Goal: Task Accomplishment & Management: Complete application form

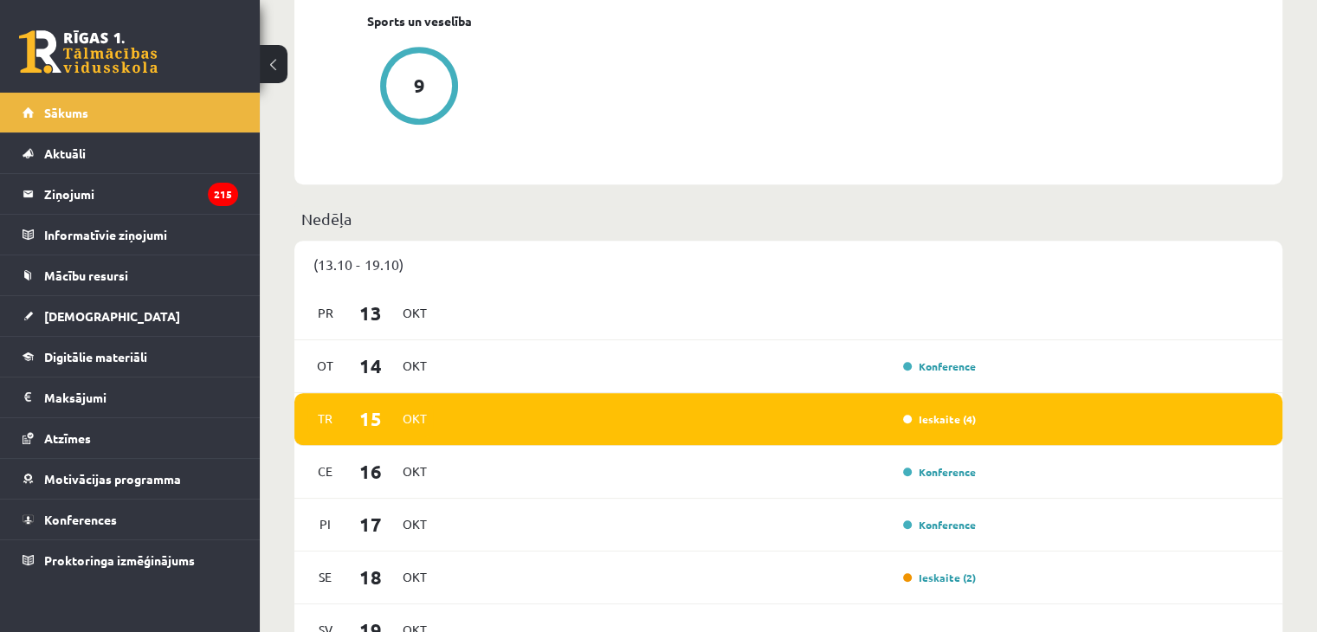
scroll to position [953, 0]
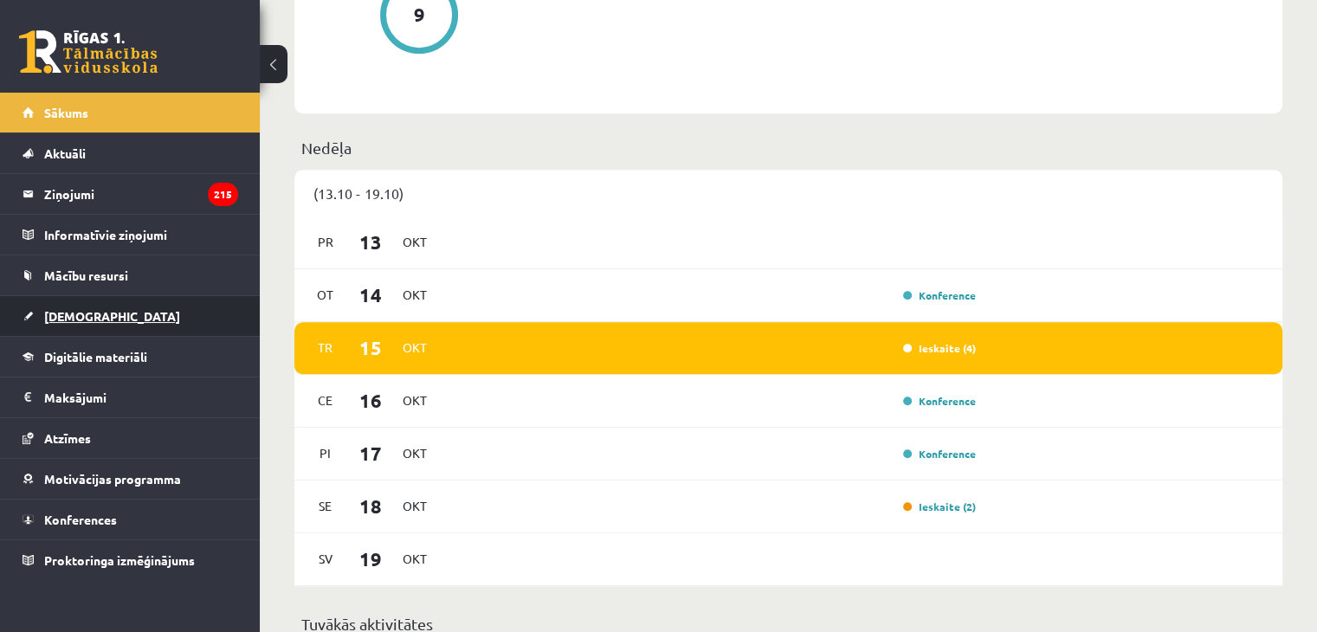
click at [74, 316] on span "[DEMOGRAPHIC_DATA]" at bounding box center [112, 316] width 136 height 16
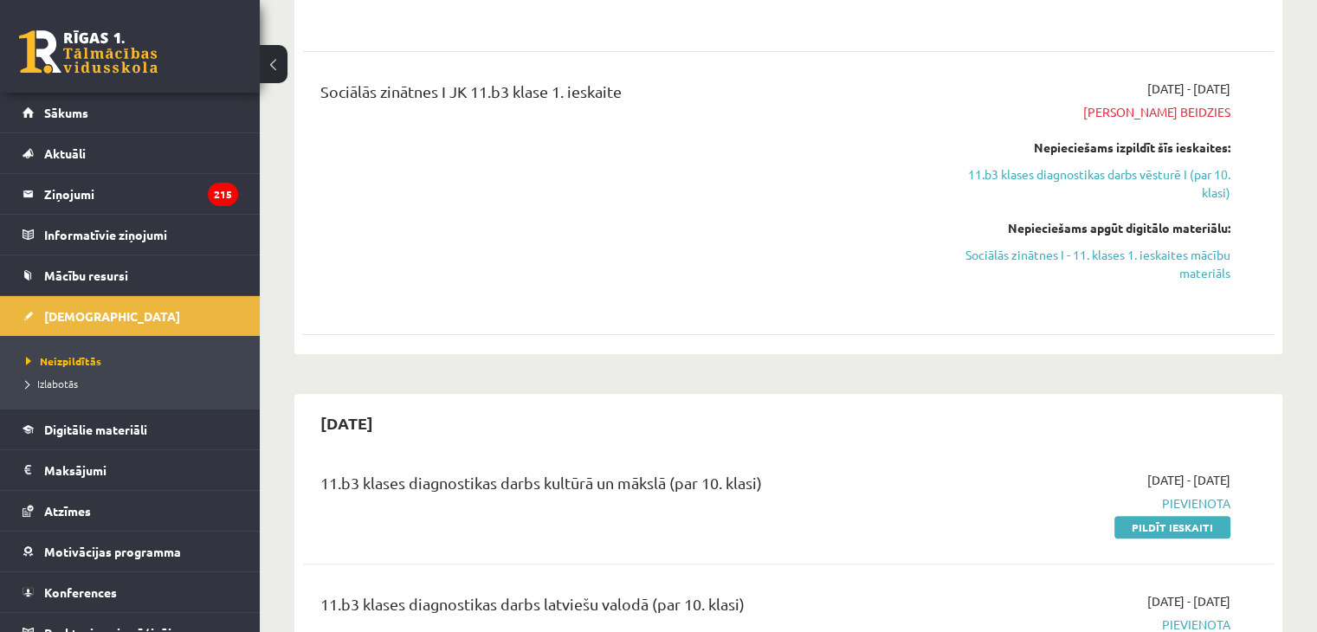
scroll to position [693, 0]
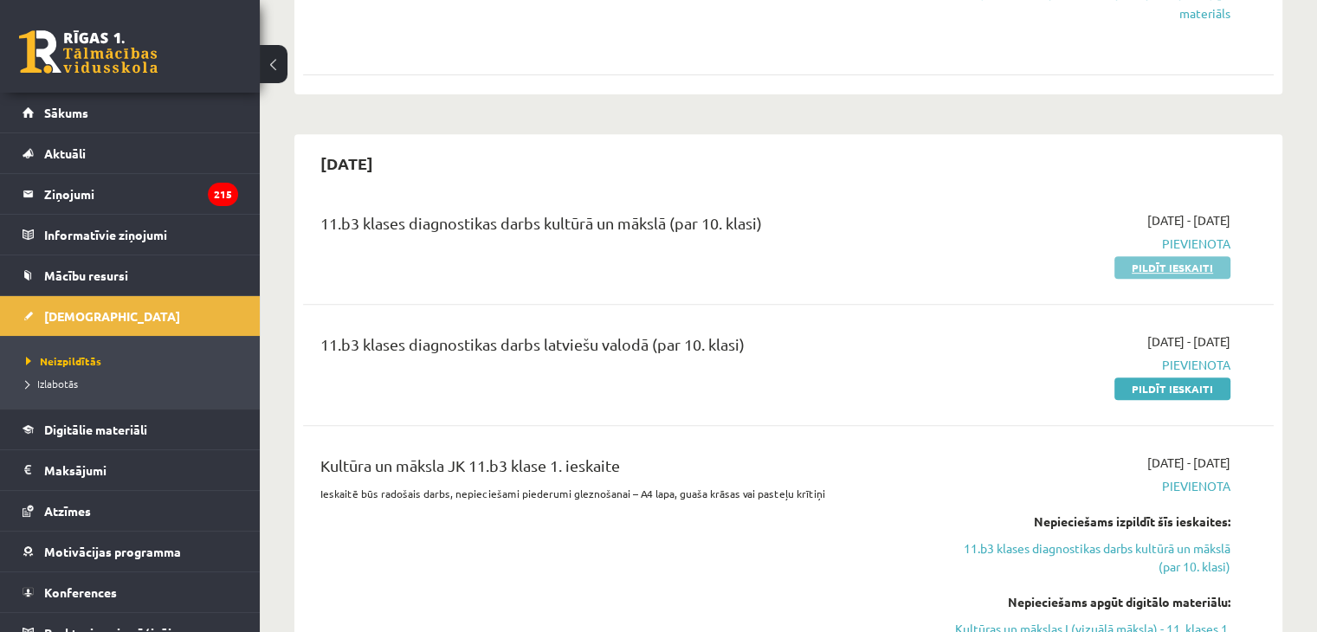
click at [1159, 267] on link "Pildīt ieskaiti" at bounding box center [1173, 267] width 116 height 23
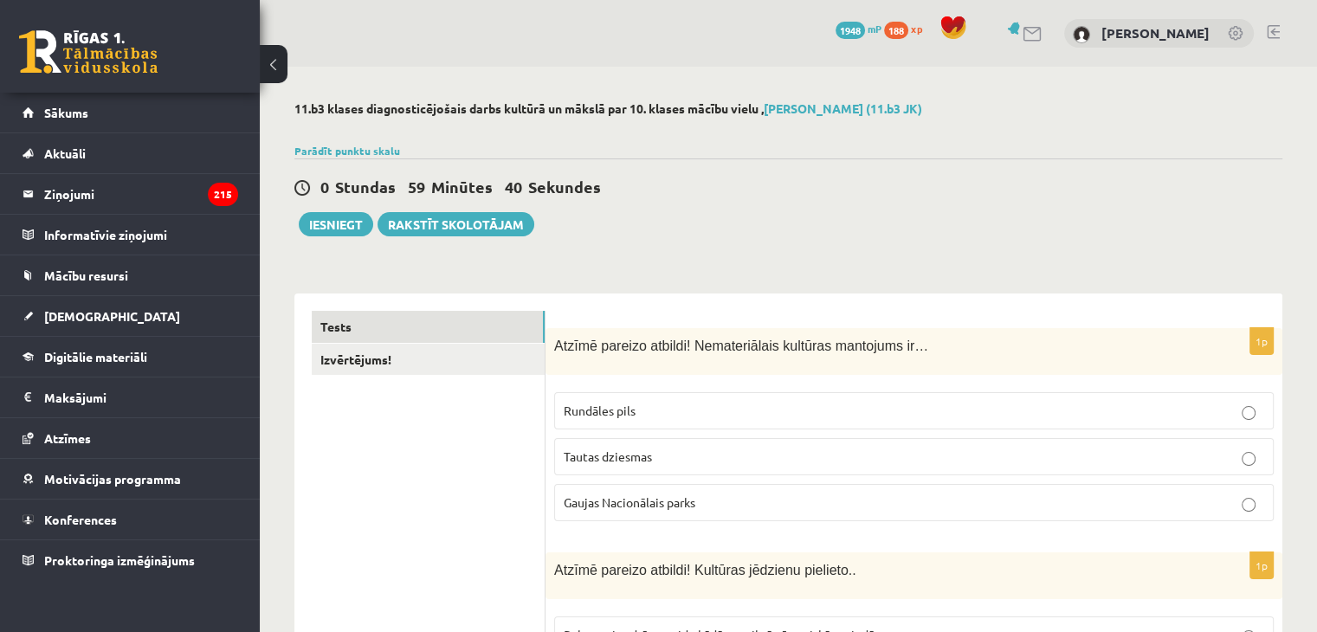
scroll to position [87, 0]
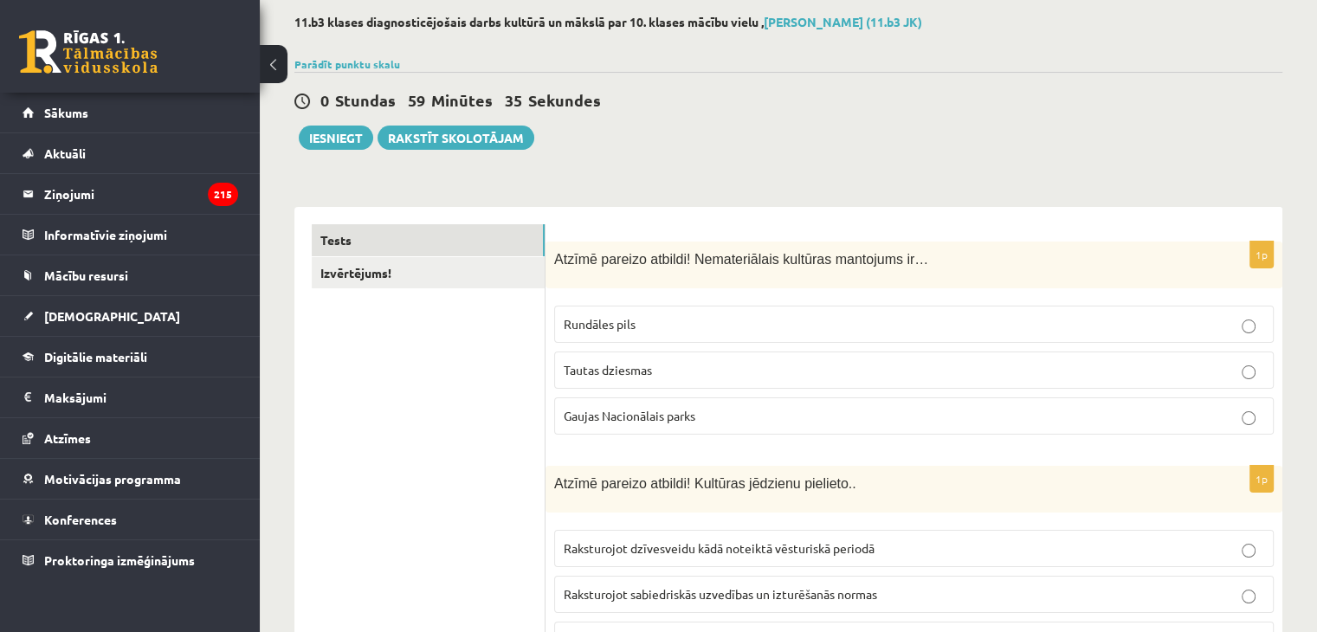
click at [729, 378] on label "Tautas dziesmas" at bounding box center [914, 370] width 720 height 37
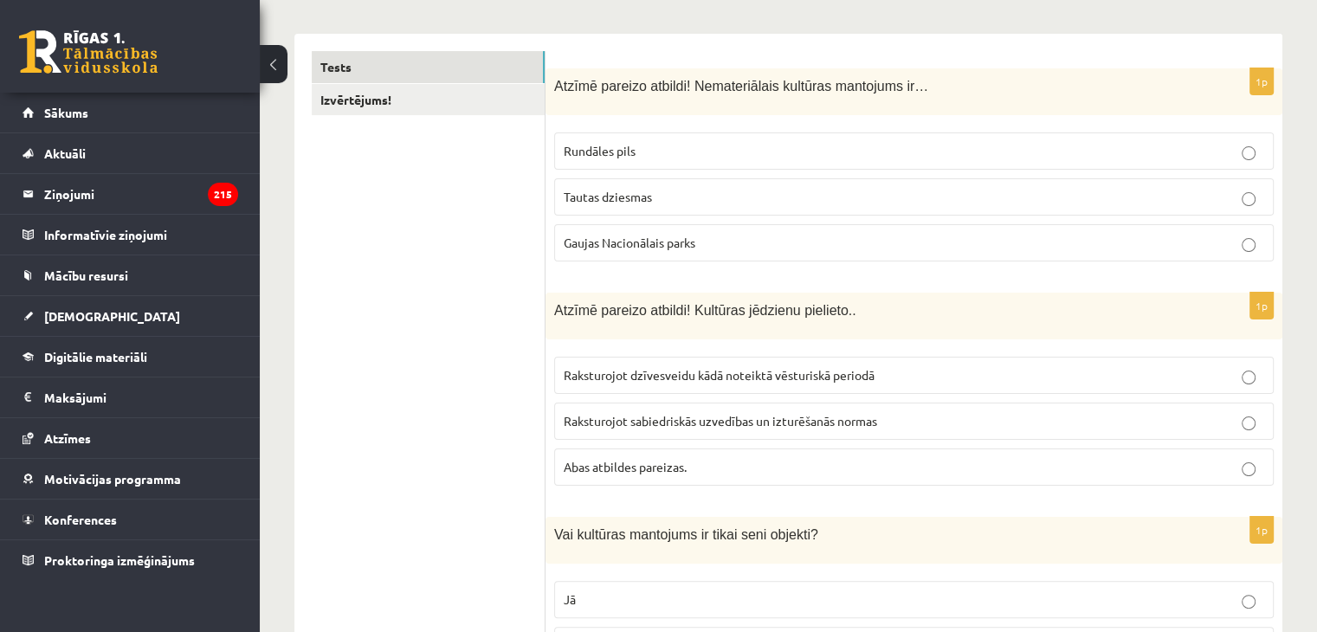
scroll to position [433, 0]
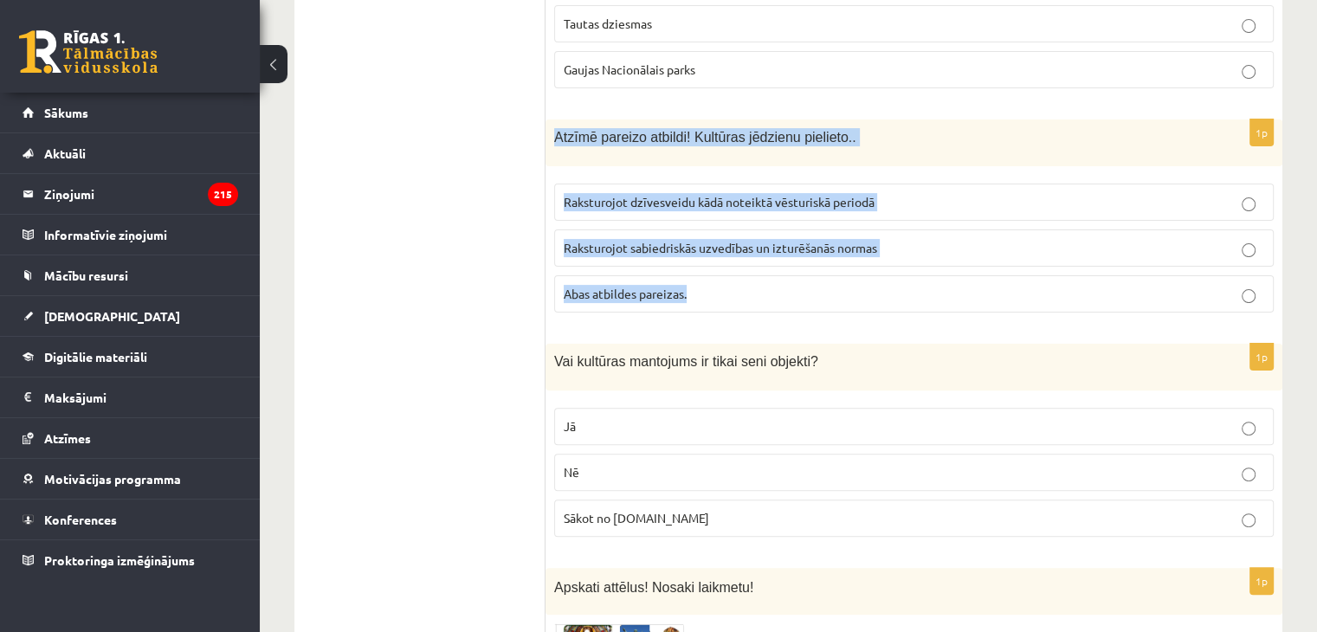
drag, startPoint x: 547, startPoint y: 128, endPoint x: 984, endPoint y: 273, distance: 460.7
click at [984, 273] on div "1p Atzīmē pareizo atbildi! Kultūras jēdzienu pielieto.. Raksturojot dzīvesveidu…" at bounding box center [914, 223] width 737 height 207
click at [1022, 120] on div "Atzīmē pareizo atbildi! Kultūras jēdzienu pielieto.." at bounding box center [914, 143] width 737 height 47
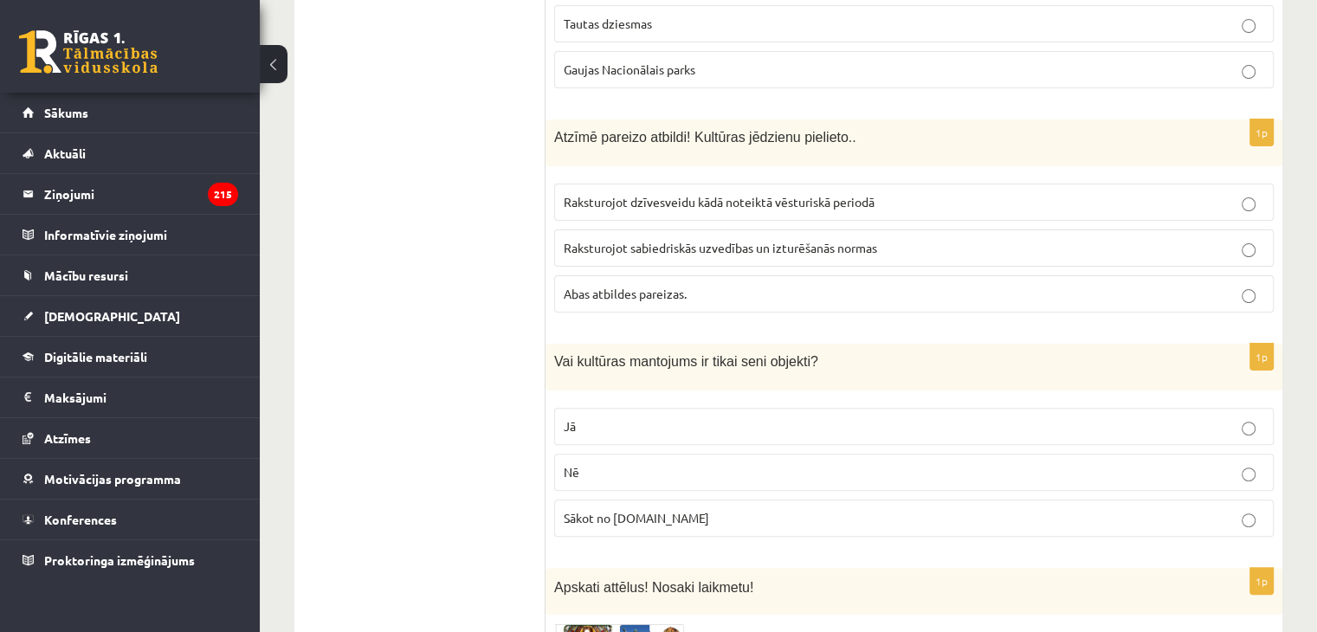
click at [880, 281] on label "Abas atbildes pareizas." at bounding box center [914, 293] width 720 height 37
click at [686, 473] on p "Nē" at bounding box center [914, 472] width 701 height 18
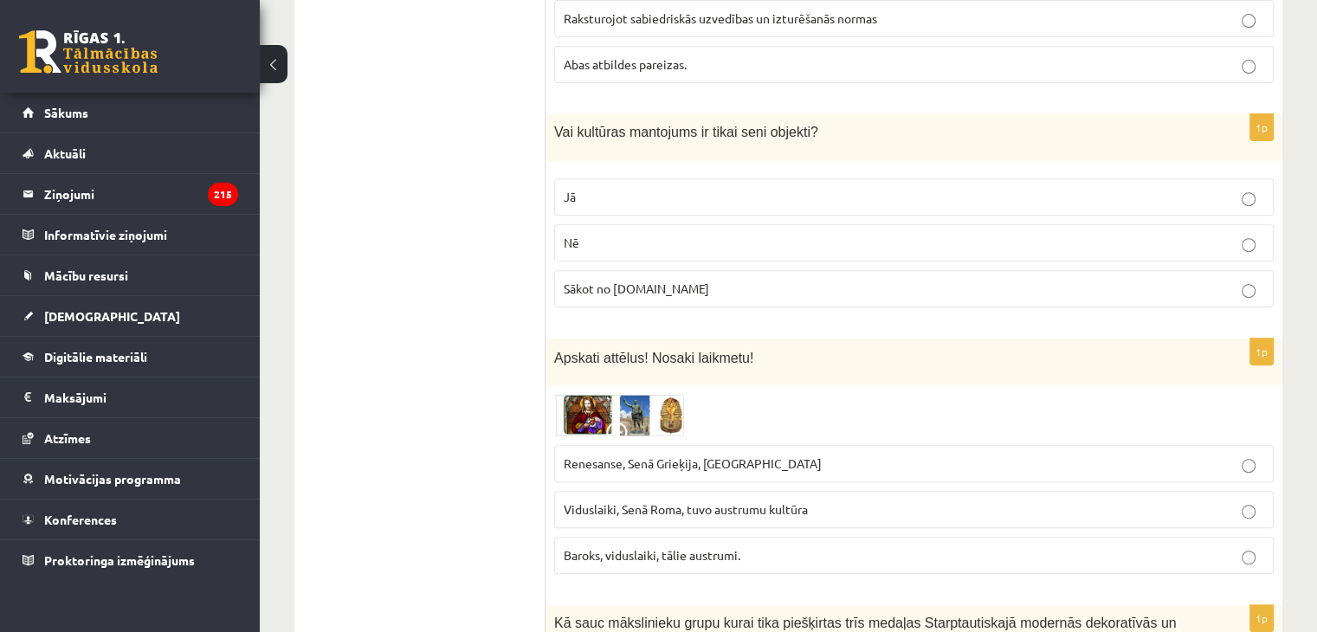
scroll to position [693, 0]
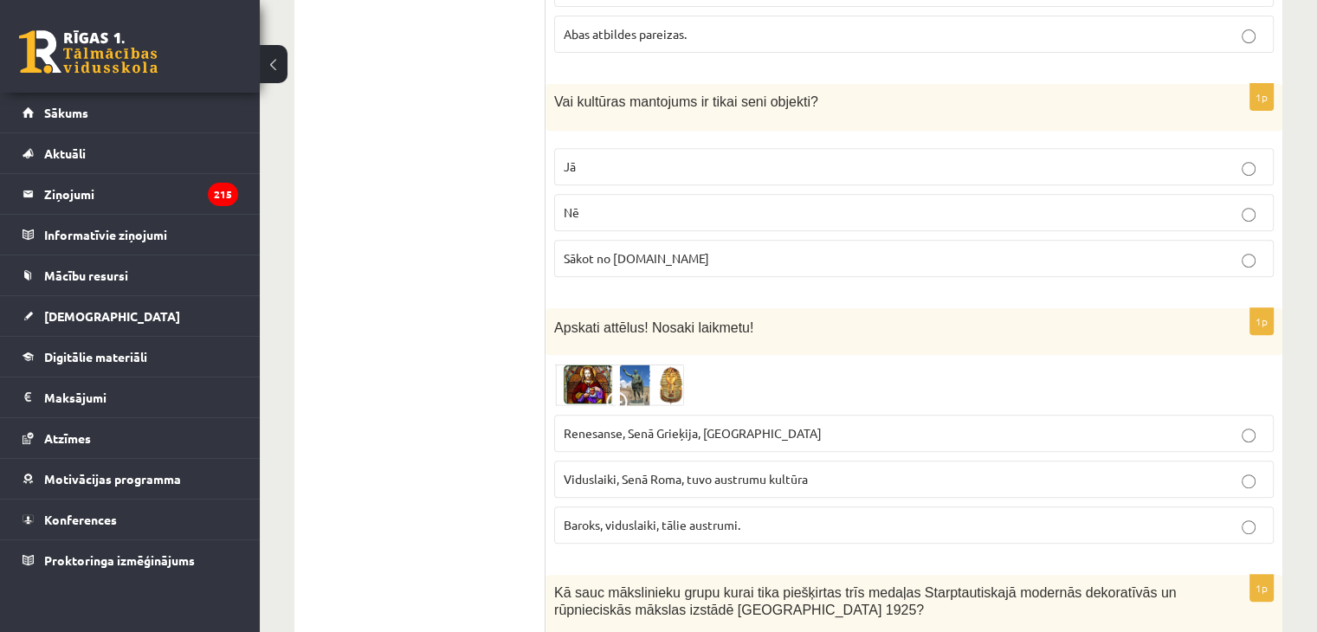
click at [631, 373] on img at bounding box center [619, 385] width 130 height 42
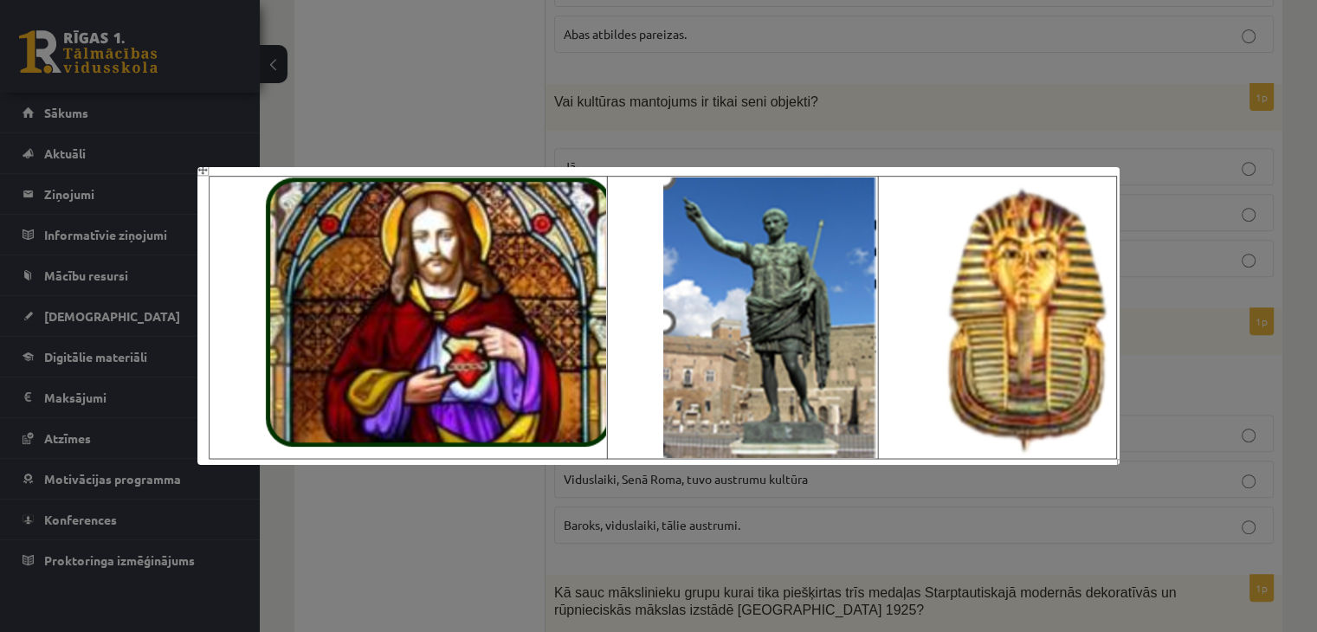
click at [695, 50] on div at bounding box center [658, 316] width 1317 height 632
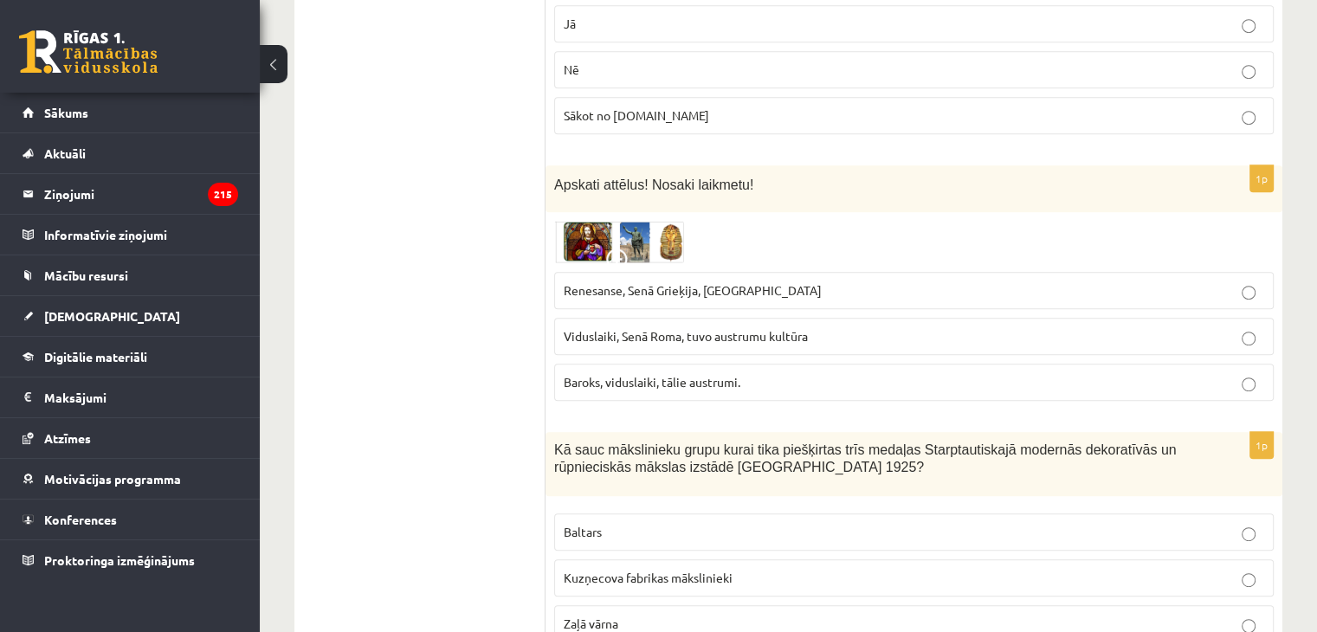
scroll to position [866, 0]
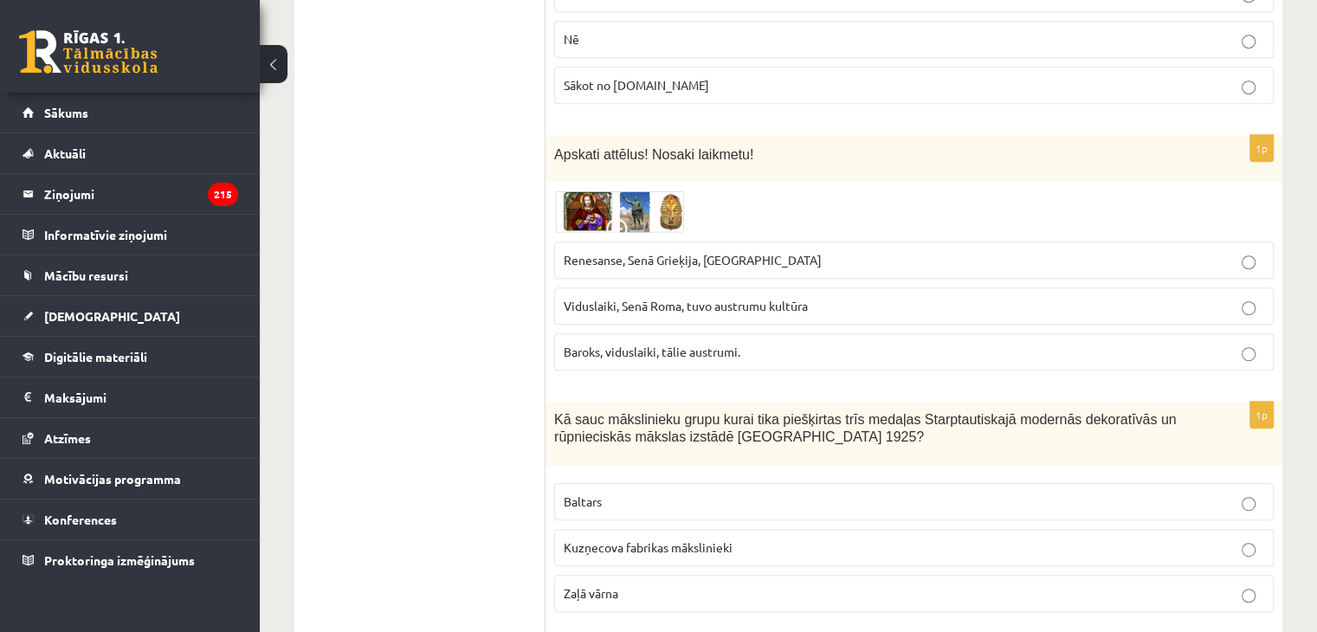
click at [747, 252] on p "Renesanse, Senā Grieķija, Ēģipte" at bounding box center [914, 260] width 701 height 18
click at [766, 301] on span "Viduslaiki, Senā Roma, tuvo austrumu kultūra" at bounding box center [686, 306] width 244 height 16
click at [641, 198] on img at bounding box center [619, 212] width 130 height 42
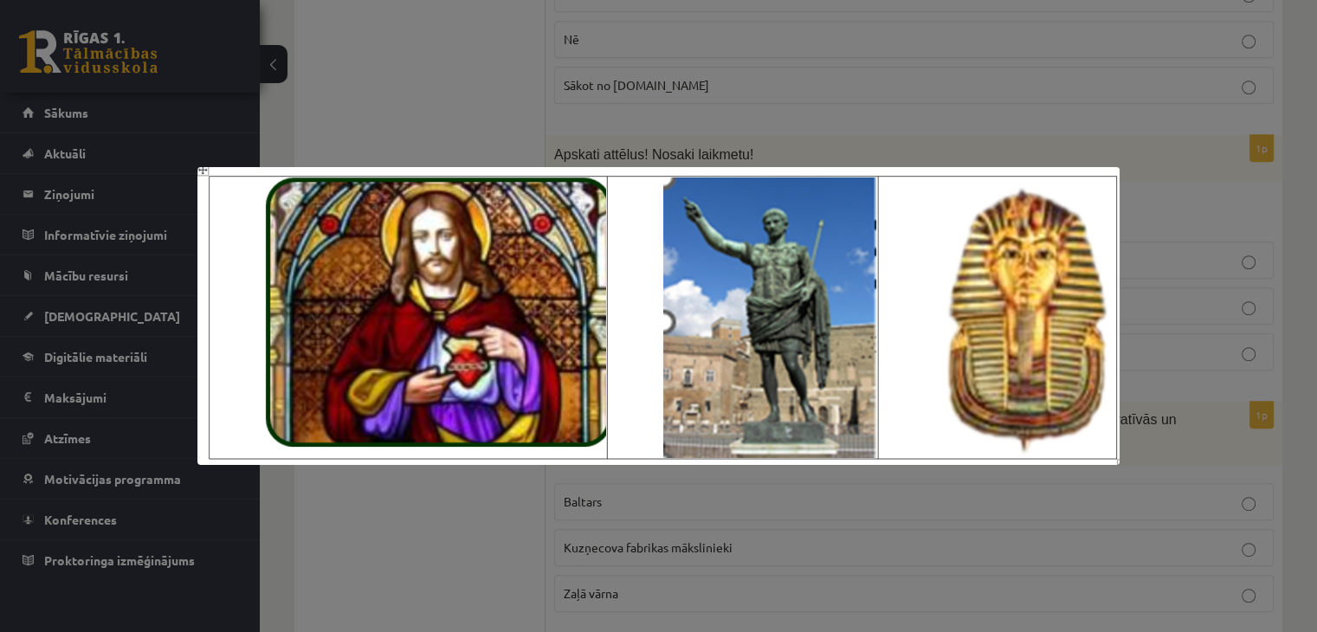
click at [965, 100] on div at bounding box center [658, 316] width 1317 height 632
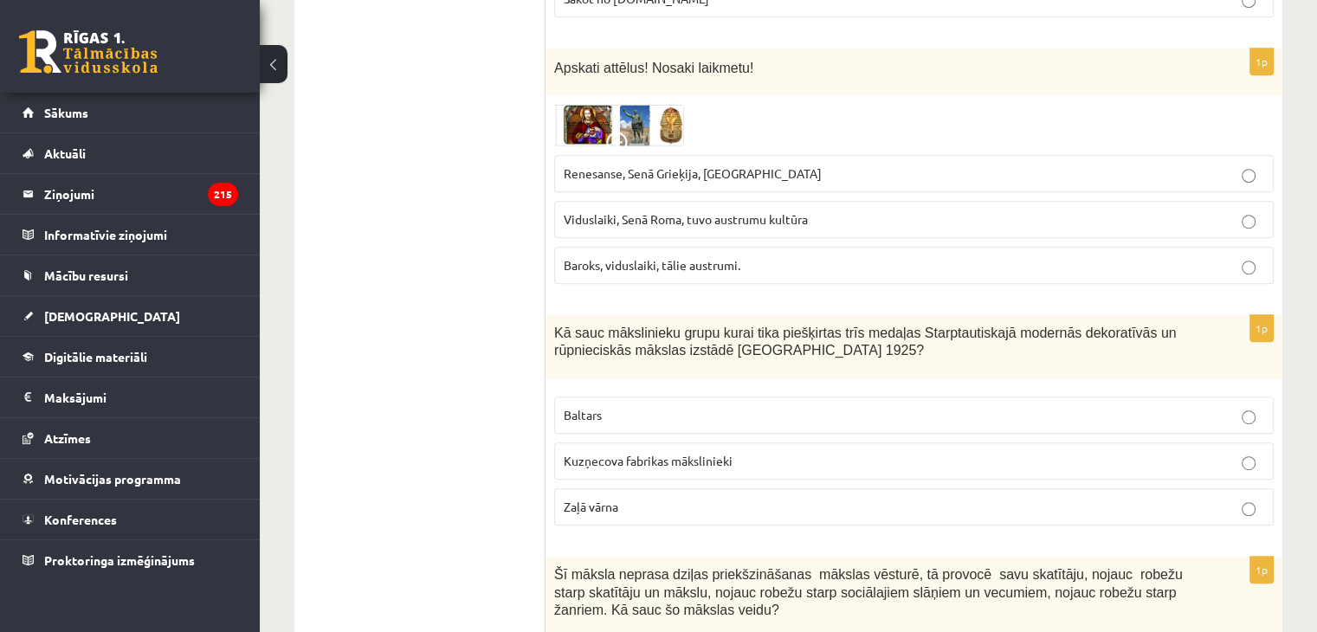
scroll to position [1039, 0]
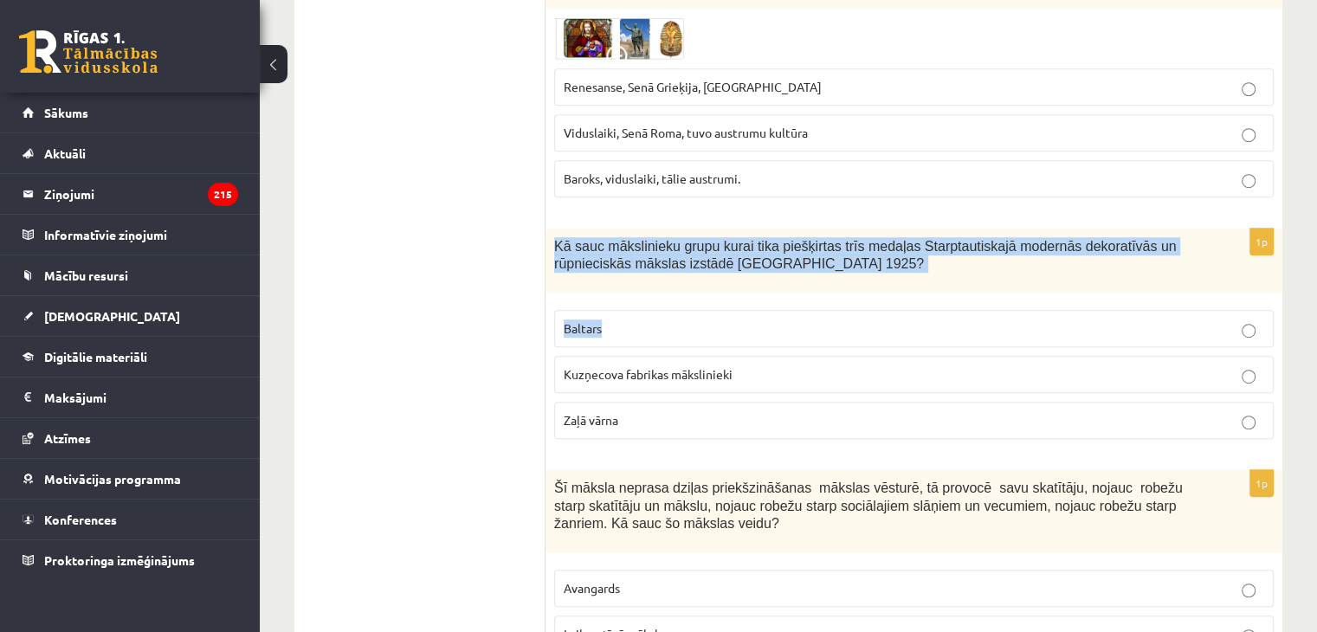
drag, startPoint x: 555, startPoint y: 243, endPoint x: 863, endPoint y: 322, distance: 317.4
click at [863, 322] on div "1p Kā sauc mākslinieku grupu kurai tika piešķirtas trīs medaļas Starptautiskajā…" at bounding box center [914, 341] width 737 height 225
click at [594, 229] on div "Kā sauc mākslinieku grupu kurai tika piešķirtas trīs medaļas Starptautiskajā mo…" at bounding box center [914, 261] width 737 height 65
click at [559, 246] on span "Kā sauc mākslinieku grupu kurai tika piešķirtas trīs medaļas Starptautiskajā mo…" at bounding box center [865, 255] width 623 height 33
drag, startPoint x: 558, startPoint y: 246, endPoint x: 803, endPoint y: 271, distance: 246.4
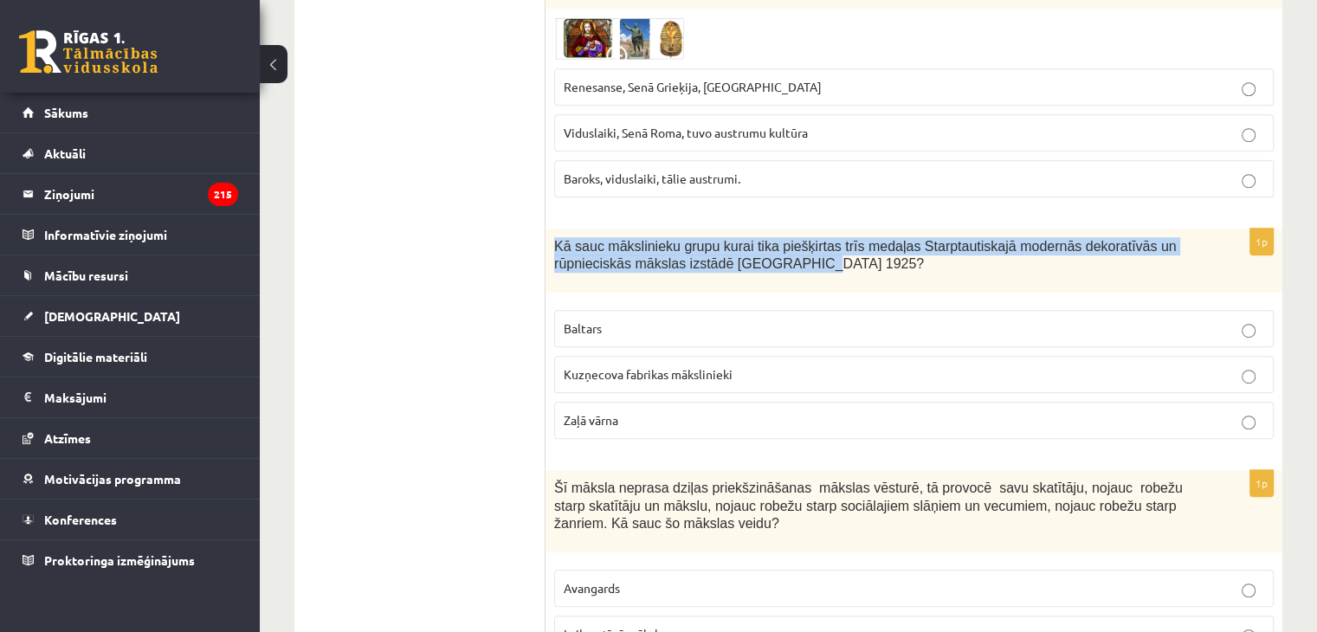
click at [803, 271] on div "Kā sauc mākslinieku grupu kurai tika piešķirtas trīs medaļas Starptautiskajā mo…" at bounding box center [914, 261] width 737 height 65
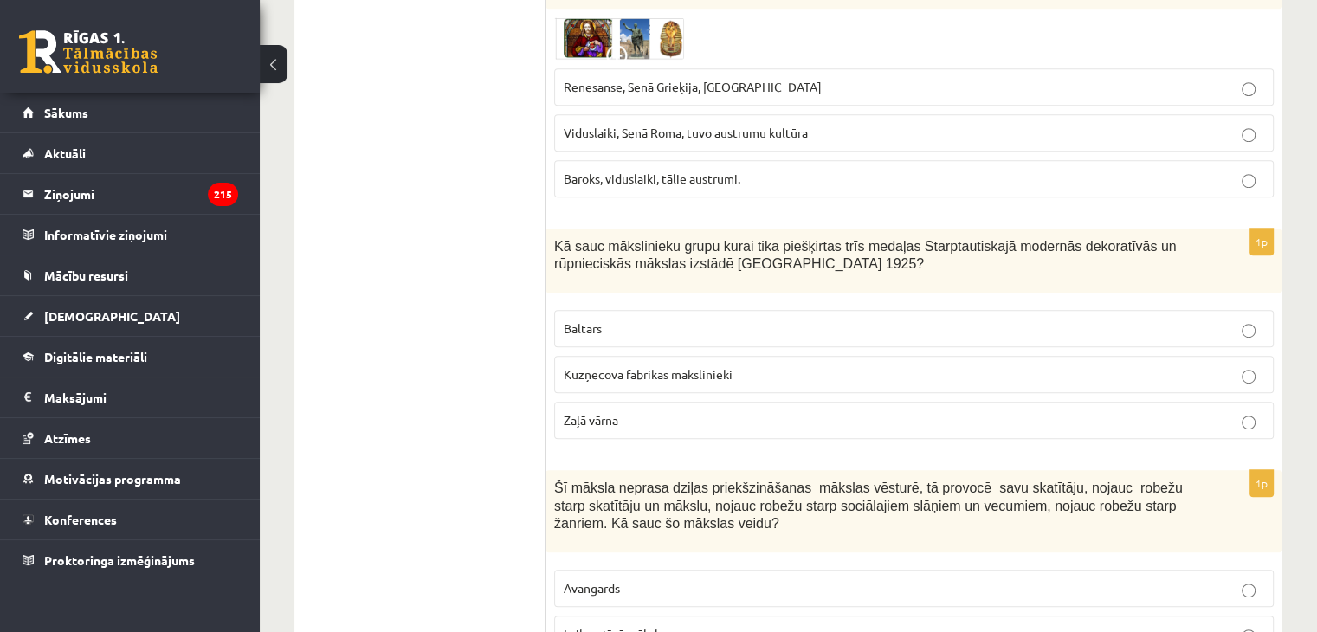
click at [811, 301] on fieldset "Baltars Kuzņecova fabrikas mākslinieki Zaļā vārna" at bounding box center [914, 372] width 720 height 143
click at [799, 326] on p "Baltars" at bounding box center [914, 329] width 701 height 18
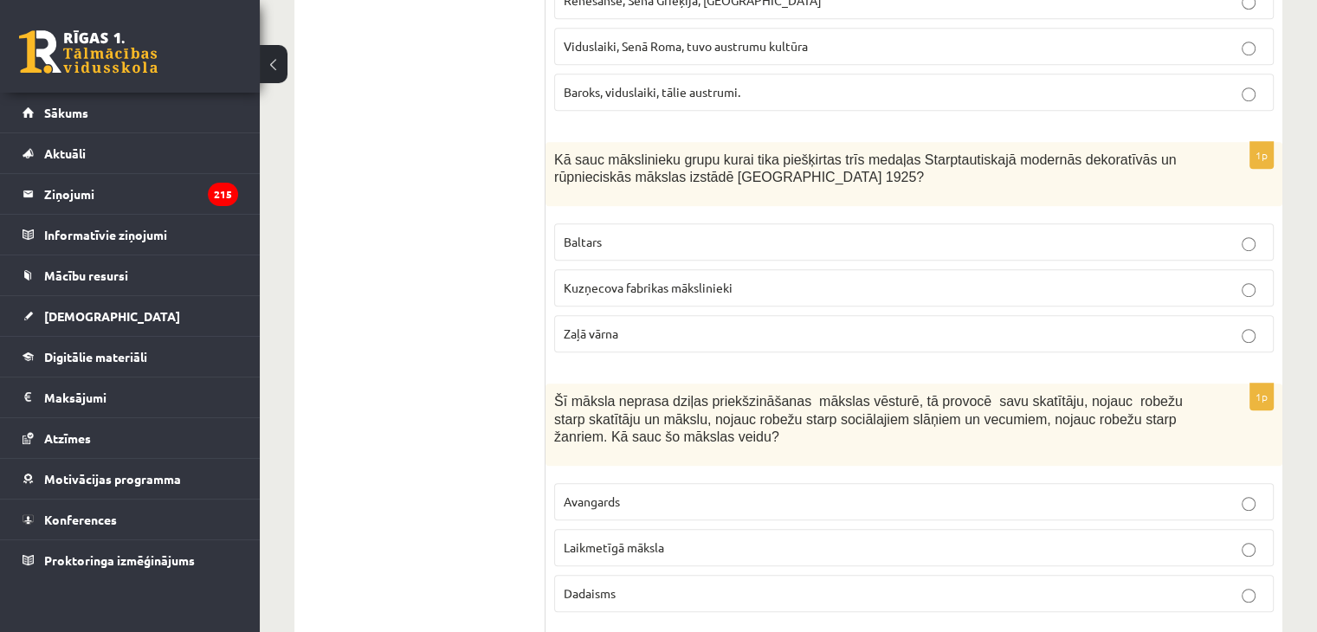
scroll to position [1299, 0]
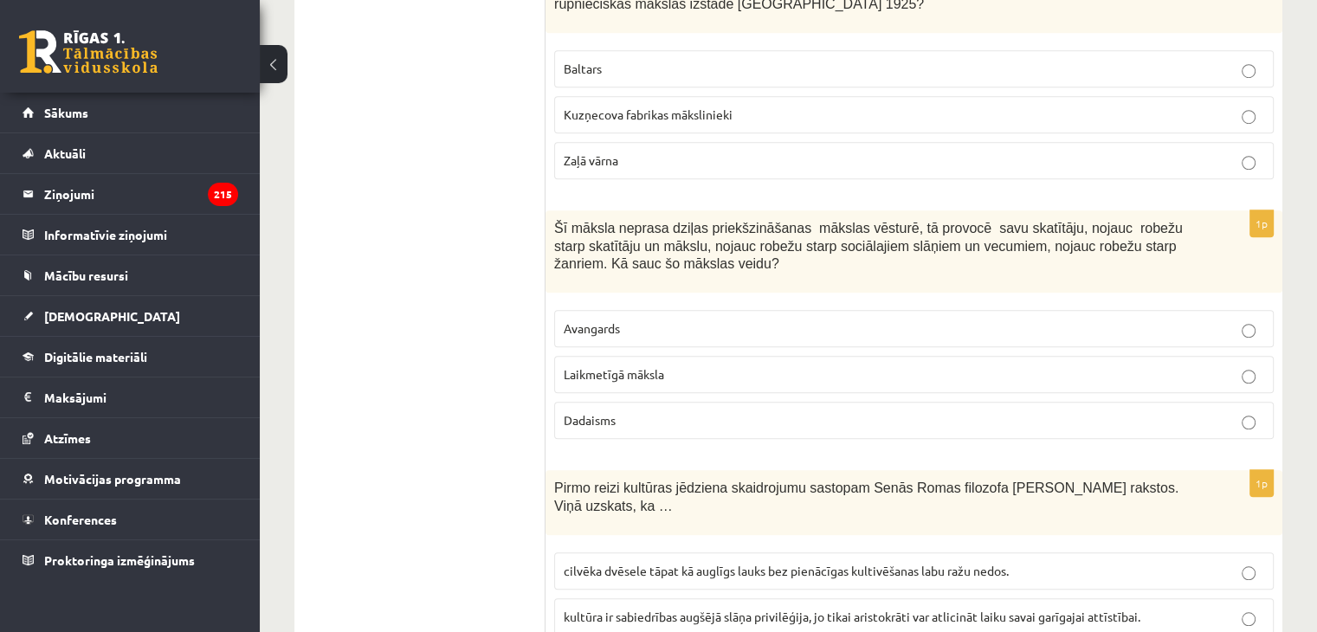
click at [636, 426] on label "Dadaisms" at bounding box center [914, 420] width 720 height 37
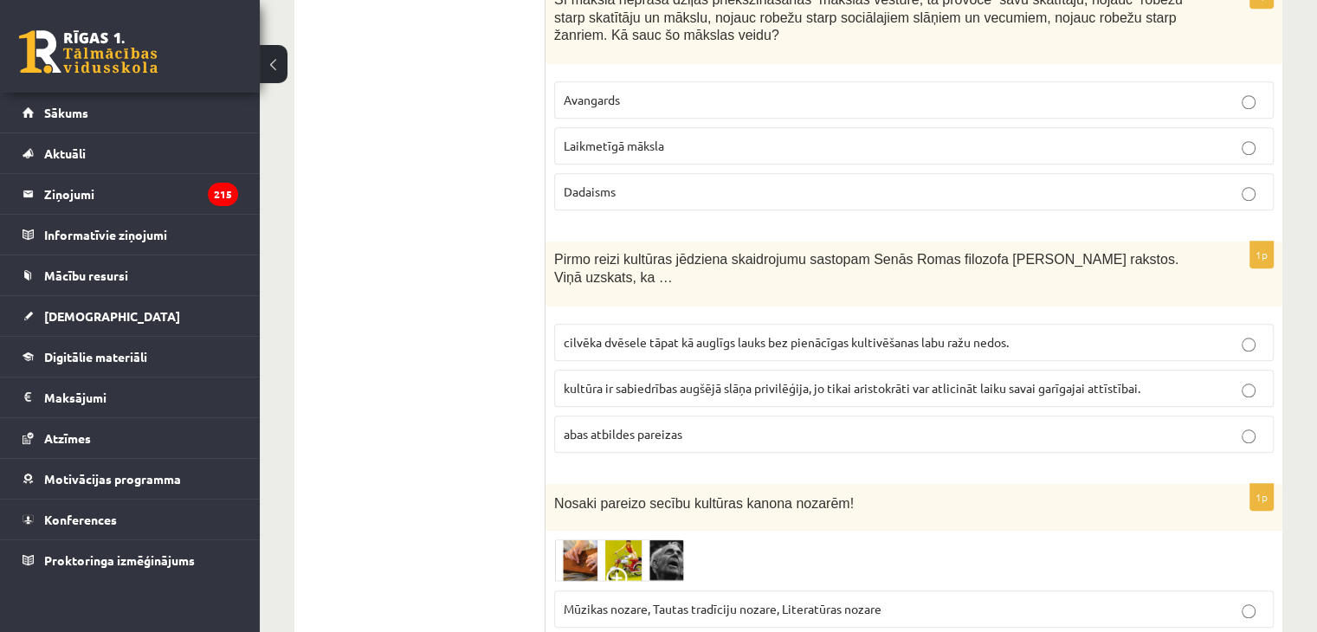
scroll to position [1559, 0]
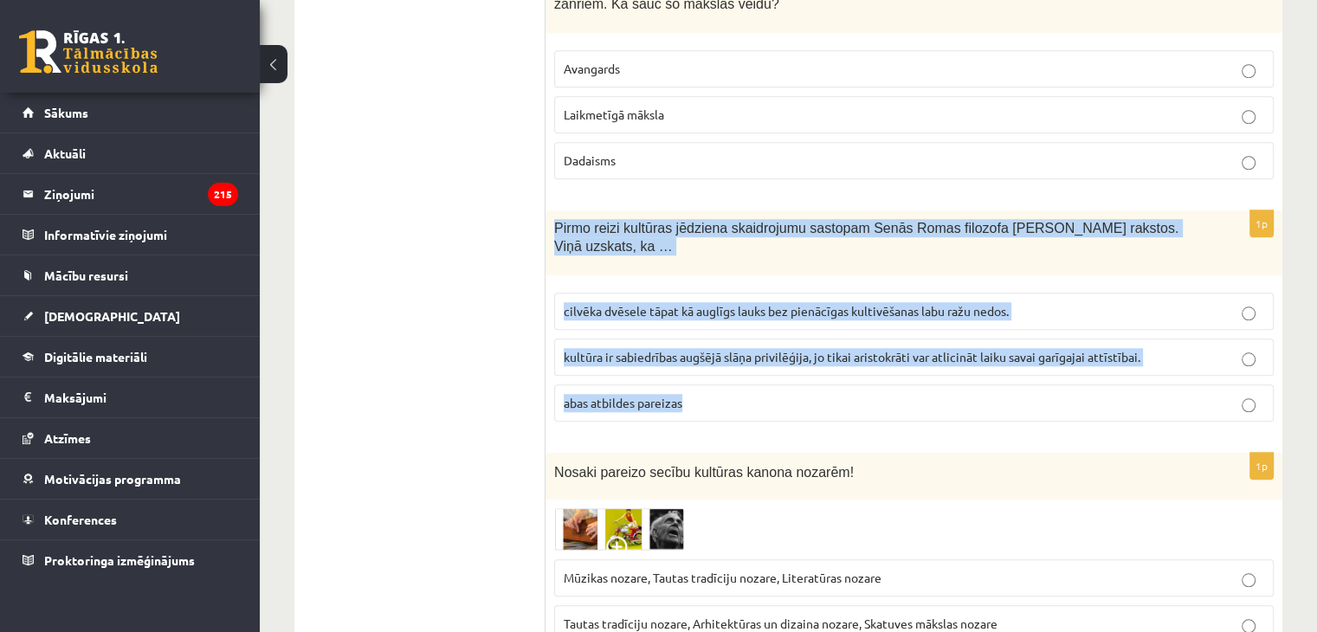
drag, startPoint x: 551, startPoint y: 223, endPoint x: 776, endPoint y: 380, distance: 274.9
click at [776, 380] on div "1p Pirmo reizi kultūras jēdziena skaidrojumu sastopam Senās Romas filozofa Cice…" at bounding box center [914, 322] width 737 height 225
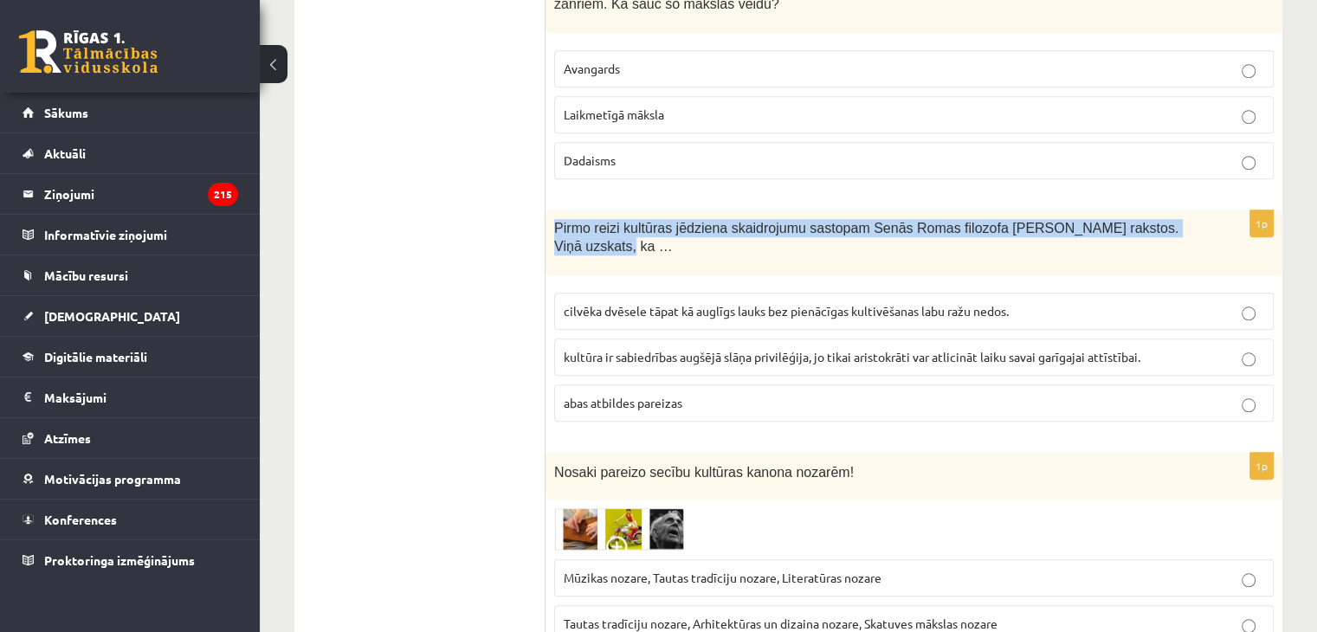
drag, startPoint x: 558, startPoint y: 218, endPoint x: 1219, endPoint y: 200, distance: 661.1
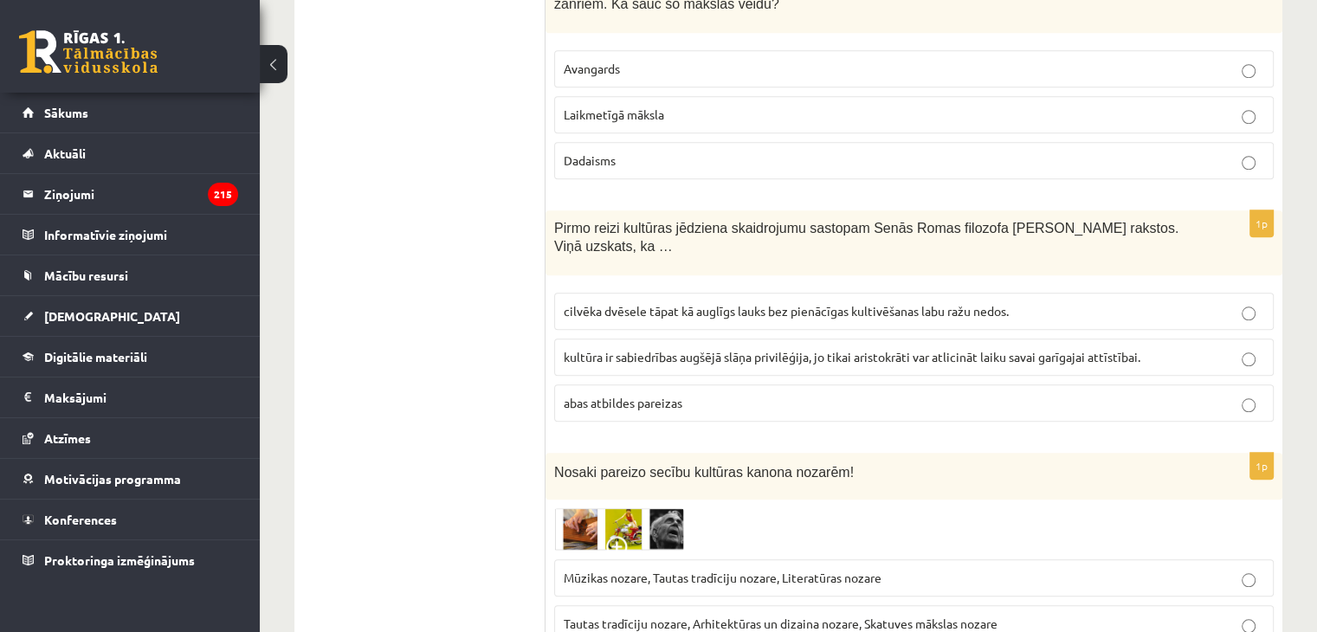
click at [721, 394] on p "abas atbildes pareizas" at bounding box center [914, 403] width 701 height 18
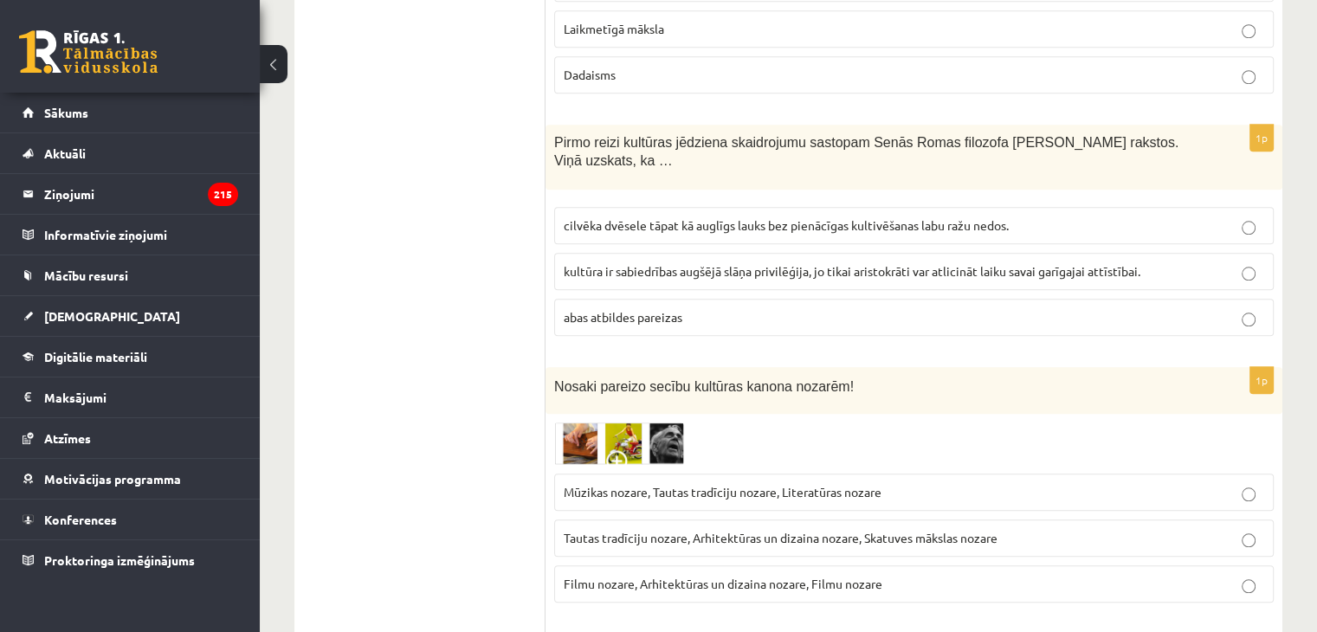
scroll to position [1646, 0]
click at [575, 422] on img at bounding box center [619, 443] width 130 height 42
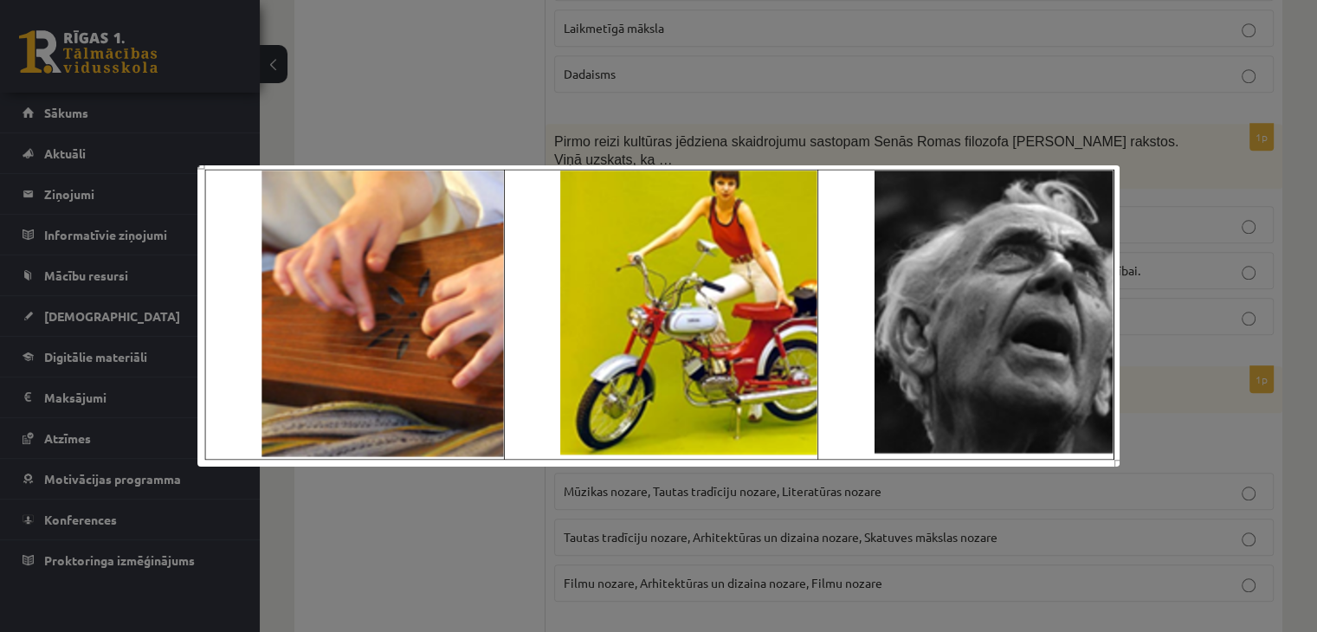
click at [457, 557] on div at bounding box center [658, 316] width 1317 height 632
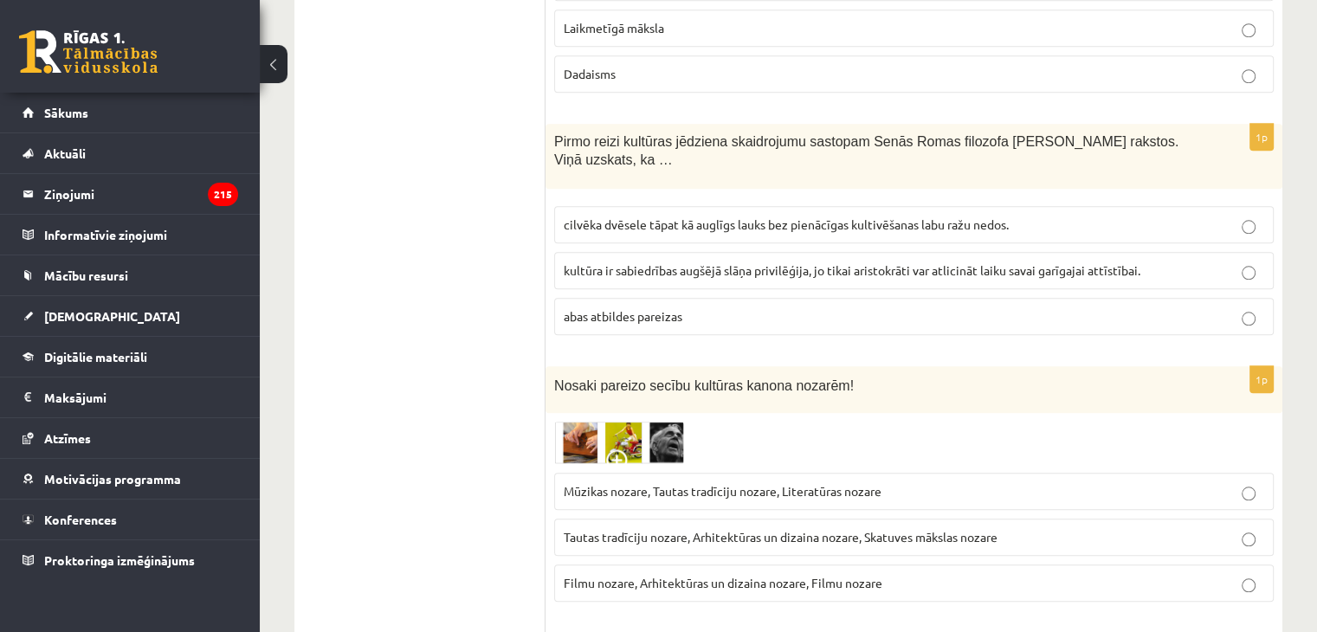
click at [660, 422] on img at bounding box center [619, 443] width 130 height 42
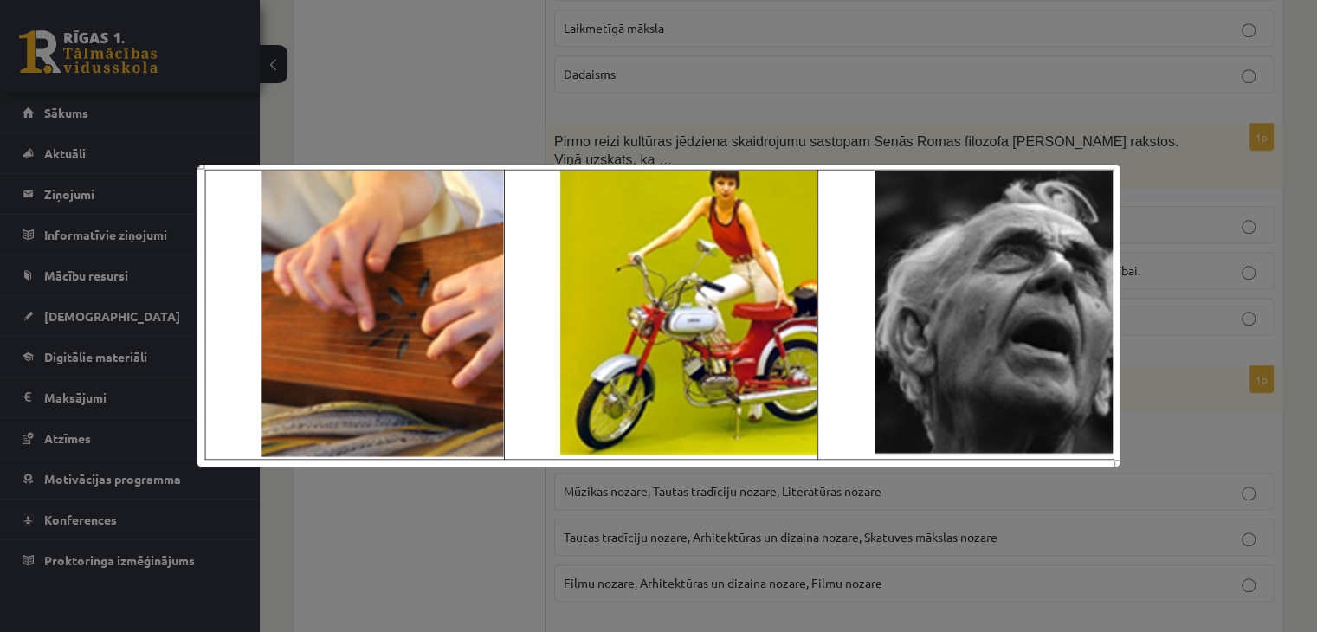
click at [582, 576] on div at bounding box center [658, 316] width 1317 height 632
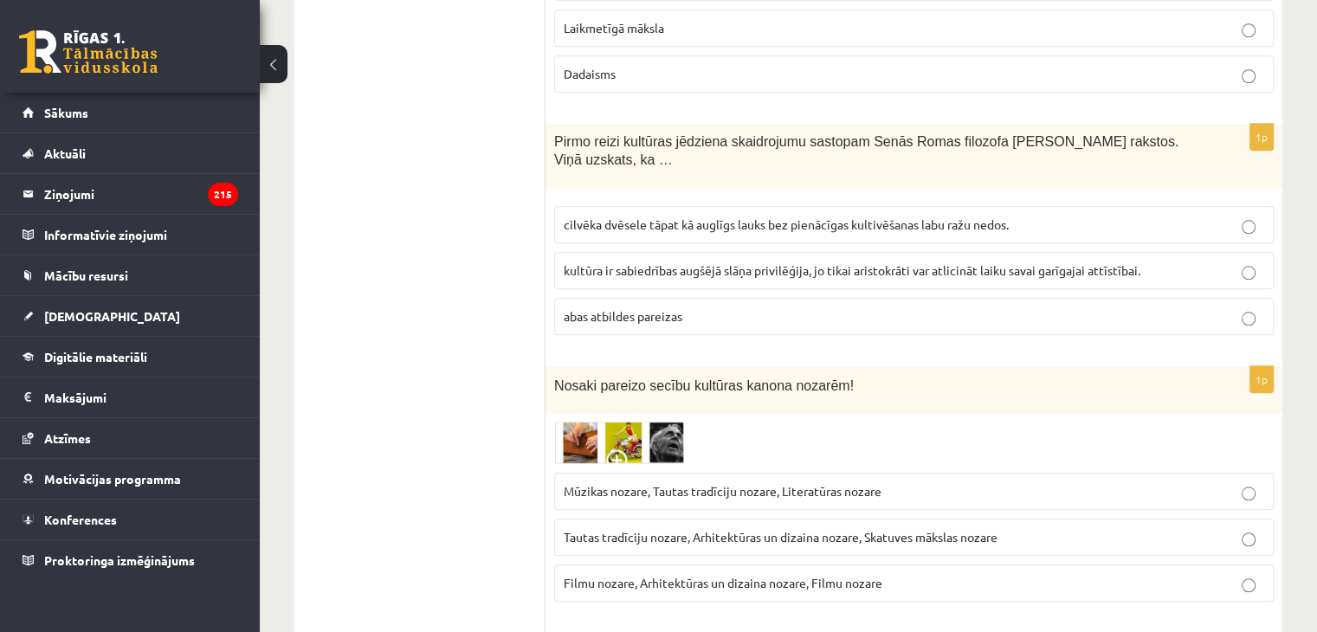
click at [669, 483] on span "Mūzikas nozare, Tautas tradīciju nozare, Literatūras nozare" at bounding box center [723, 491] width 318 height 16
click at [682, 528] on p "Tautas tradīciju nozare, Arhitektūras un dizaina nozare, Skatuves mākslas nozare" at bounding box center [914, 537] width 701 height 18
click at [604, 422] on img at bounding box center [619, 443] width 130 height 42
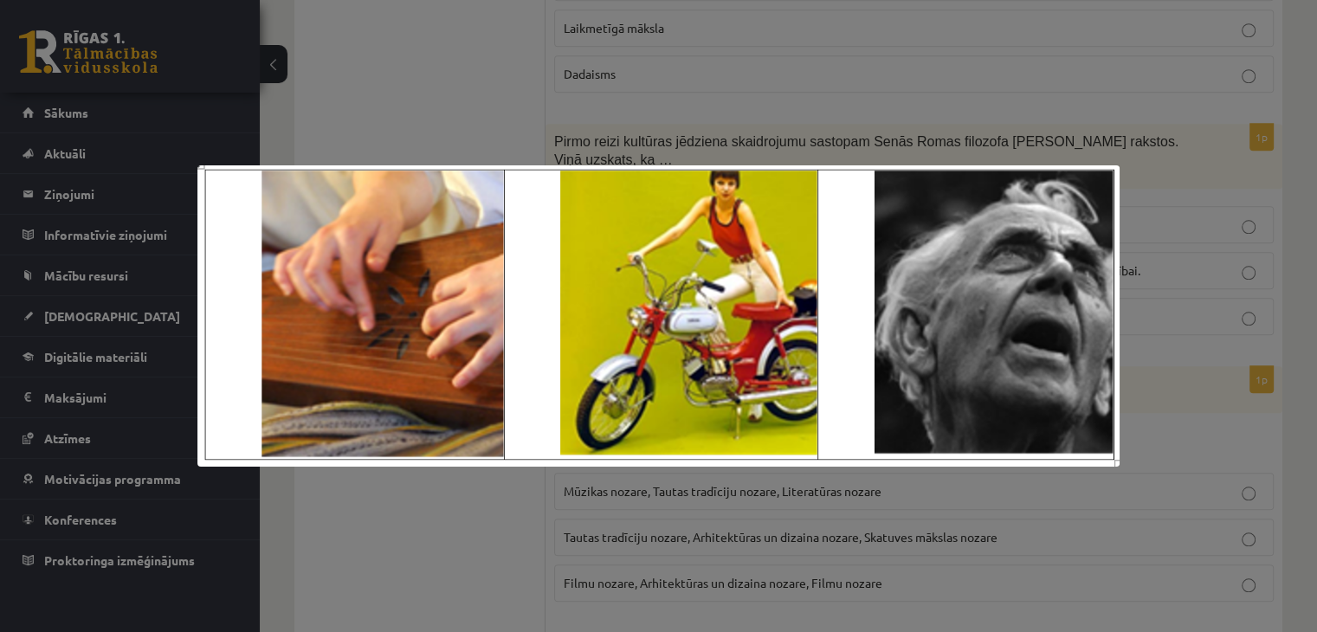
click at [552, 514] on div at bounding box center [658, 316] width 1317 height 632
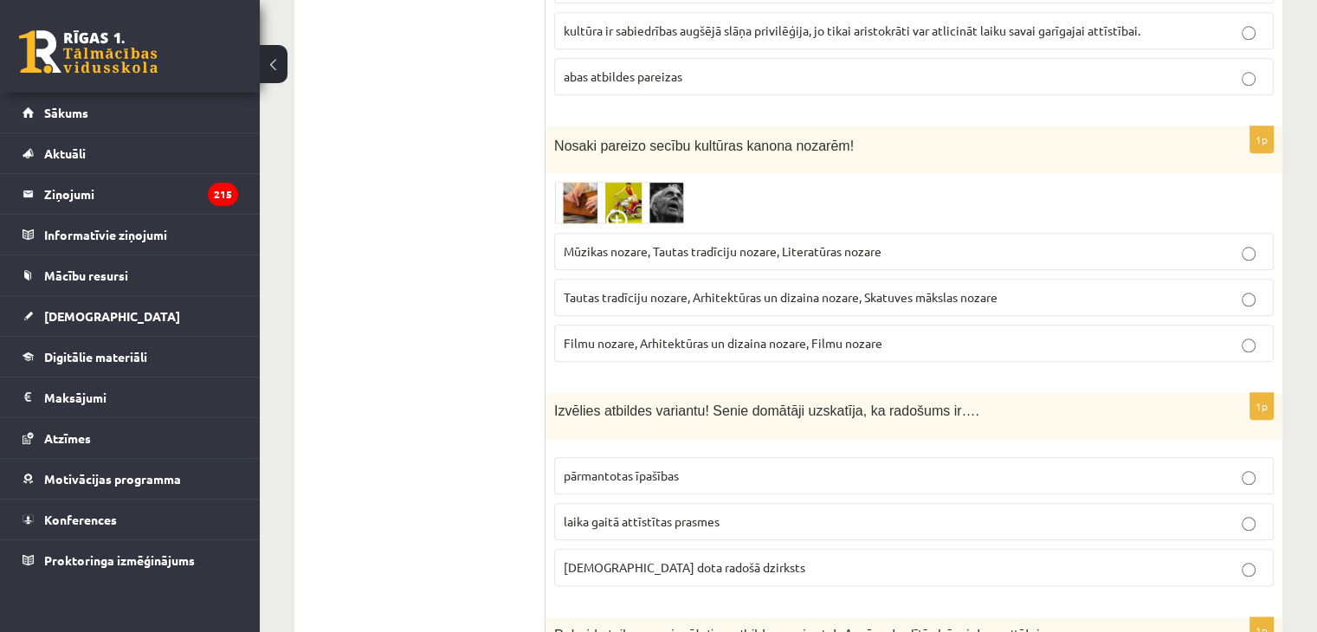
scroll to position [1992, 0]
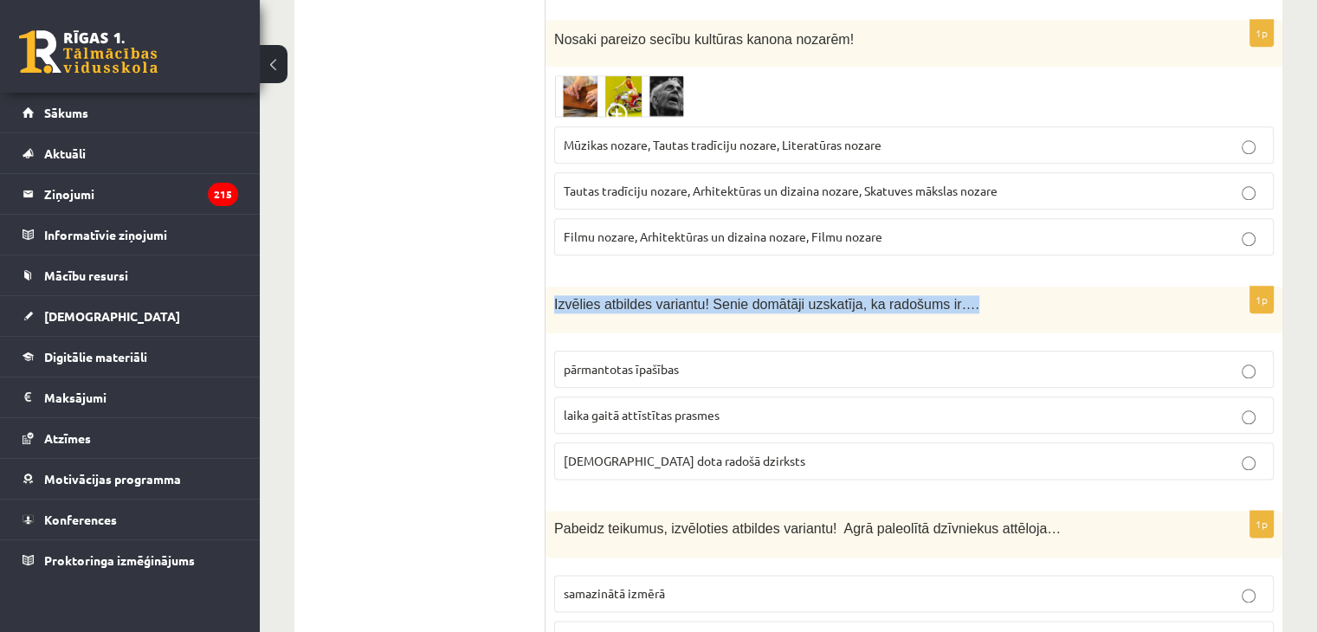
drag, startPoint x: 552, startPoint y: 281, endPoint x: 1060, endPoint y: 271, distance: 508.5
click at [1060, 287] on div "Izvēlies atbildes variantu! Senie domātāji uzskatīja, ka radošums ir…." at bounding box center [914, 310] width 737 height 47
drag, startPoint x: 866, startPoint y: 274, endPoint x: 785, endPoint y: 298, distance: 84.9
click at [785, 298] on div "Izvēlies atbildes variantu! Senie domātāji uzskatīja, ka radošums ir…." at bounding box center [914, 310] width 737 height 47
click at [558, 297] on span "Izvēlies atbildes variantu! Senie domātāji uzskatīja, ka radošums ir…." at bounding box center [766, 304] width 425 height 15
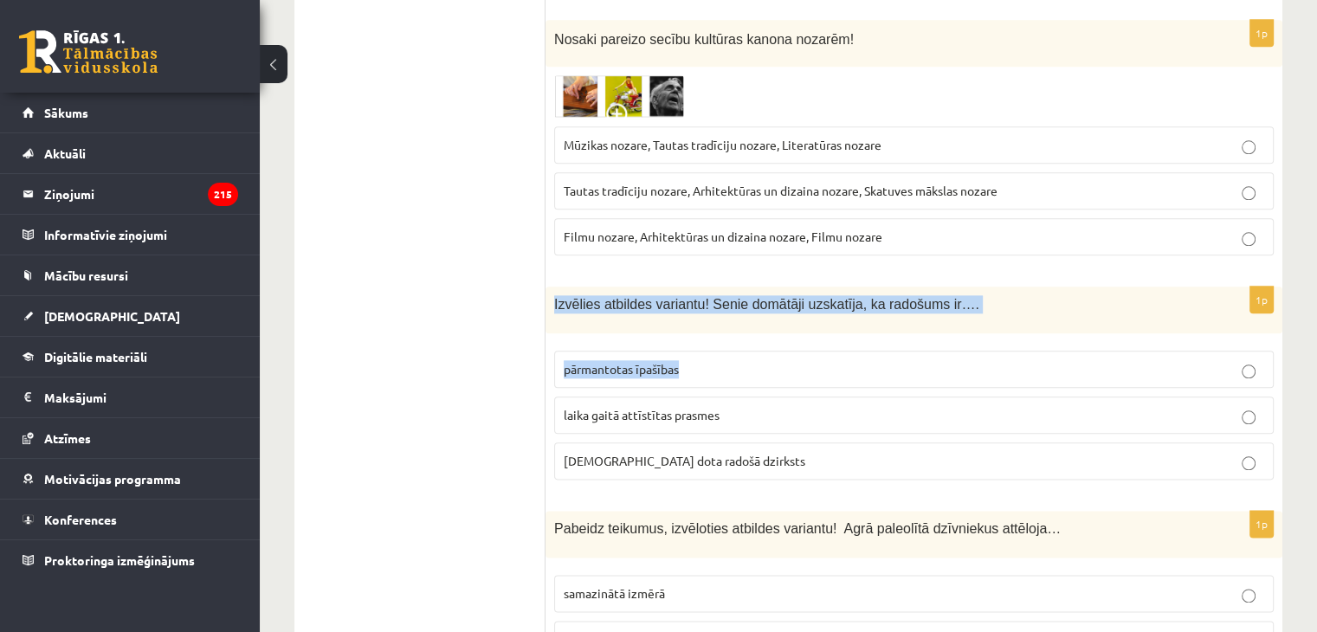
drag, startPoint x: 552, startPoint y: 276, endPoint x: 738, endPoint y: 314, distance: 189.9
click at [738, 314] on div "1p Izvēlies atbildes variantu! Senie domātāji uzskatīja, ka radošums ir…. pārma…" at bounding box center [914, 390] width 737 height 207
click at [738, 313] on div "1p Izvēlies atbildes variantu! Senie domātāji uzskatīja, ka radošums ir…. pārma…" at bounding box center [914, 390] width 737 height 207
drag, startPoint x: 700, startPoint y: 277, endPoint x: 935, endPoint y: 278, distance: 234.7
click at [935, 297] on span "Izvēlies atbildes variantu! Senie domātāji uzskatīja, ka radošums ir…." at bounding box center [766, 304] width 425 height 15
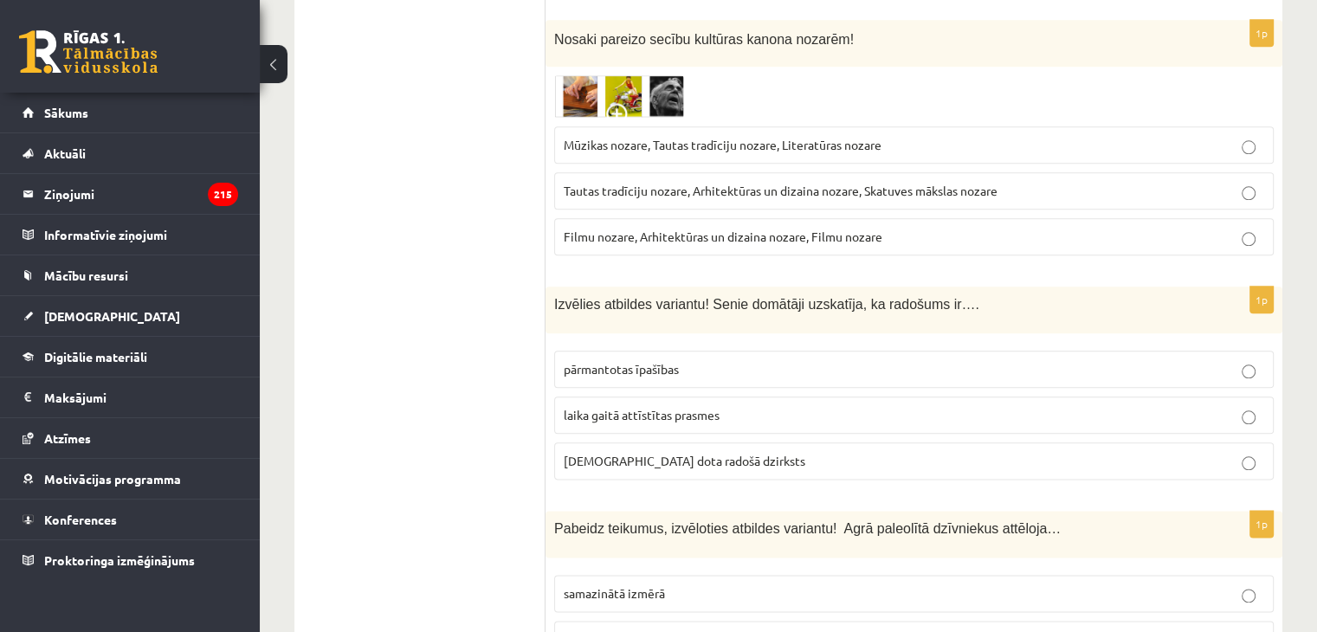
click at [689, 445] on label "dieva dota radošā dzirksts" at bounding box center [914, 461] width 720 height 37
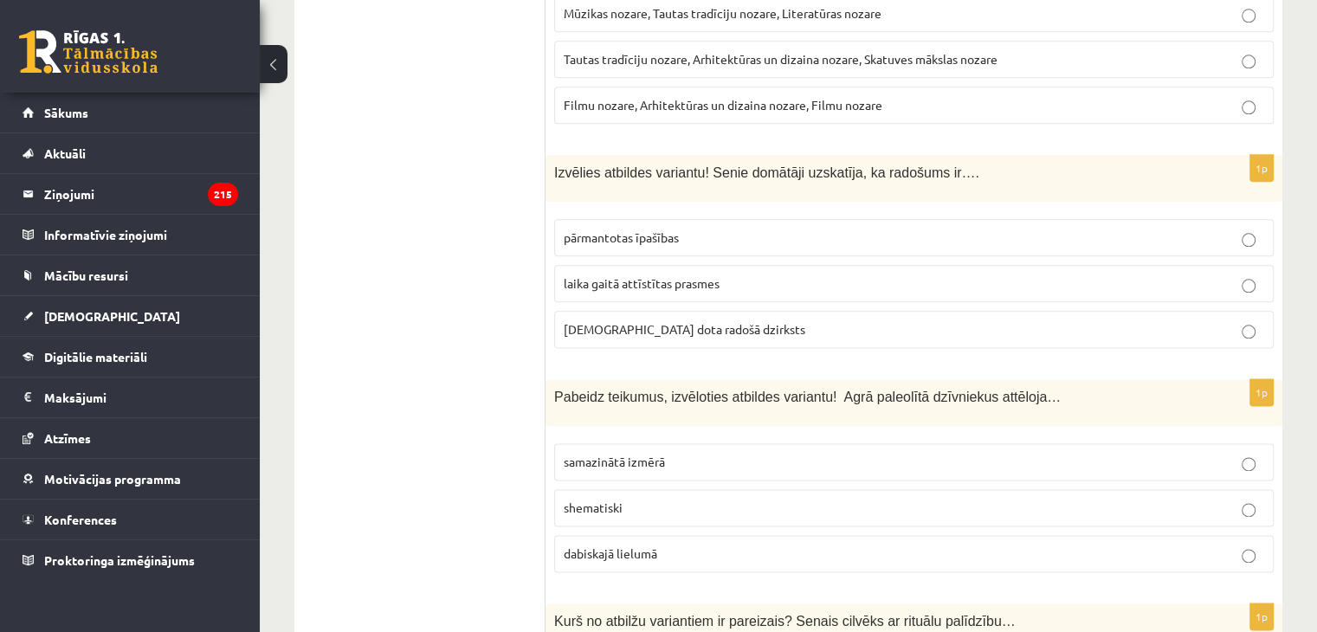
scroll to position [2165, 0]
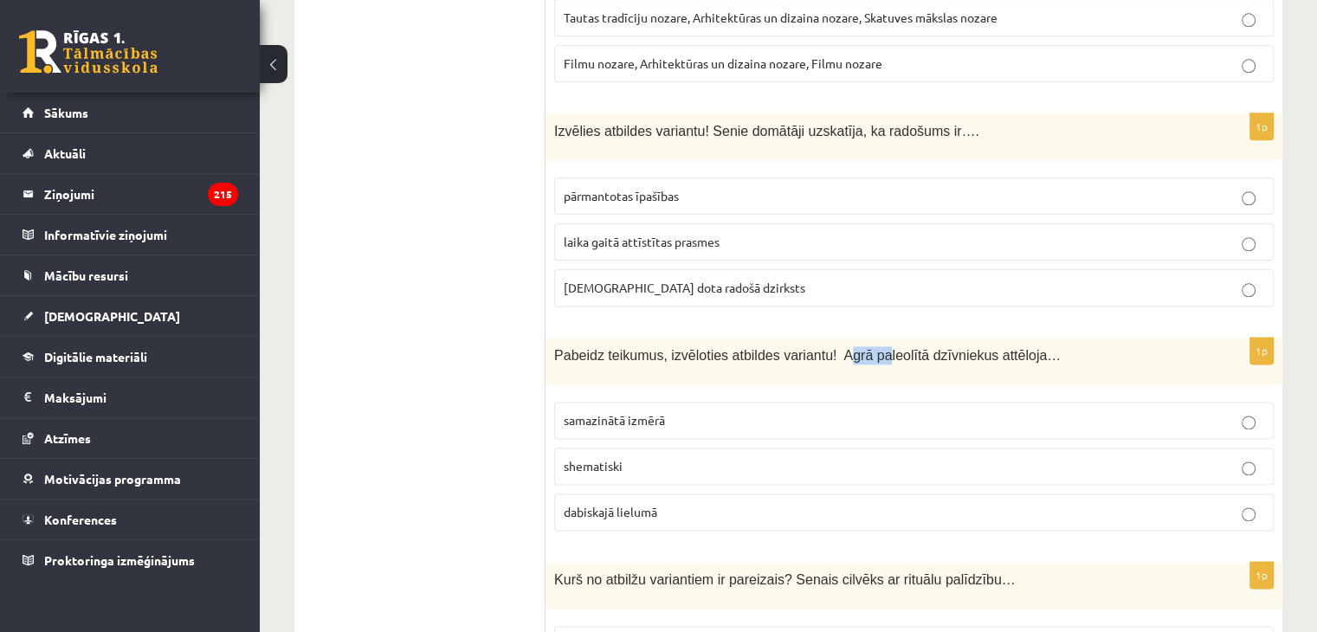
drag, startPoint x: 828, startPoint y: 328, endPoint x: 862, endPoint y: 327, distance: 33.8
click at [862, 348] on span "Pabeidz teikumus, izvēloties atbildes variantu! Agrā paleolītā dzīvniekus attēl…" at bounding box center [807, 355] width 507 height 15
click at [823, 348] on span "Pabeidz teikumus, izvēloties atbildes variantu! Agrā paleolītā dzīvniekus attēl…" at bounding box center [807, 355] width 507 height 15
drag, startPoint x: 811, startPoint y: 327, endPoint x: 1032, endPoint y: 343, distance: 222.3
click at [1032, 343] on div "Pabeidz teikumus, izvēloties atbildes variantu! Agrā paleolītā dzīvniekus attēl…" at bounding box center [914, 361] width 737 height 47
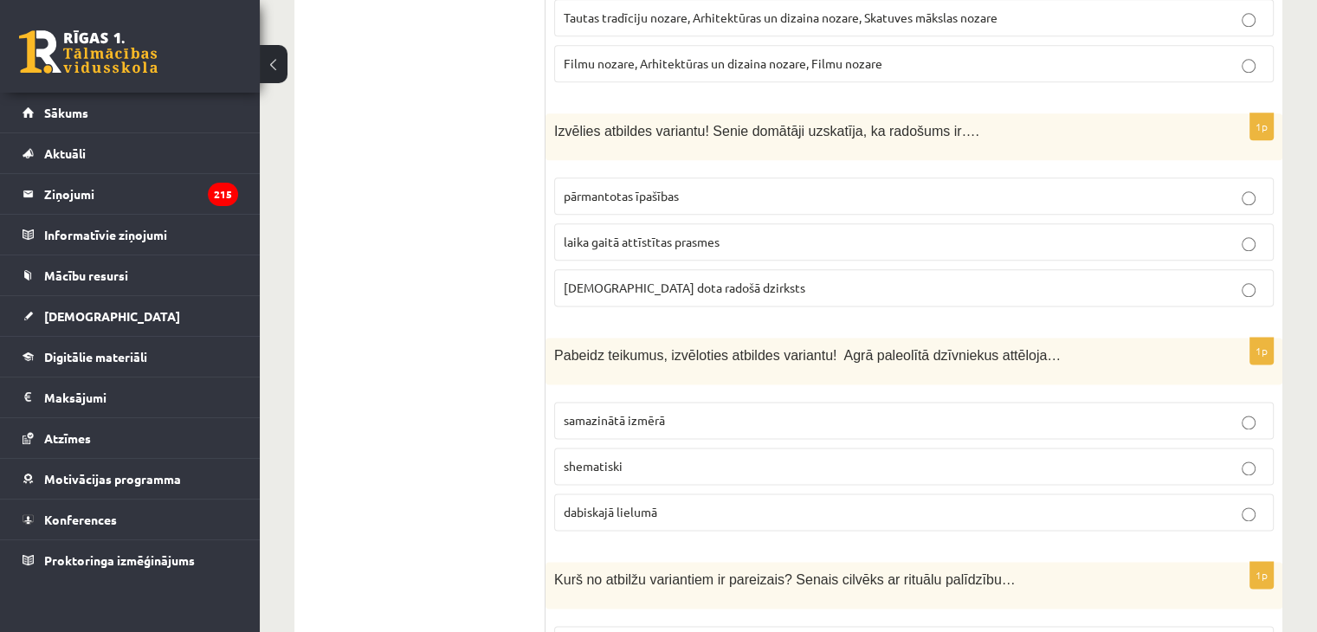
click at [687, 503] on p "dabiskajā lielumā" at bounding box center [914, 512] width 701 height 18
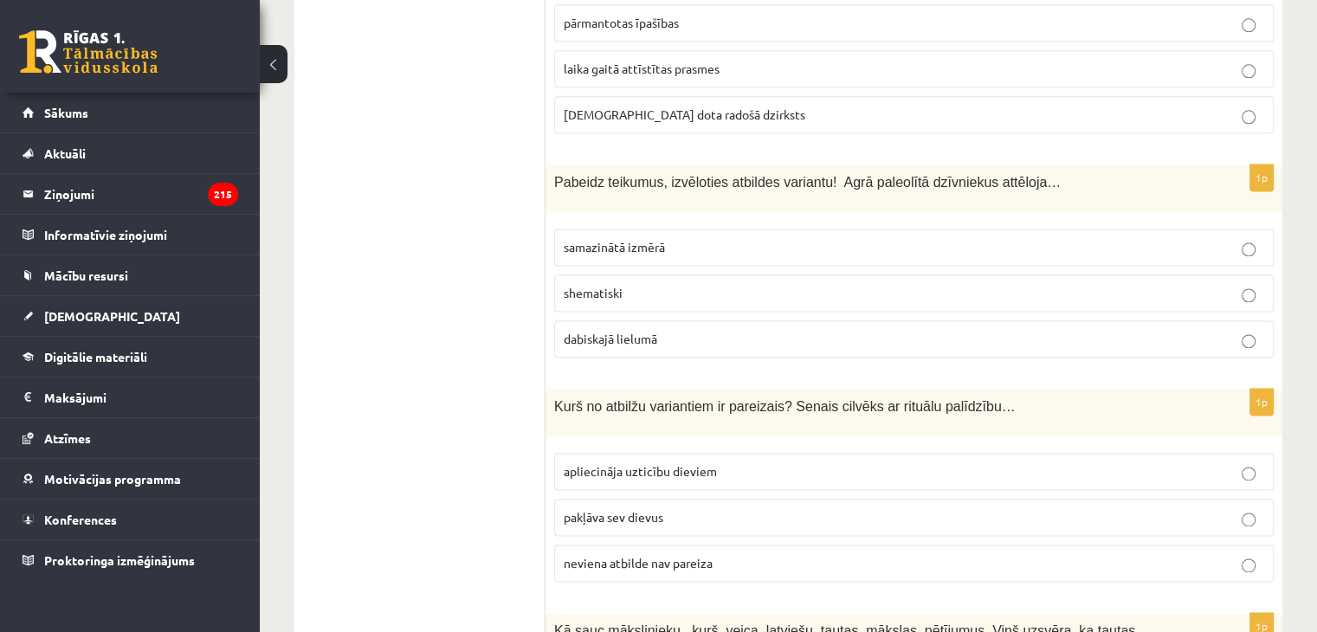
scroll to position [2425, 0]
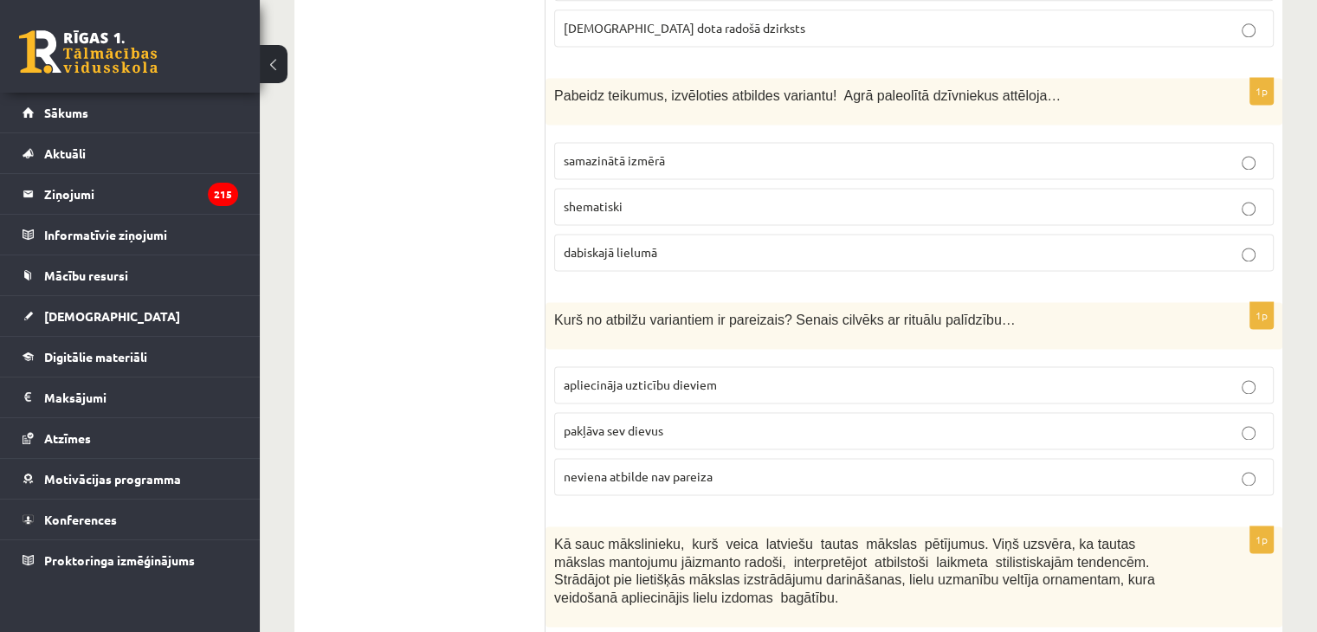
click at [669, 366] on label "apliecināja uzticību dieviem" at bounding box center [914, 384] width 720 height 37
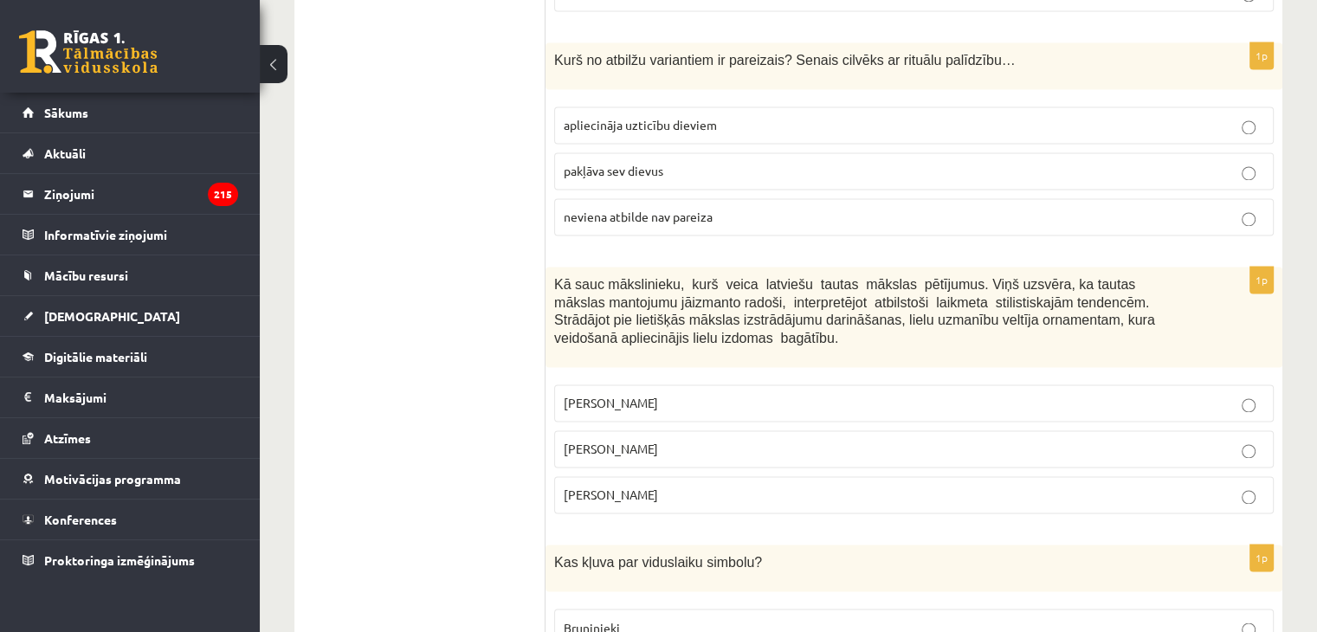
scroll to position [2772, 0]
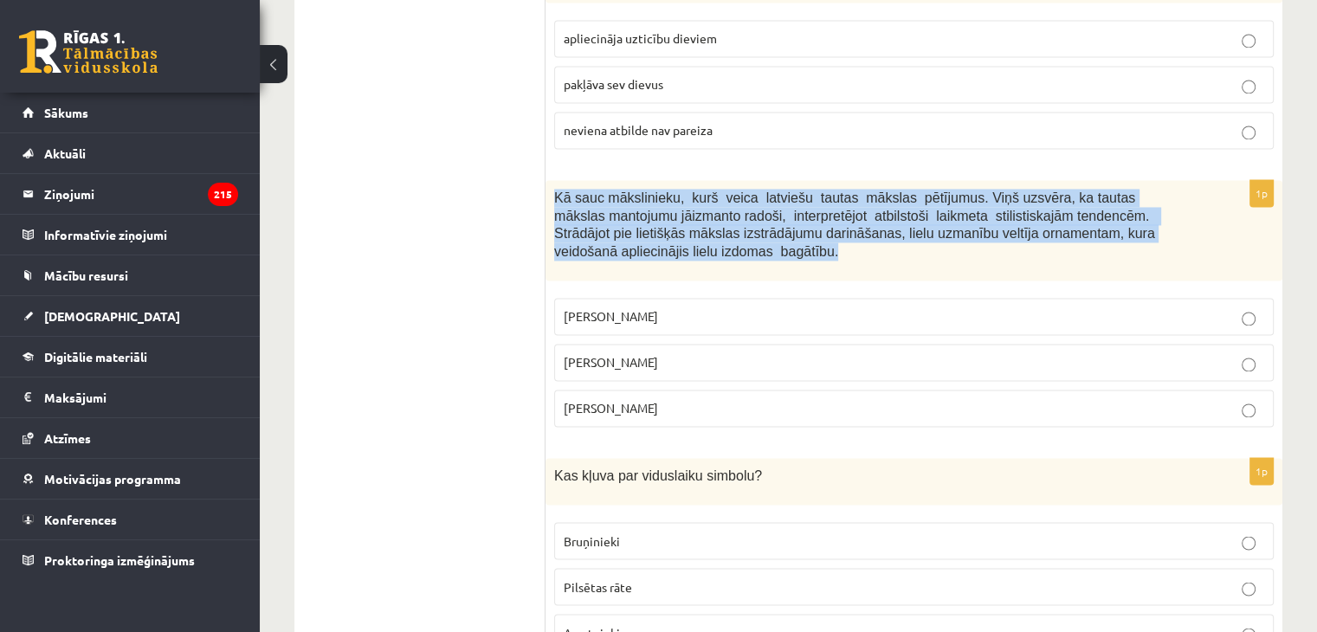
drag, startPoint x: 553, startPoint y: 162, endPoint x: 1029, endPoint y: 223, distance: 479.5
click at [1029, 223] on div "Kā sauc mākslinieku, kurš veica latviešu tautas mākslas pētījumus. Viņš uzsvēra…" at bounding box center [914, 230] width 737 height 100
copy span "Kā sauc mākslinieku, kurš veica latviešu tautas mākslas pētījumus. Viņš uzsvēra…"
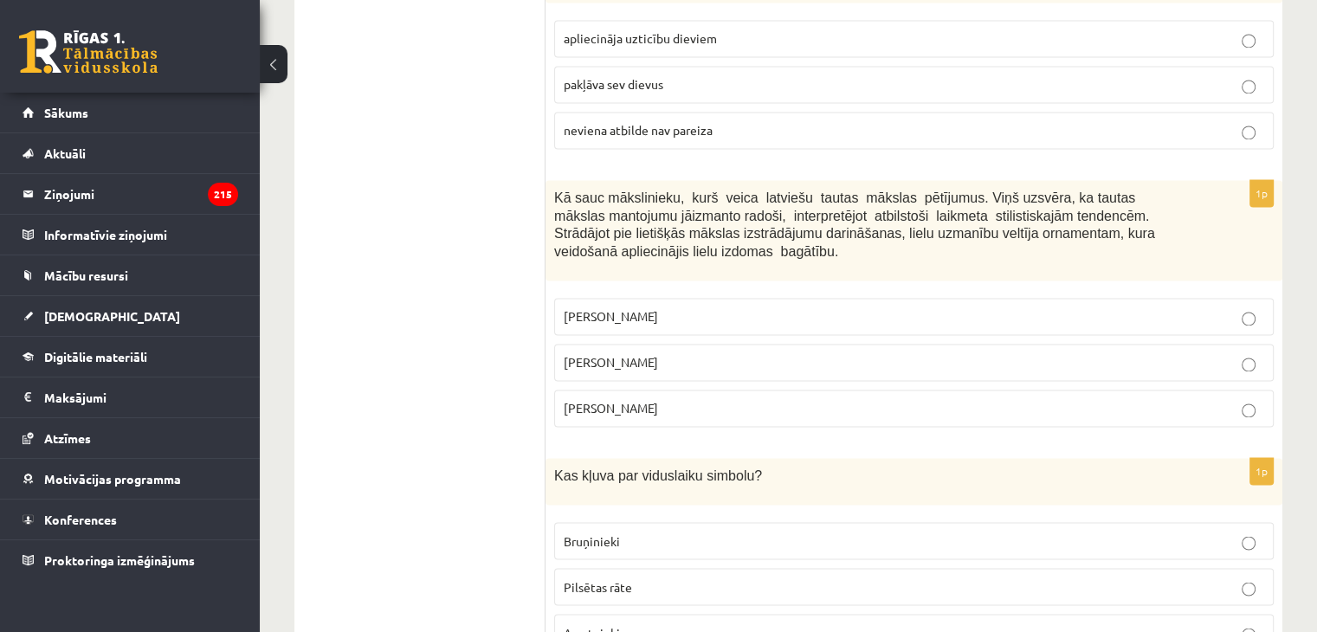
click at [833, 353] on p "Jūlijs Madernieks" at bounding box center [914, 362] width 701 height 18
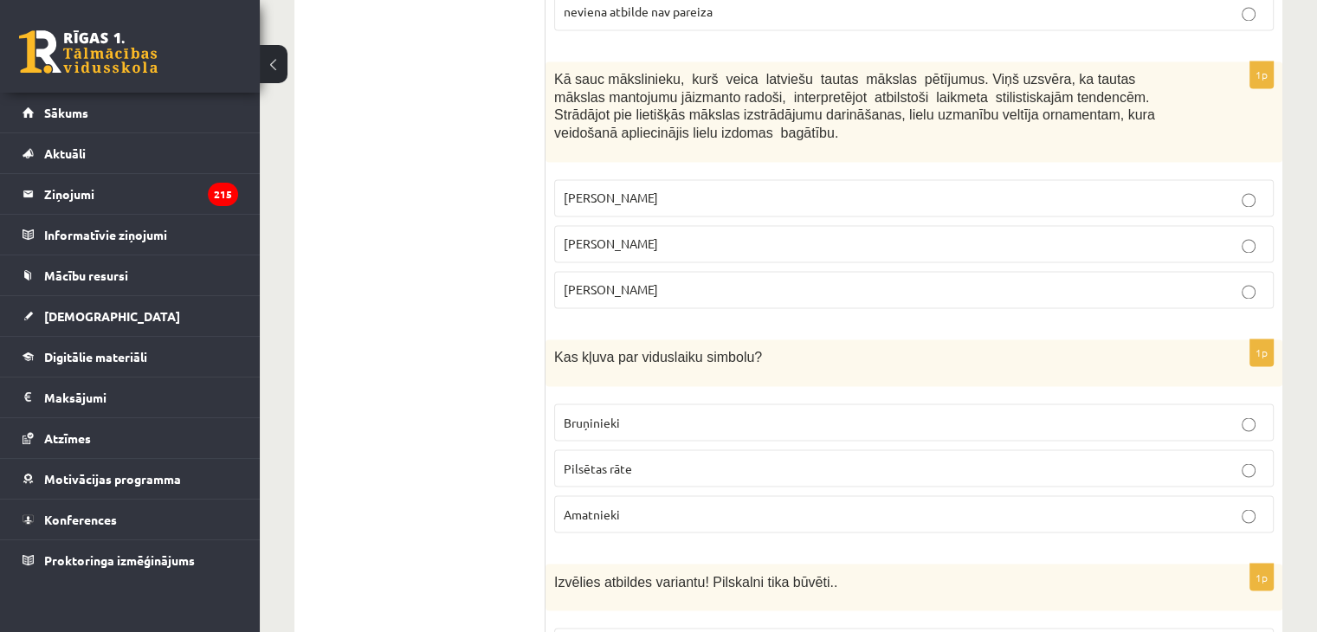
scroll to position [2945, 0]
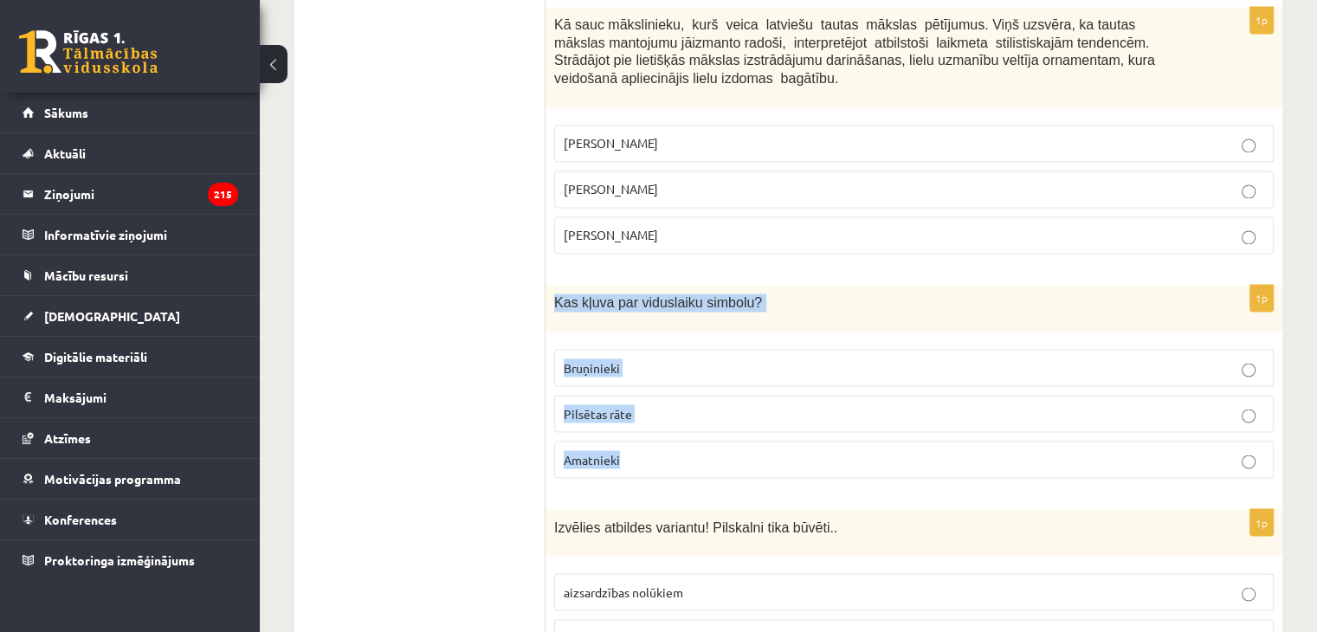
drag, startPoint x: 554, startPoint y: 278, endPoint x: 673, endPoint y: 415, distance: 181.1
click at [673, 415] on div "1p Kas kļuva par viduslaiku simbolu? Bruņinieki Pilsētas rāte Amatnieki" at bounding box center [914, 388] width 737 height 207
copy div "Kas kļuva par viduslaiku simbolu? Bruņinieki Pilsētas rāte Amatnieki"
click at [870, 359] on p "Bruņinieki" at bounding box center [914, 368] width 701 height 18
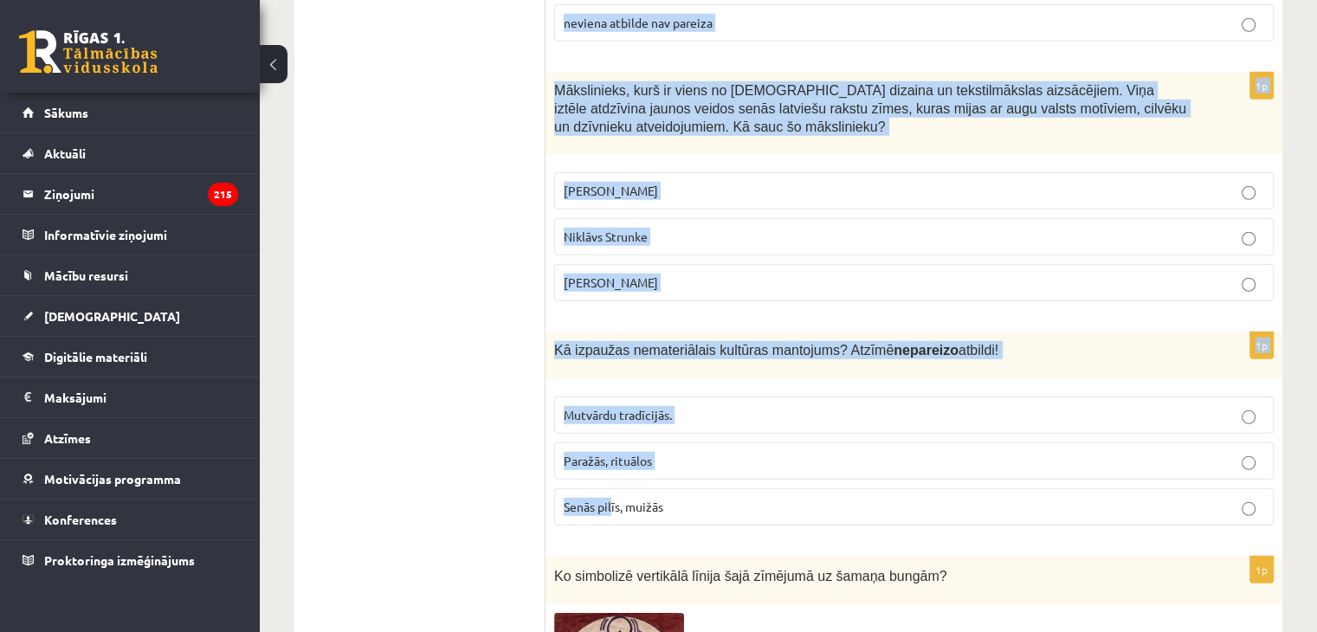
scroll to position [4855, 0]
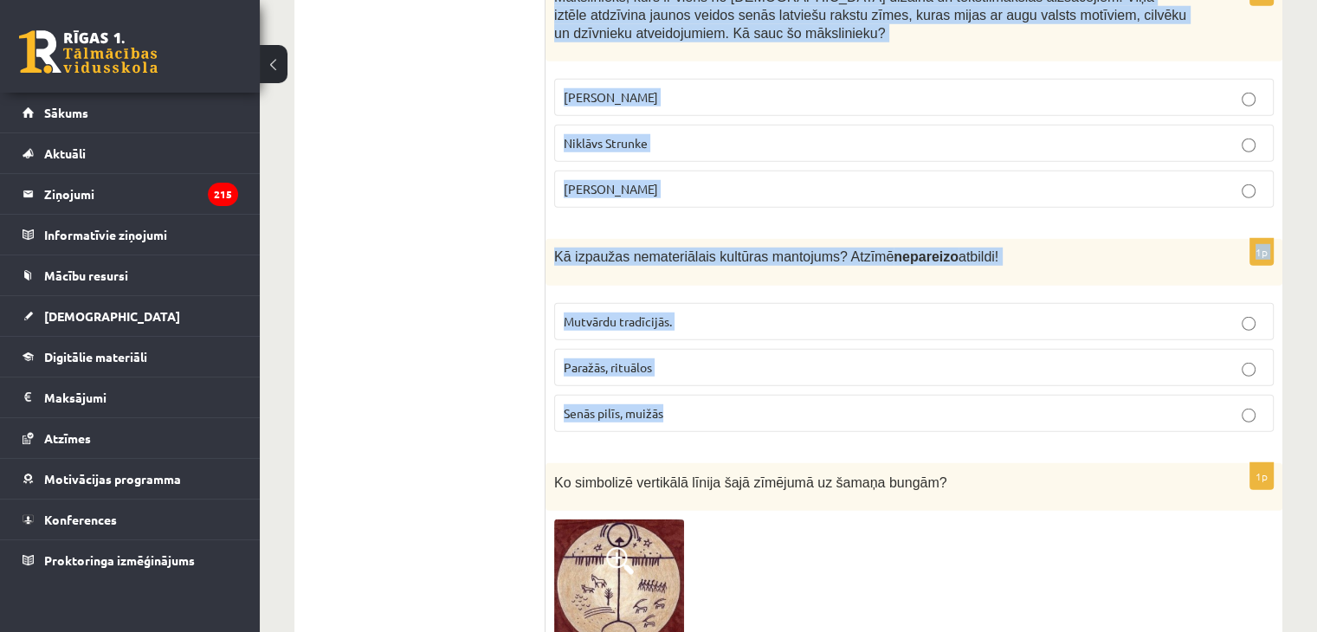
drag, startPoint x: 552, startPoint y: 316, endPoint x: 807, endPoint y: 345, distance: 257.1
copy form "Izvēlies atbildes variantu! Pilskalni tika būvēti.. aizsardzības nolūkiem tirdz…"
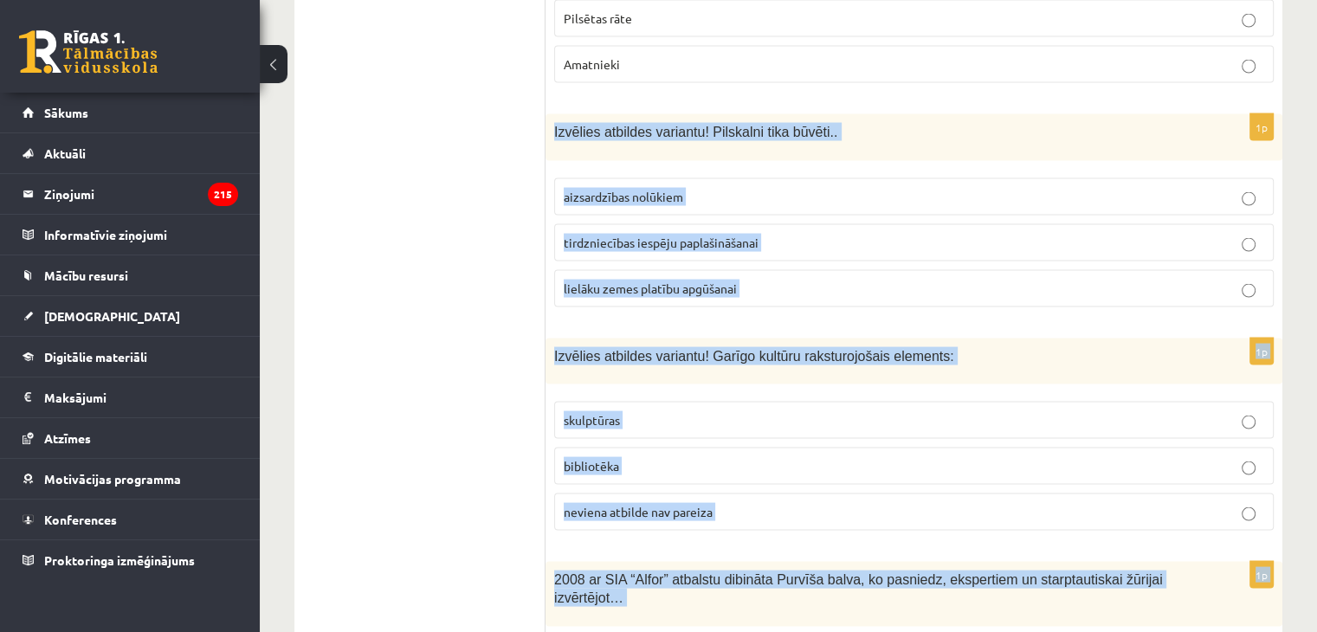
scroll to position [3210, 0]
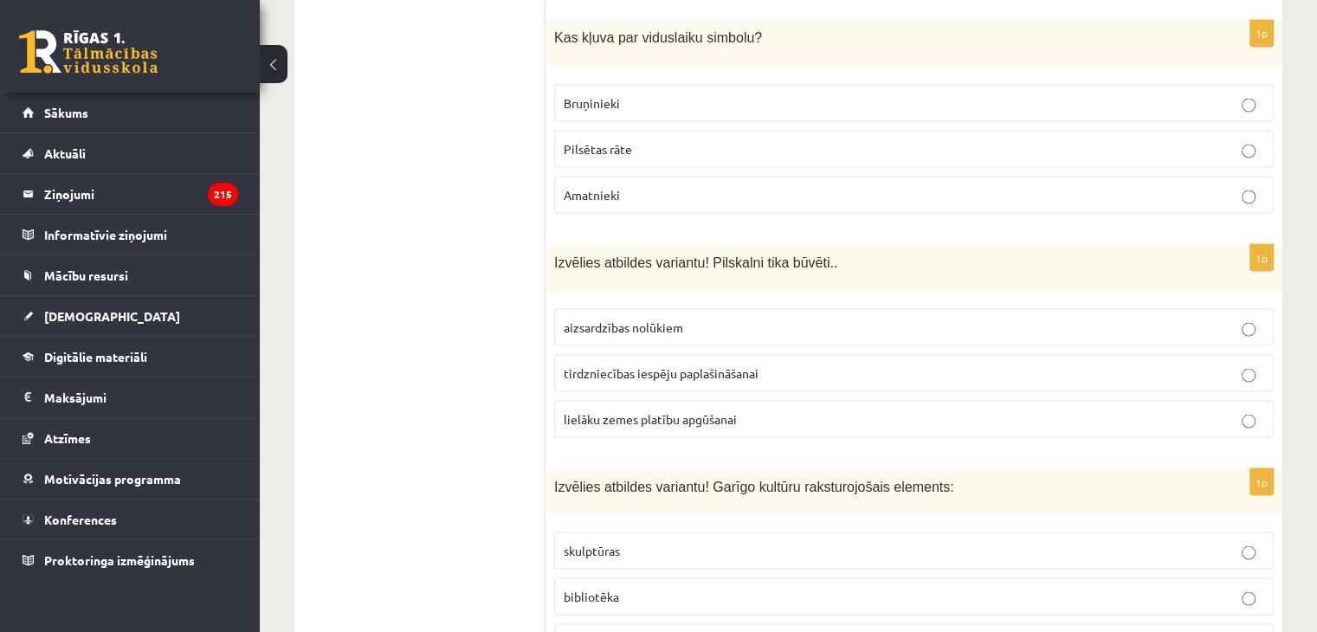
click at [592, 319] on span "aizsardzības nolūkiem" at bounding box center [624, 327] width 120 height 16
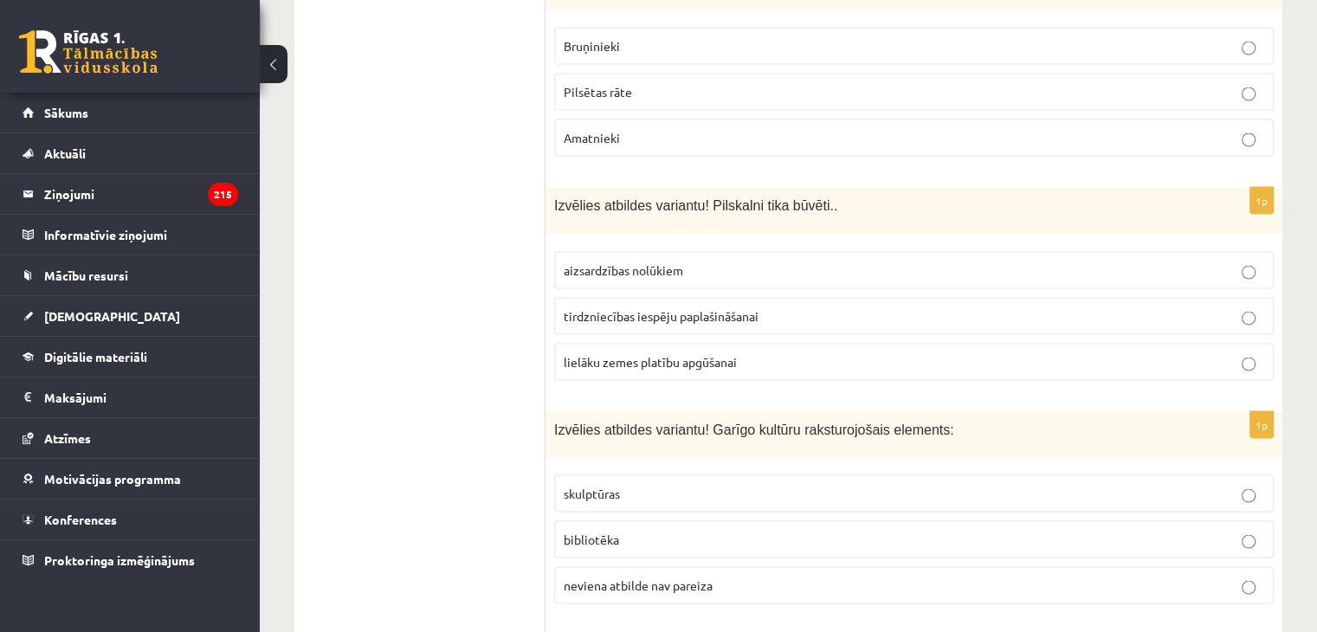
scroll to position [3296, 0]
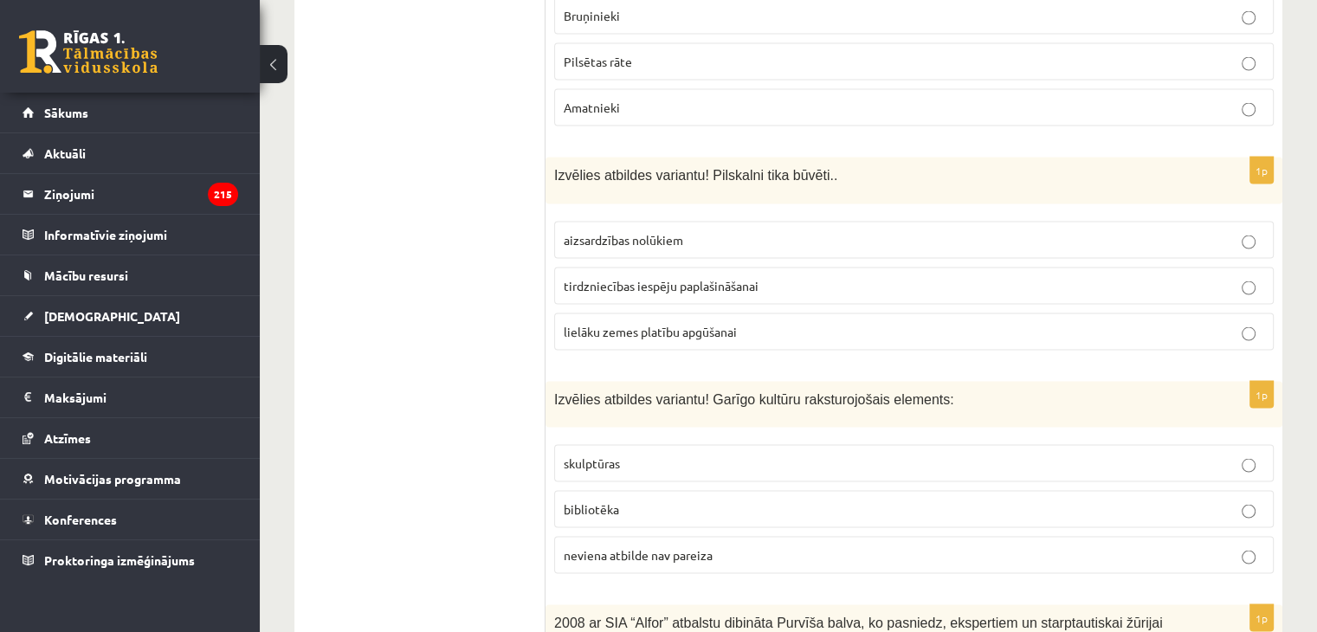
click at [657, 501] on p "bibliotēka" at bounding box center [914, 510] width 701 height 18
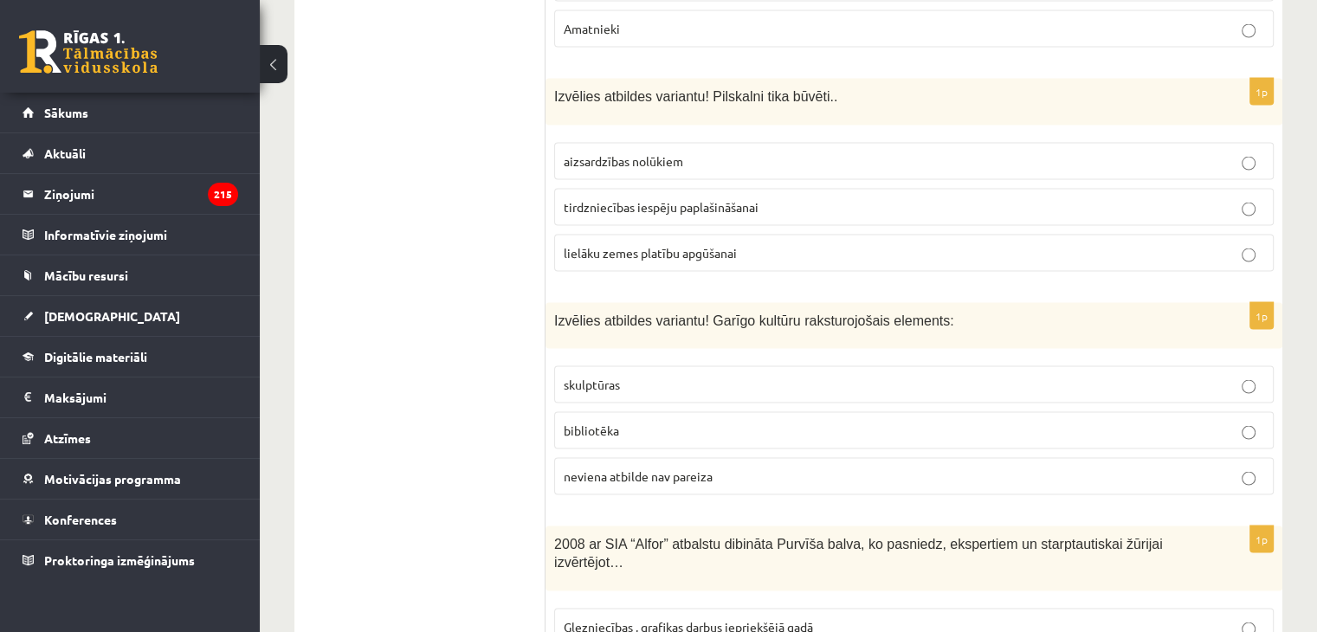
scroll to position [3470, 0]
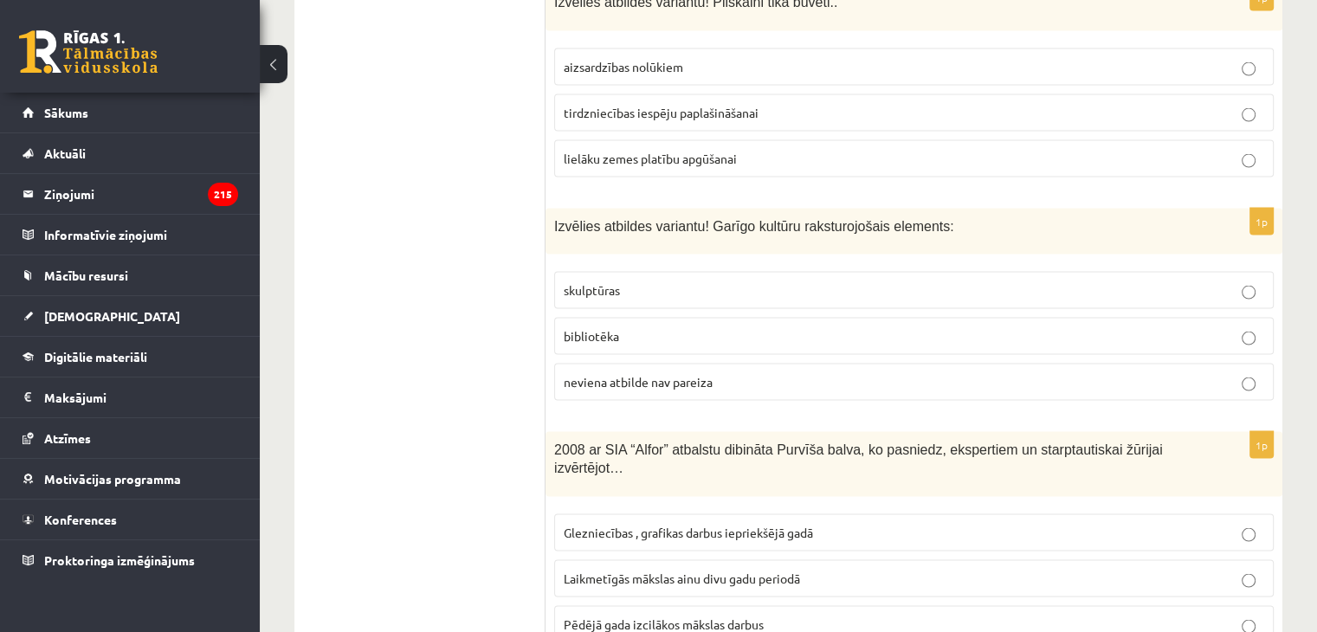
click at [732, 571] on span "Laikmetīgās mākslas ainu divu gadu periodā" at bounding box center [682, 579] width 236 height 16
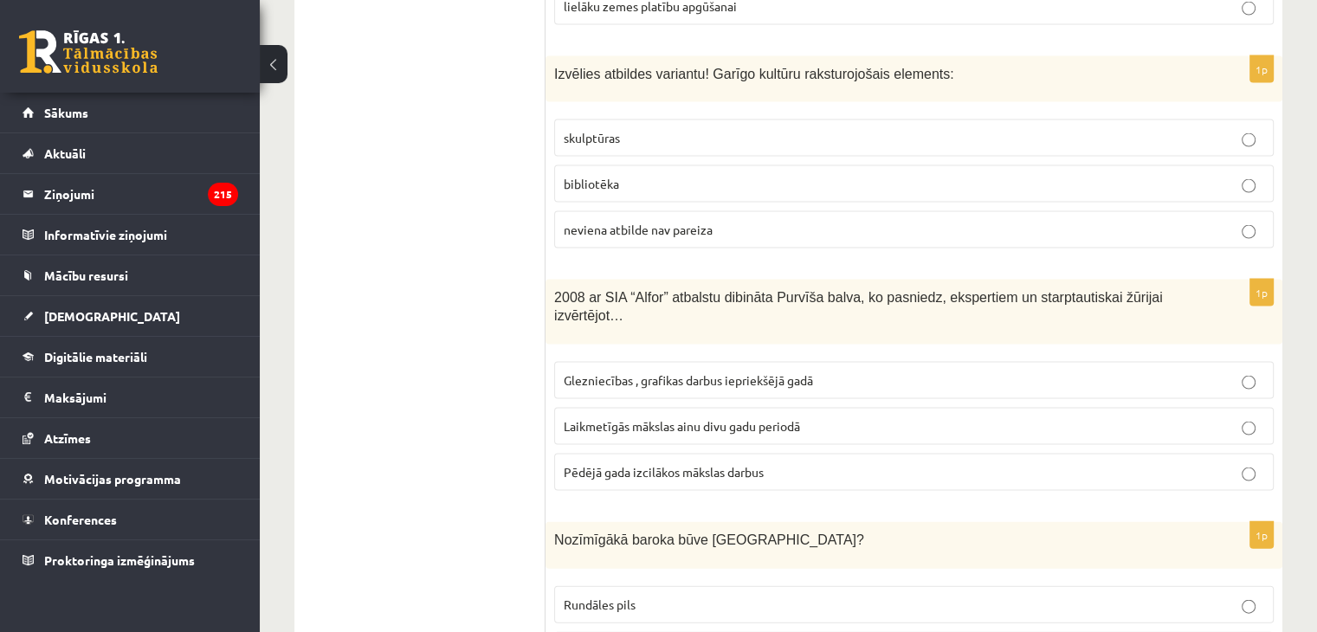
scroll to position [3729, 0]
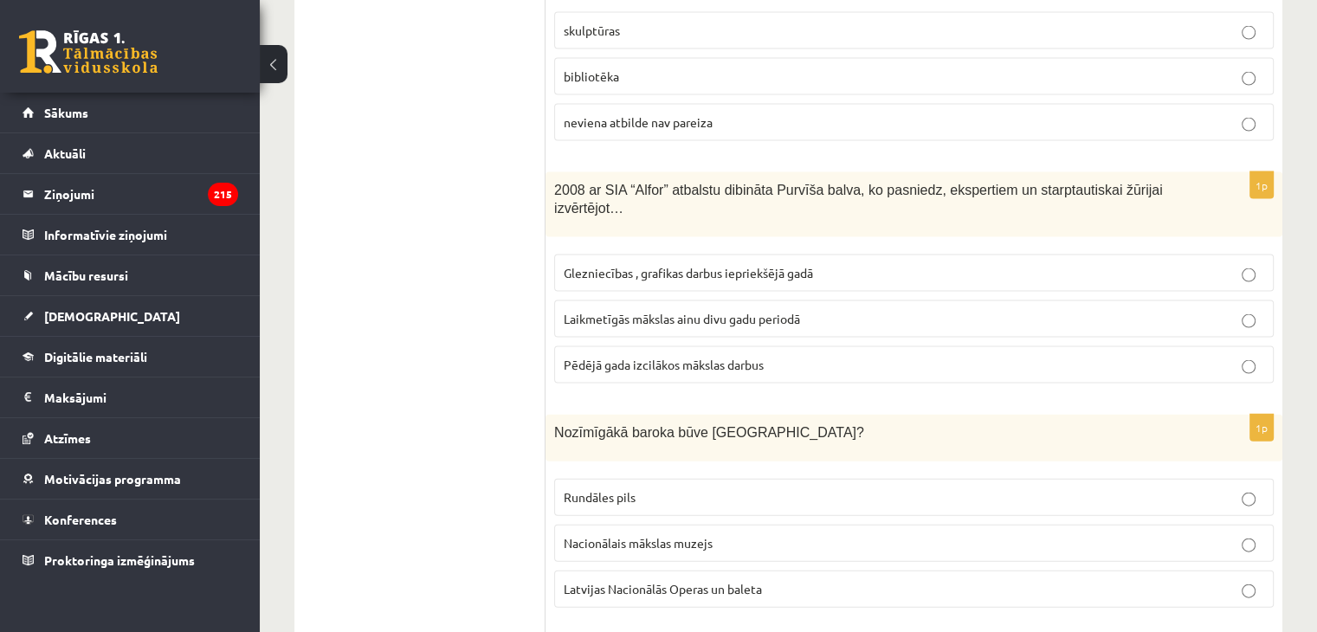
click at [752, 488] on p "Rundāles pils" at bounding box center [914, 497] width 701 height 18
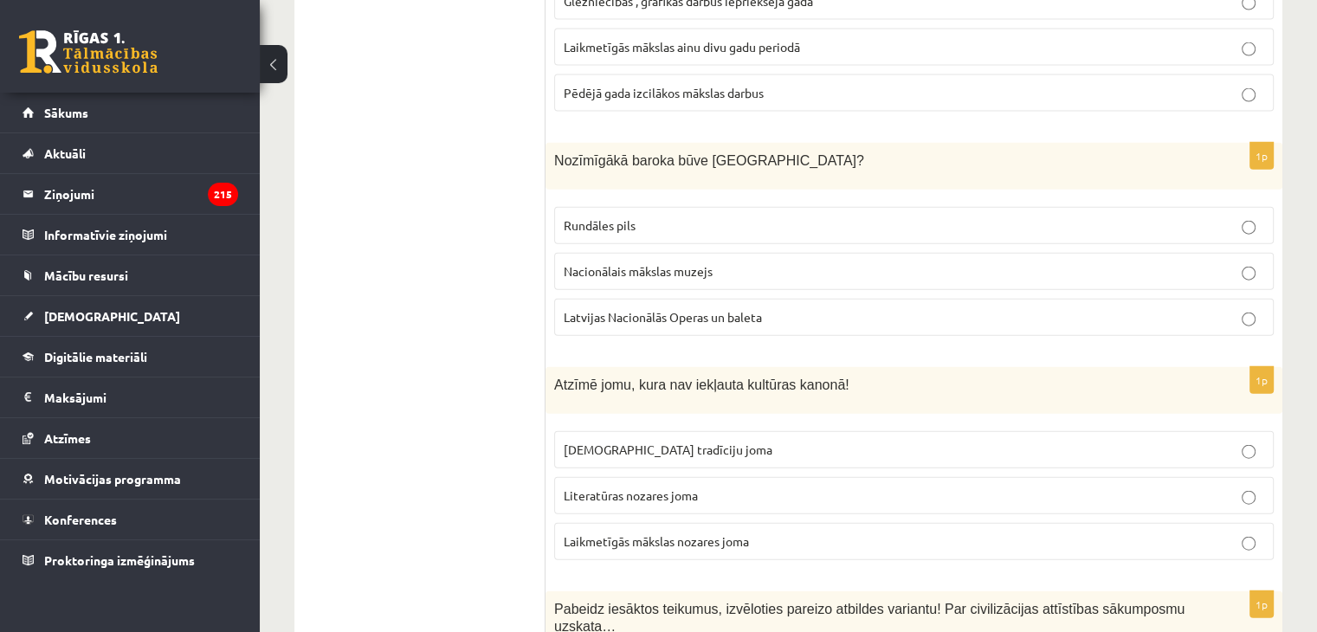
scroll to position [4076, 0]
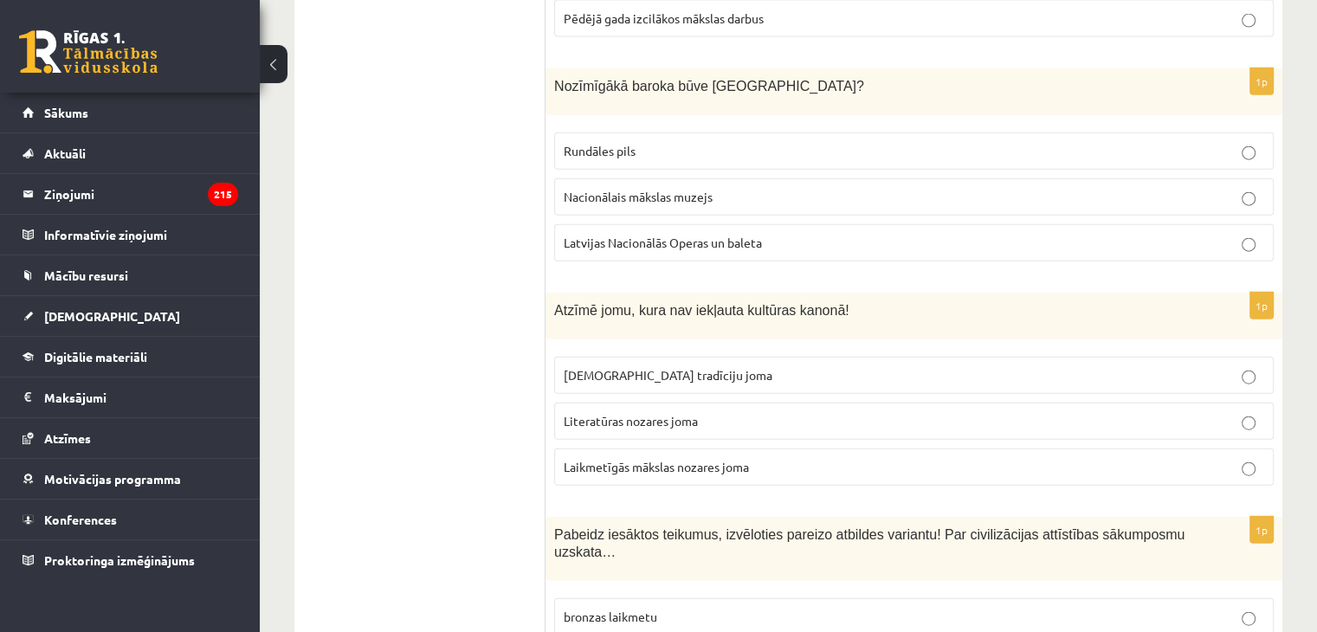
click at [641, 459] on span "Laikmetīgās mākslas nozares joma" at bounding box center [656, 467] width 185 height 16
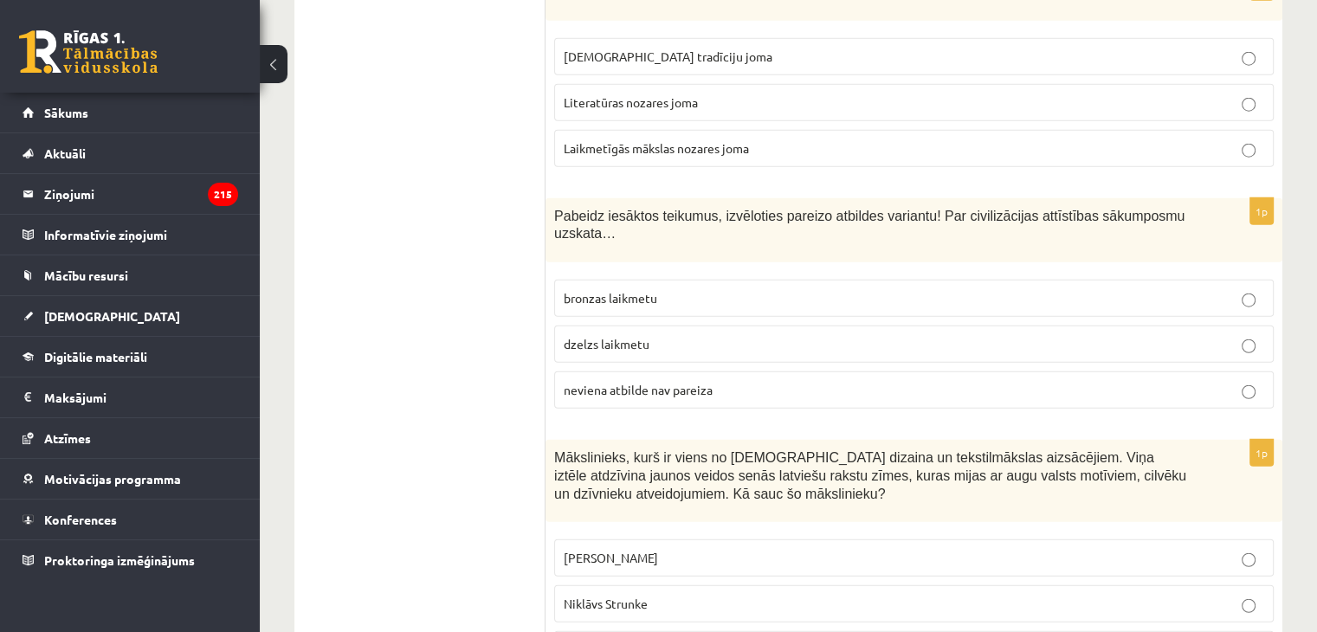
scroll to position [4422, 0]
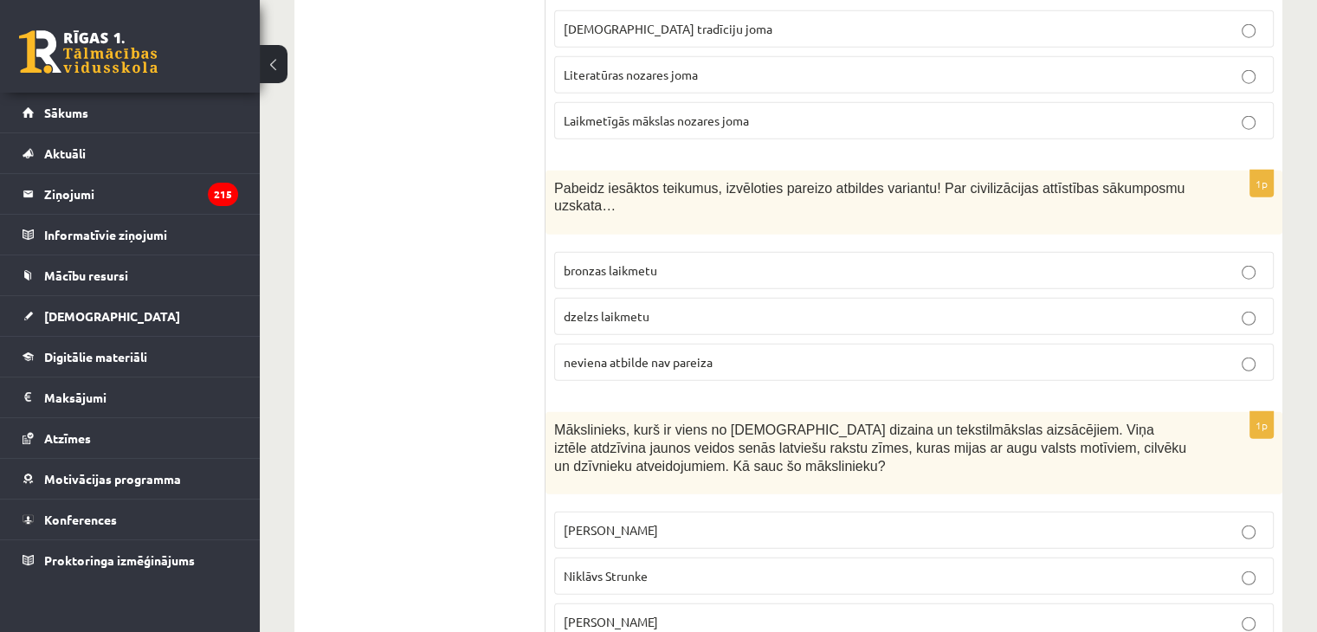
click at [707, 353] on p "neviena atbilde nav pareiza" at bounding box center [914, 362] width 701 height 18
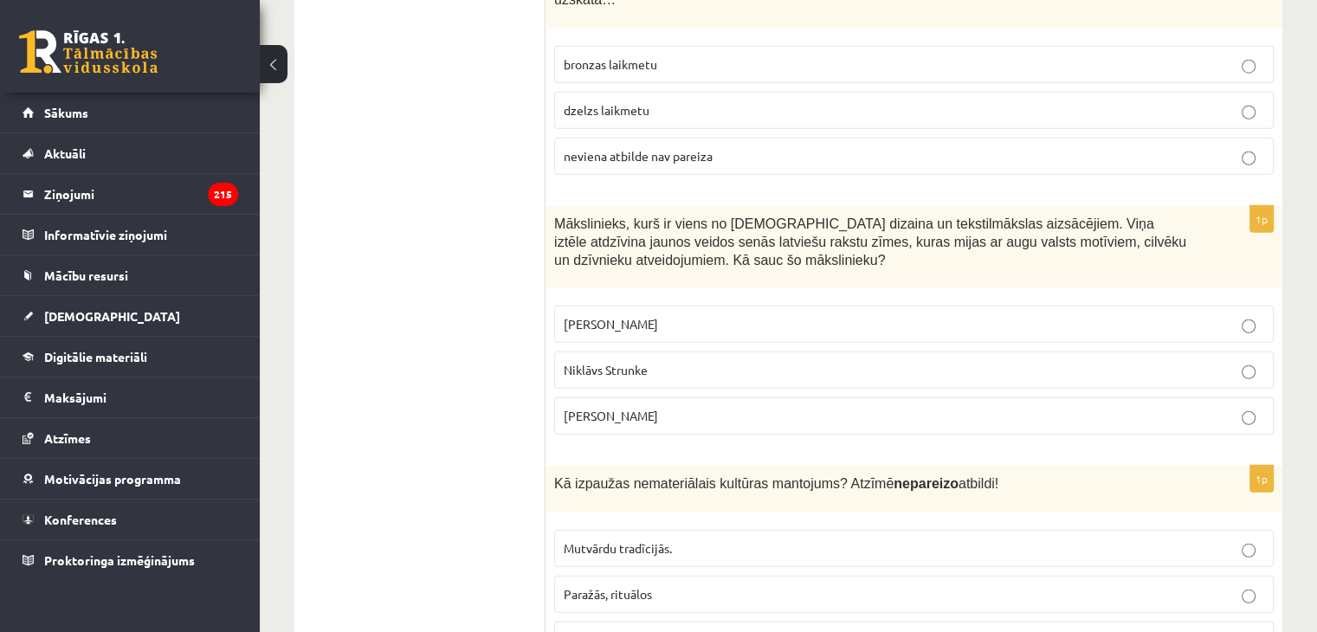
scroll to position [4682, 0]
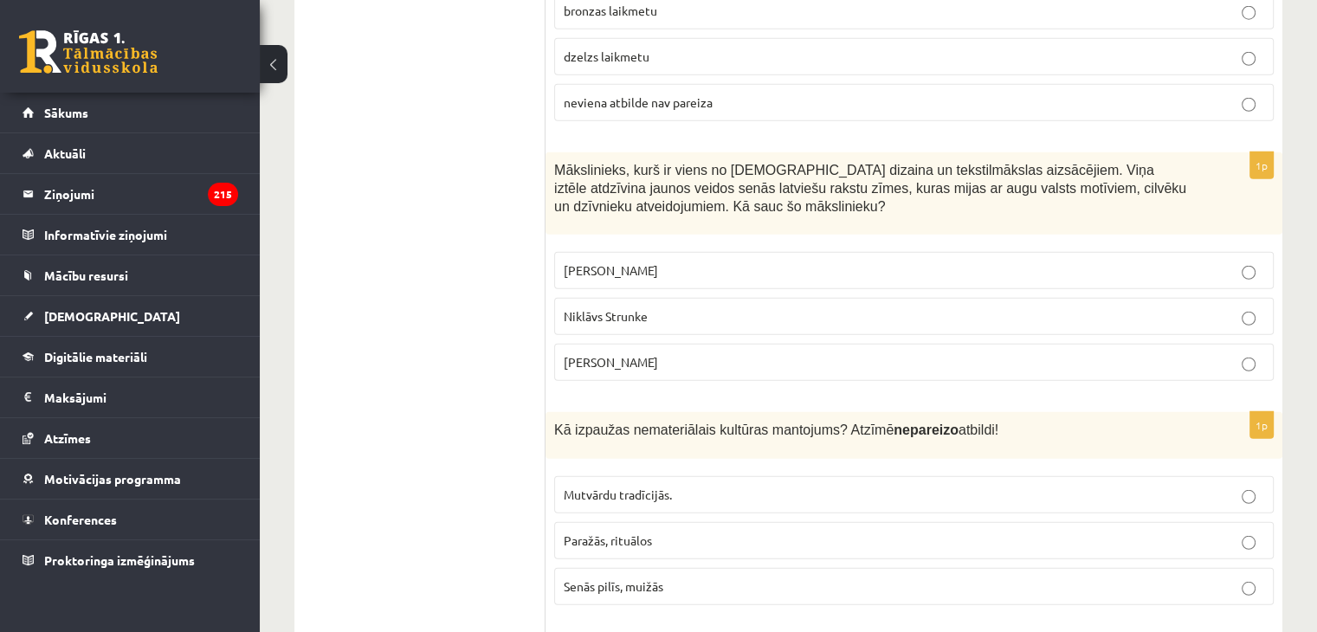
click at [693, 262] on p "Ansis Cīrulis" at bounding box center [914, 271] width 701 height 18
click at [701, 578] on p "Senās pilīs, muižās" at bounding box center [914, 587] width 701 height 18
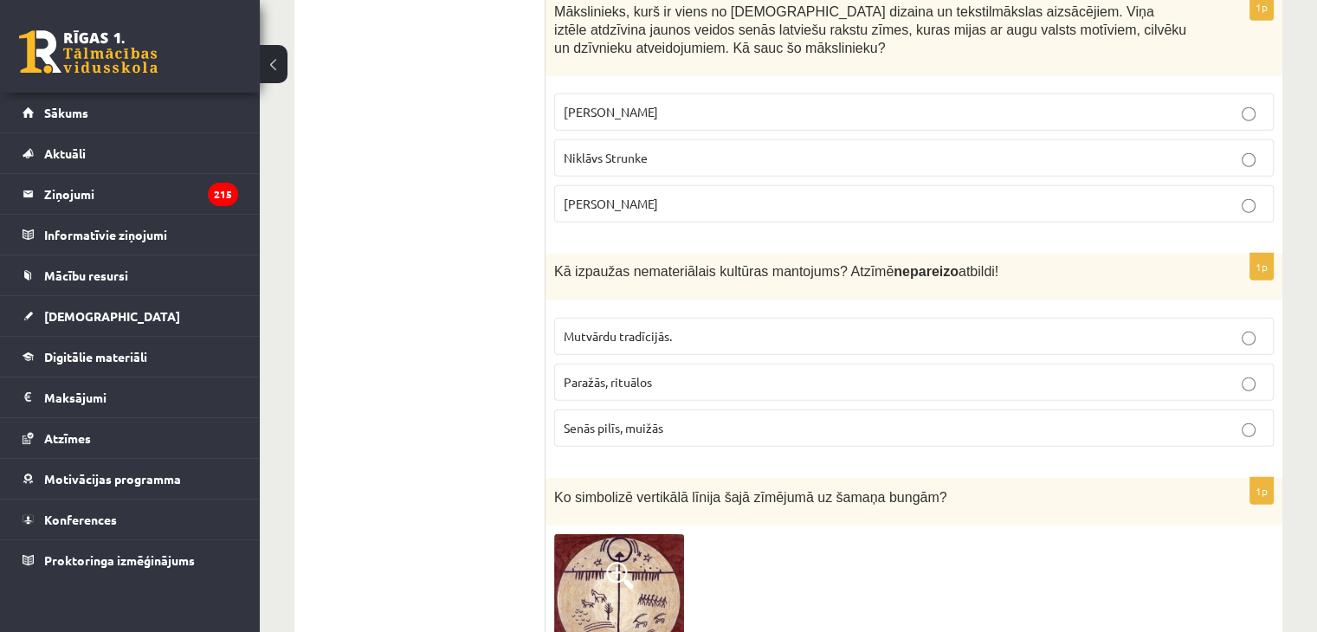
scroll to position [4942, 0]
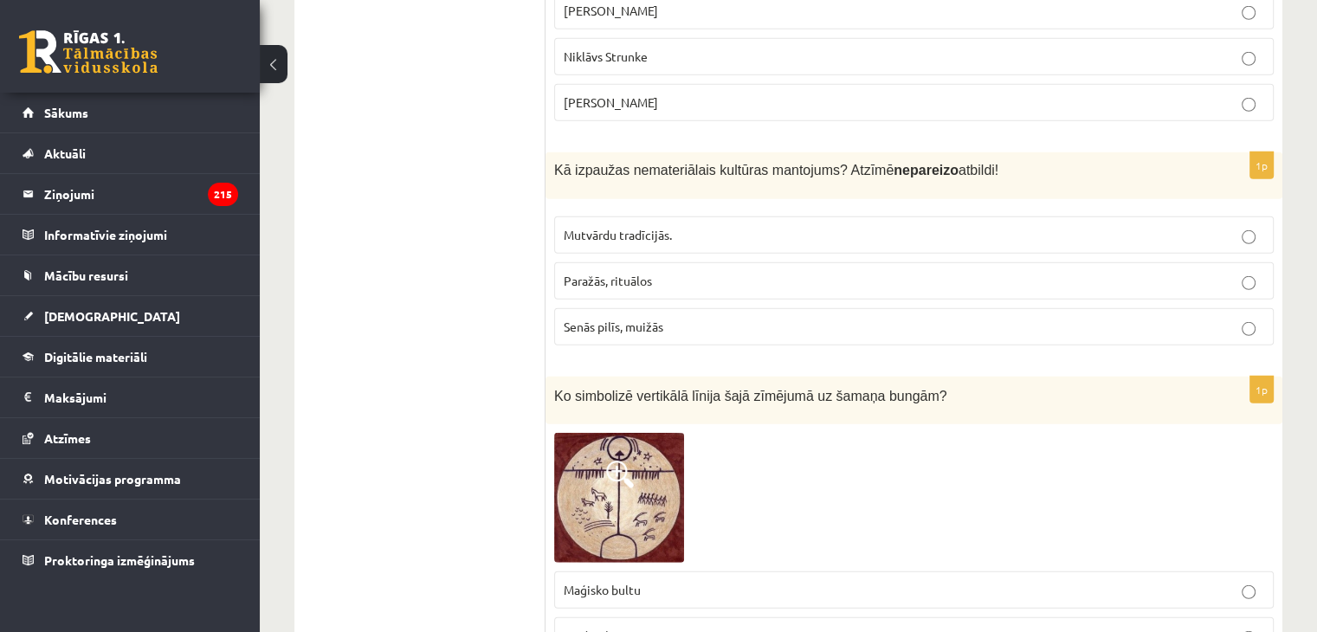
click at [622, 444] on img at bounding box center [619, 498] width 130 height 130
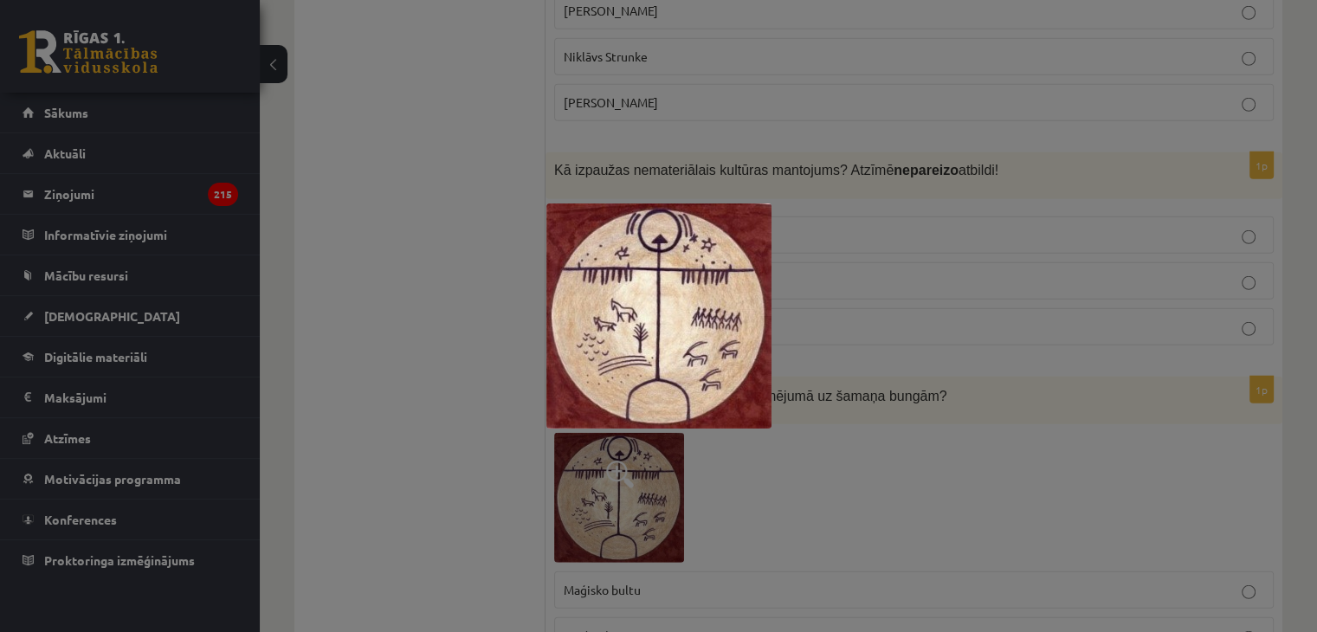
click at [1116, 359] on div at bounding box center [658, 316] width 1317 height 632
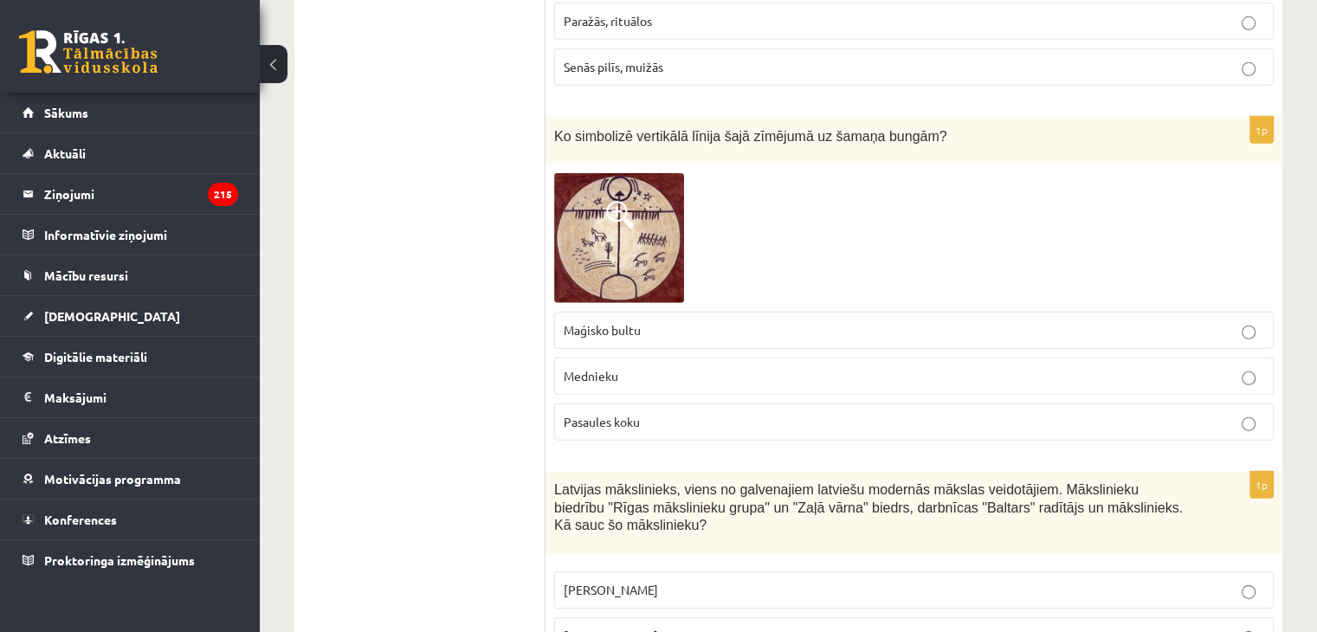
scroll to position [5029, 0]
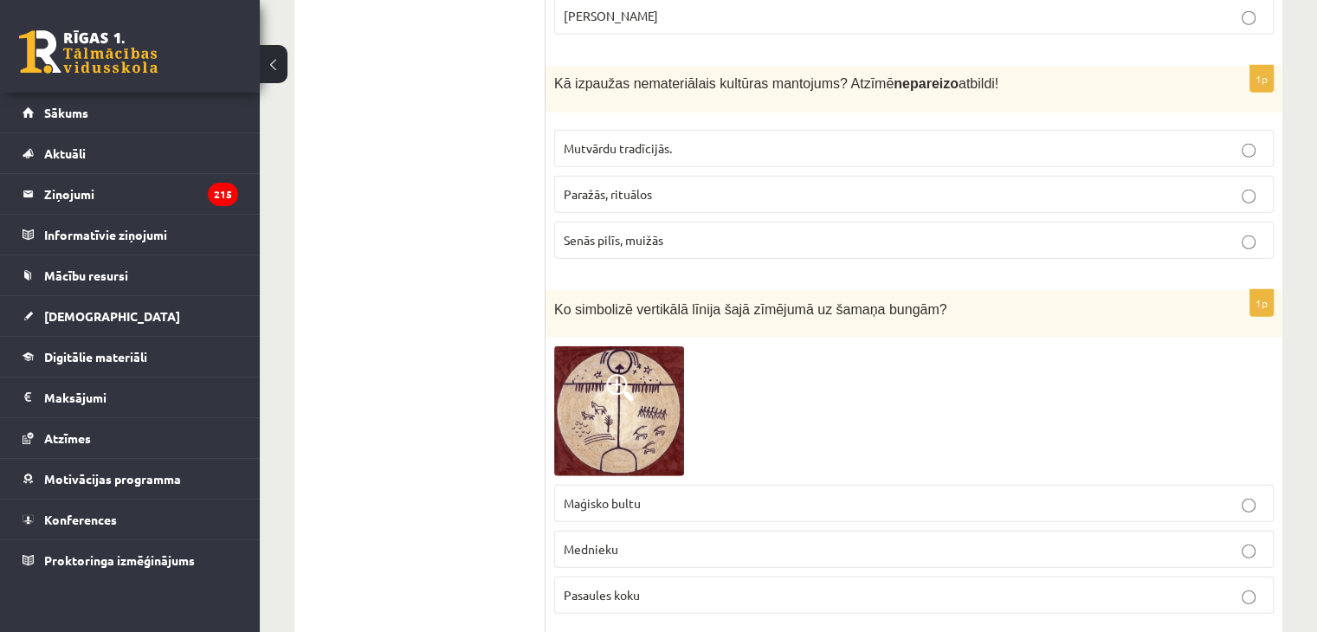
click at [669, 495] on p "Maģisko bultu" at bounding box center [914, 504] width 701 height 18
click at [578, 541] on span "Mednieku" at bounding box center [591, 549] width 55 height 16
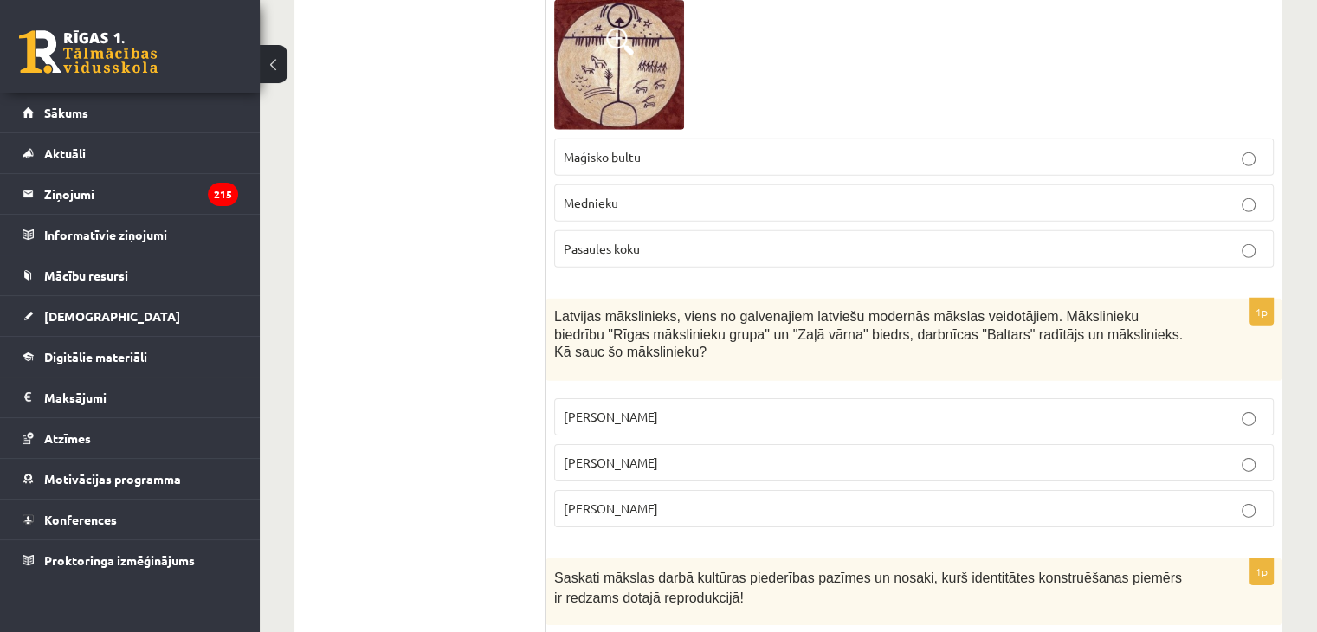
scroll to position [5548, 0]
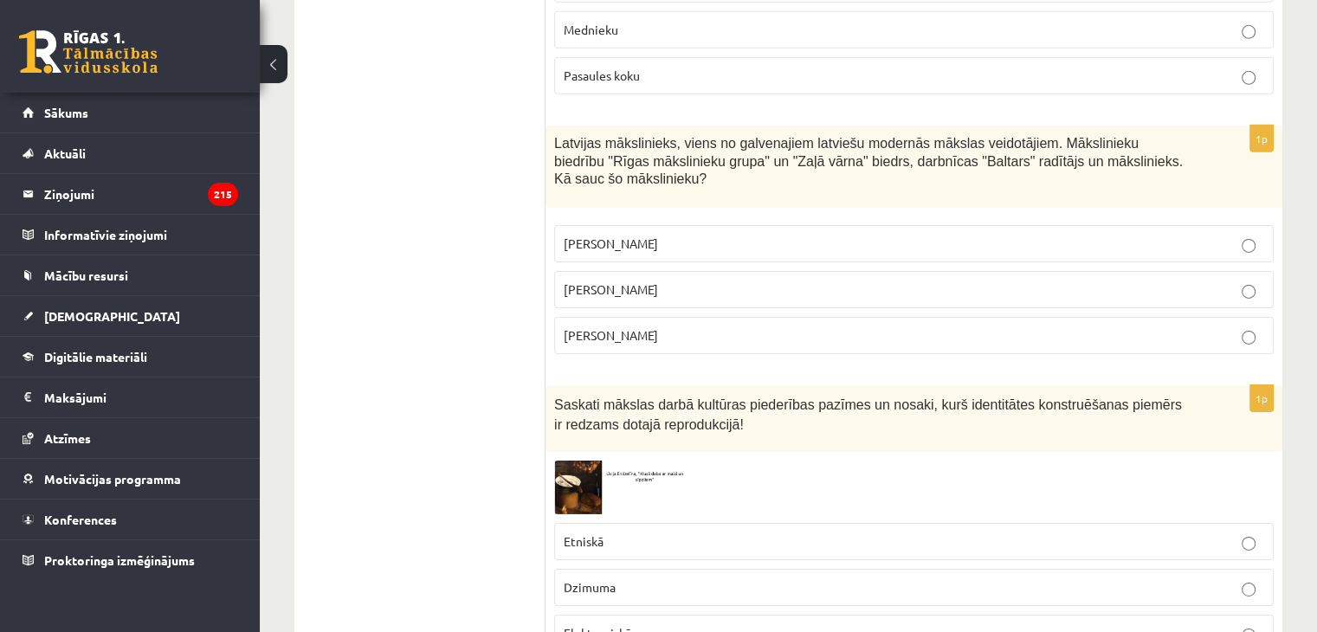
click at [566, 461] on img at bounding box center [619, 487] width 130 height 53
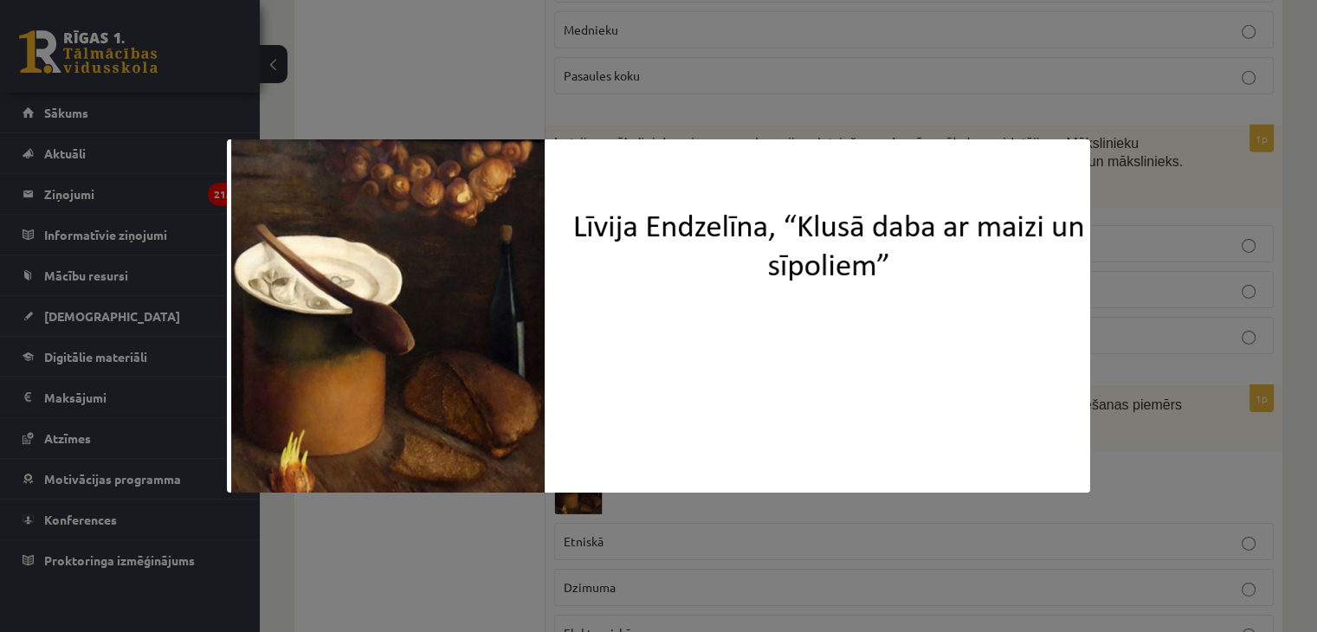
click at [476, 527] on div at bounding box center [658, 316] width 1317 height 632
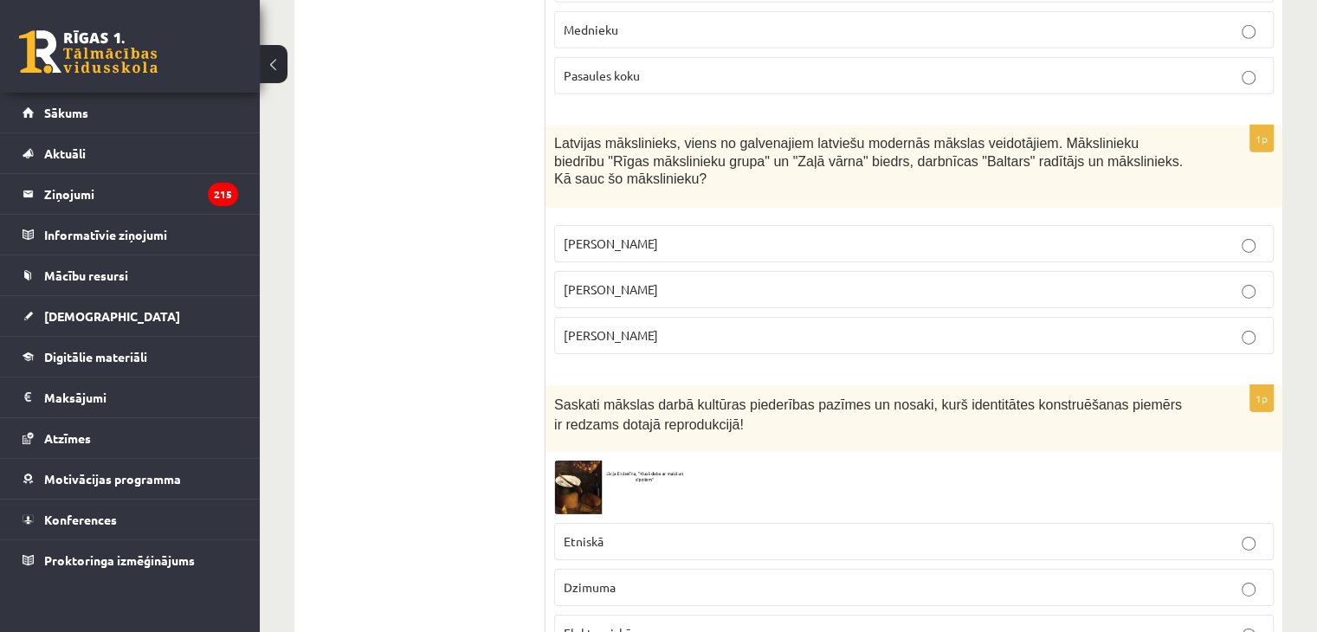
click at [599, 461] on img at bounding box center [619, 487] width 130 height 53
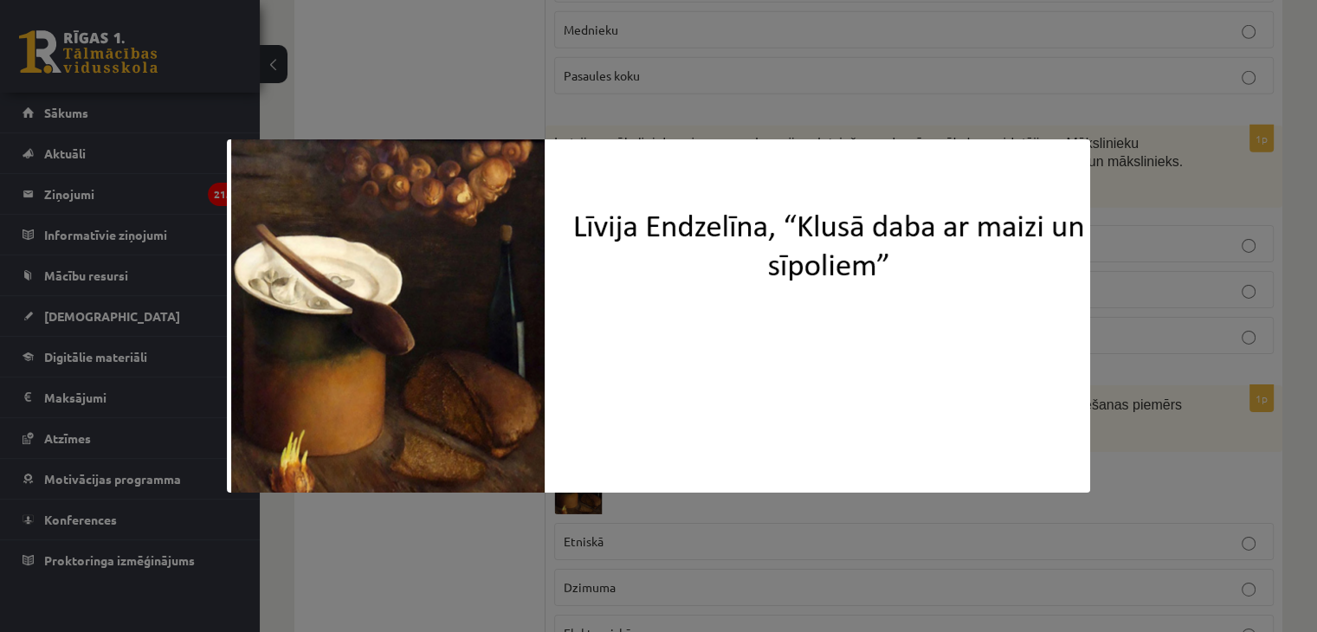
click at [393, 539] on div at bounding box center [658, 316] width 1317 height 632
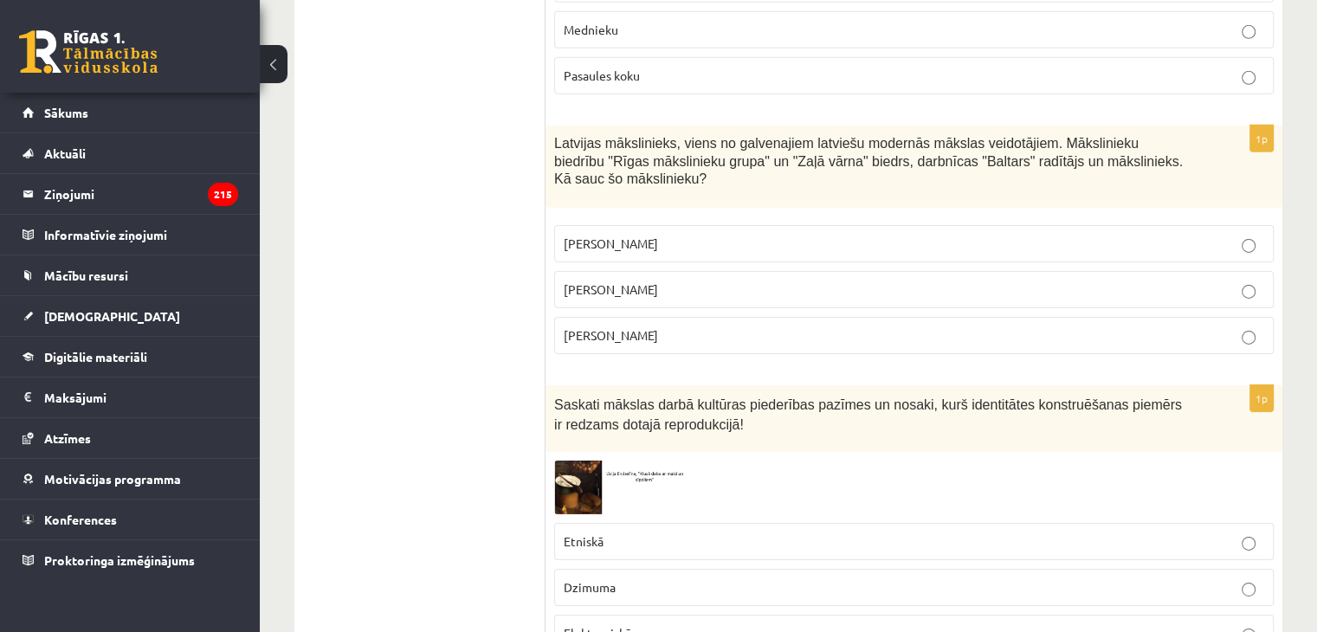
click at [621, 488] on span at bounding box center [620, 502] width 28 height 28
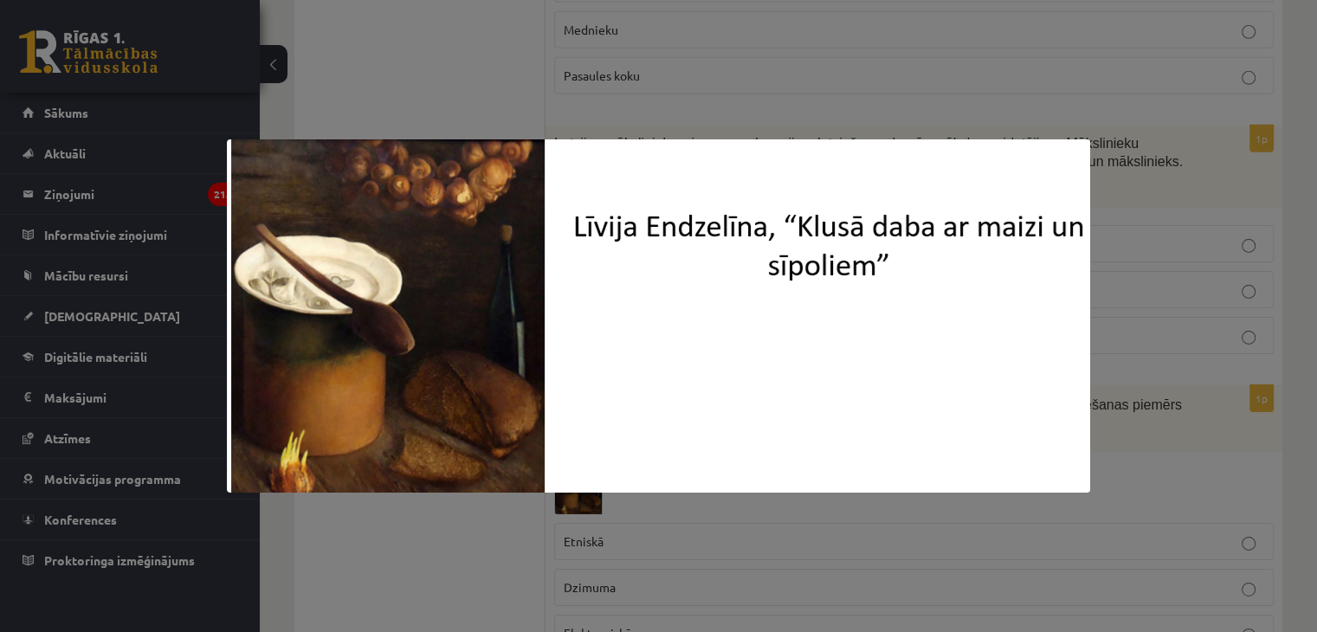
click at [409, 520] on div at bounding box center [658, 316] width 1317 height 632
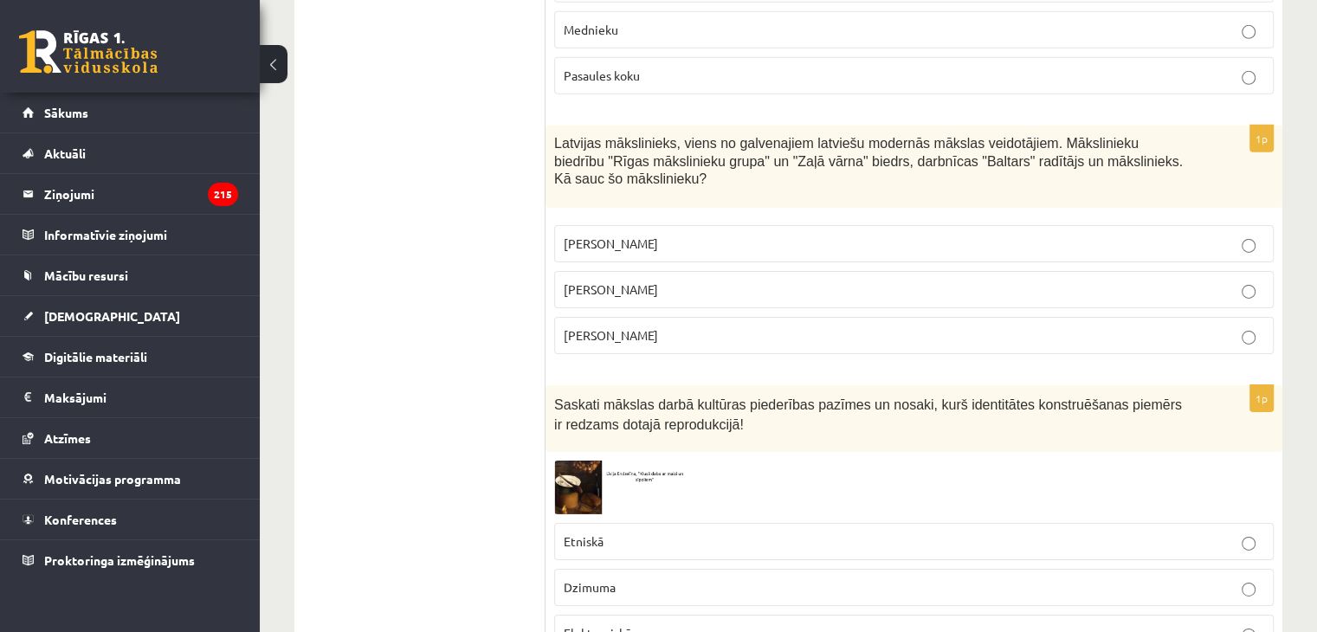
click at [598, 534] on span "Etniskā" at bounding box center [584, 542] width 40 height 16
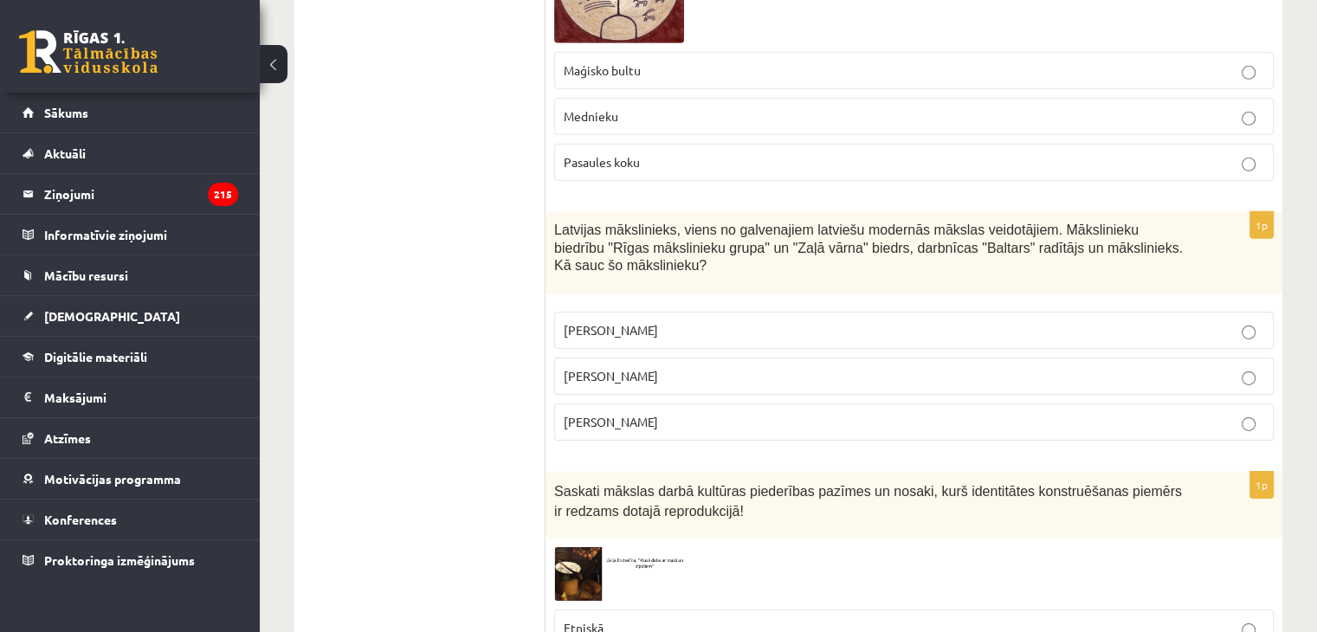
drag, startPoint x: 553, startPoint y: 147, endPoint x: 775, endPoint y: 337, distance: 291.8
click at [775, 337] on div "1p Latvijas mākslinieks, viens no galvenajiem latviešu modernās mākslas veidotā…" at bounding box center [914, 333] width 737 height 243
copy div "Latvijas mākslinieks, viens no galvenajiem latviešu modernās mākslas veidotājie…"
click at [786, 212] on div "Latvijas mākslinieks, viens no galvenajiem latviešu modernās mākslas veidotājie…" at bounding box center [914, 253] width 737 height 82
click at [622, 367] on p "Romāns Suta" at bounding box center [914, 376] width 701 height 18
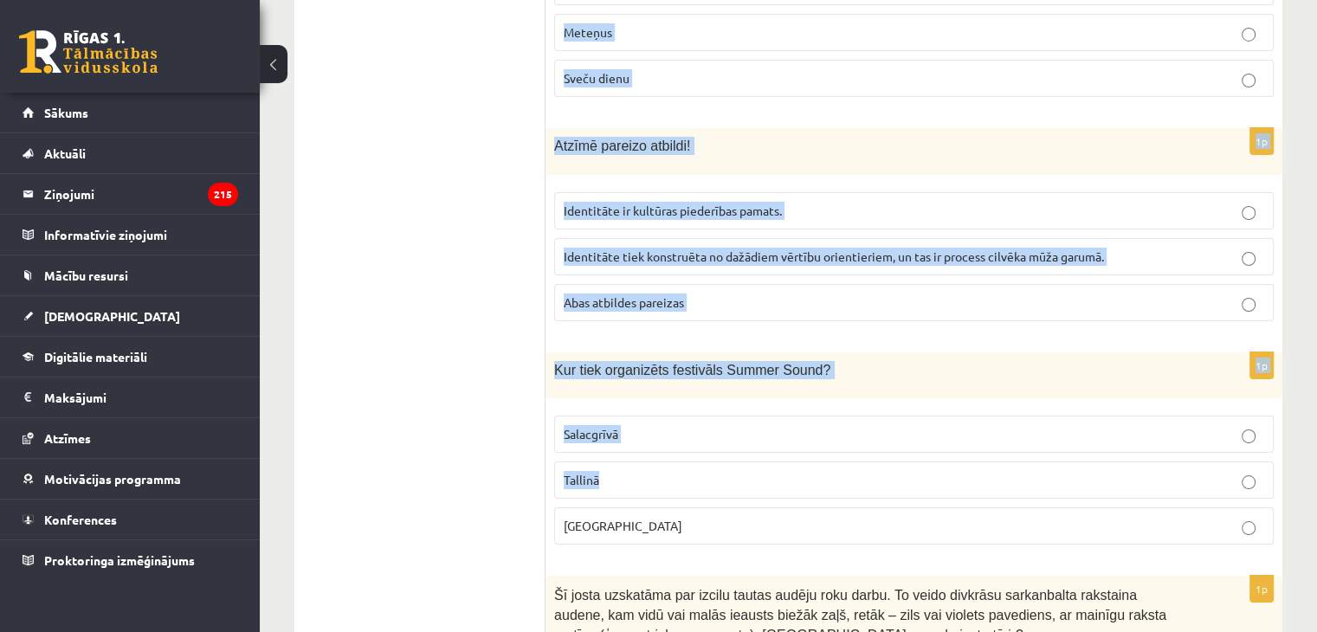
scroll to position [6414, 0]
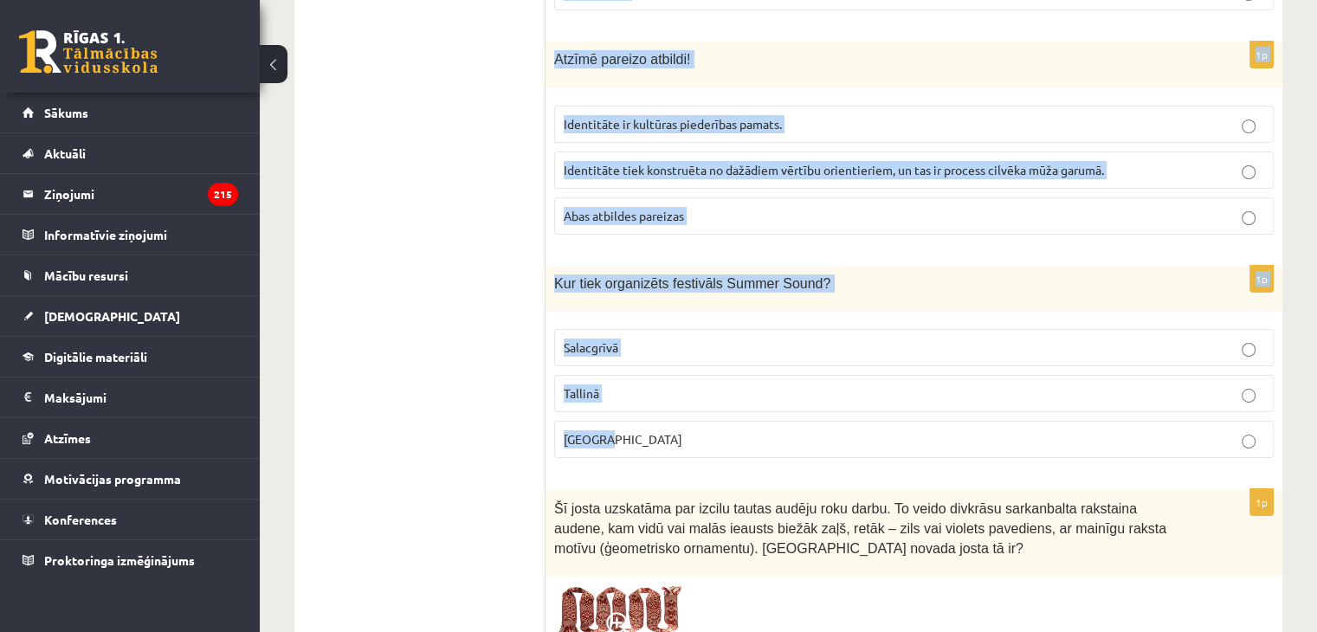
drag, startPoint x: 554, startPoint y: 342, endPoint x: 654, endPoint y: 359, distance: 101.1
copy form "Kādu dienu senlatvieši atzīmē 2.februārī? Ķīniešu jauno gadu. Meteņus Sveču die…"
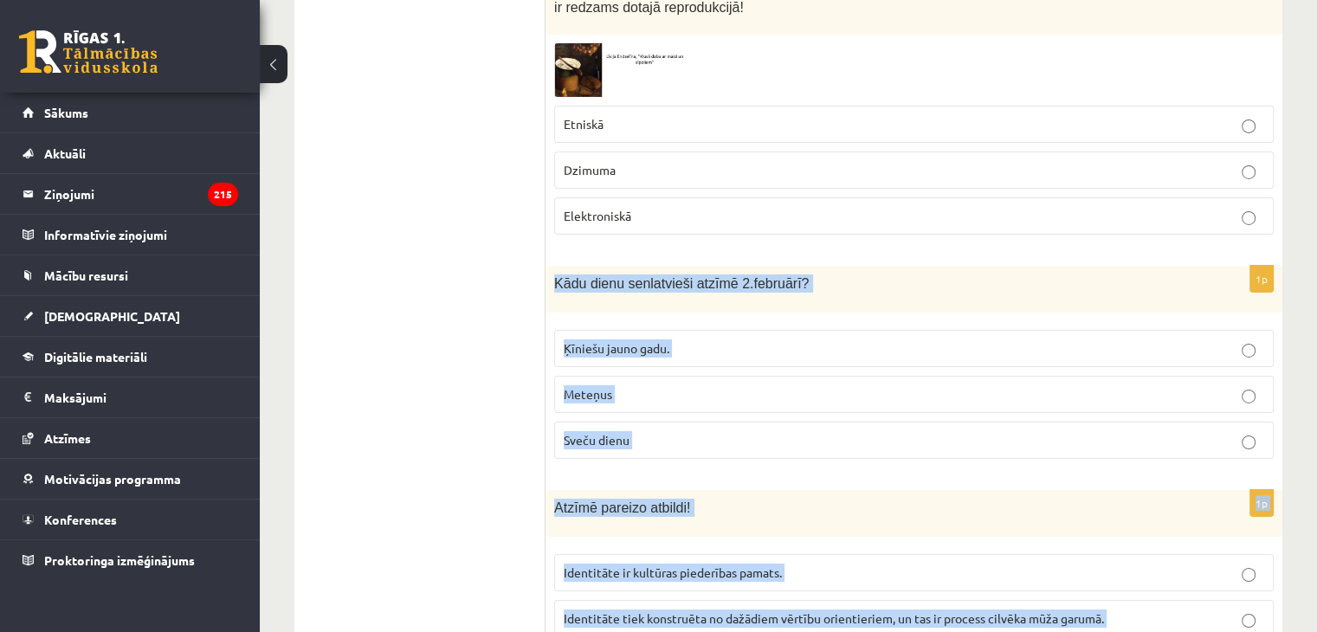
scroll to position [5808, 0]
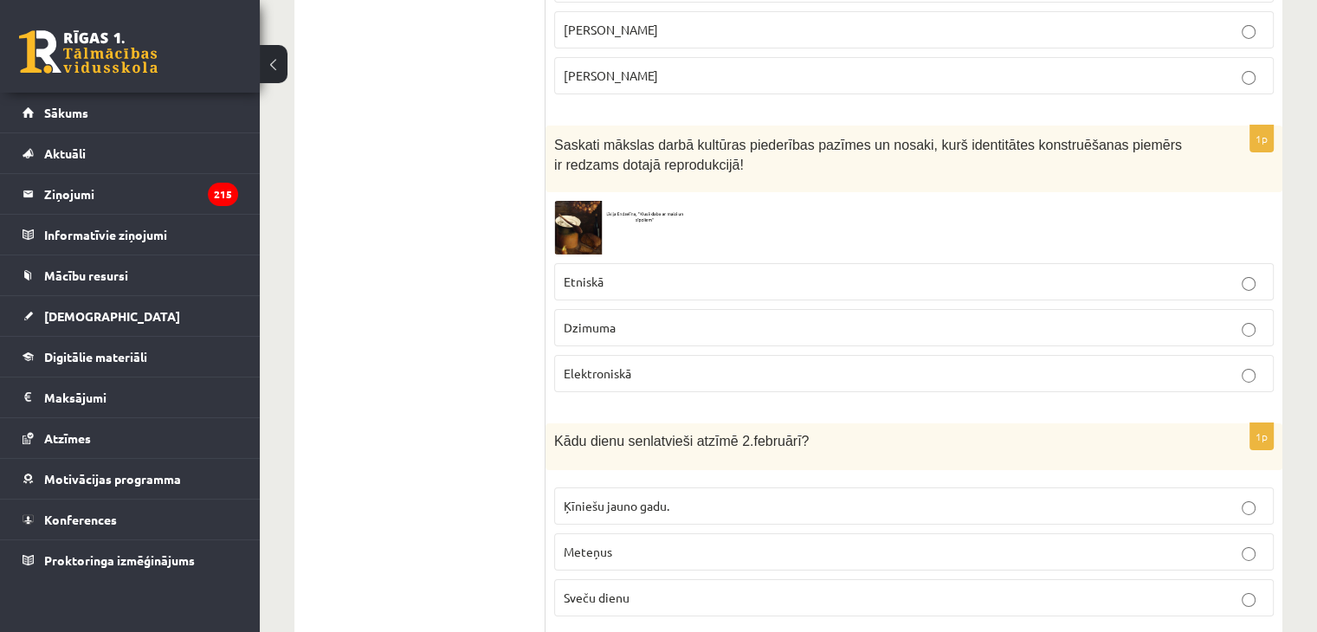
click at [650, 589] on p "Sveču dienu" at bounding box center [914, 598] width 701 height 18
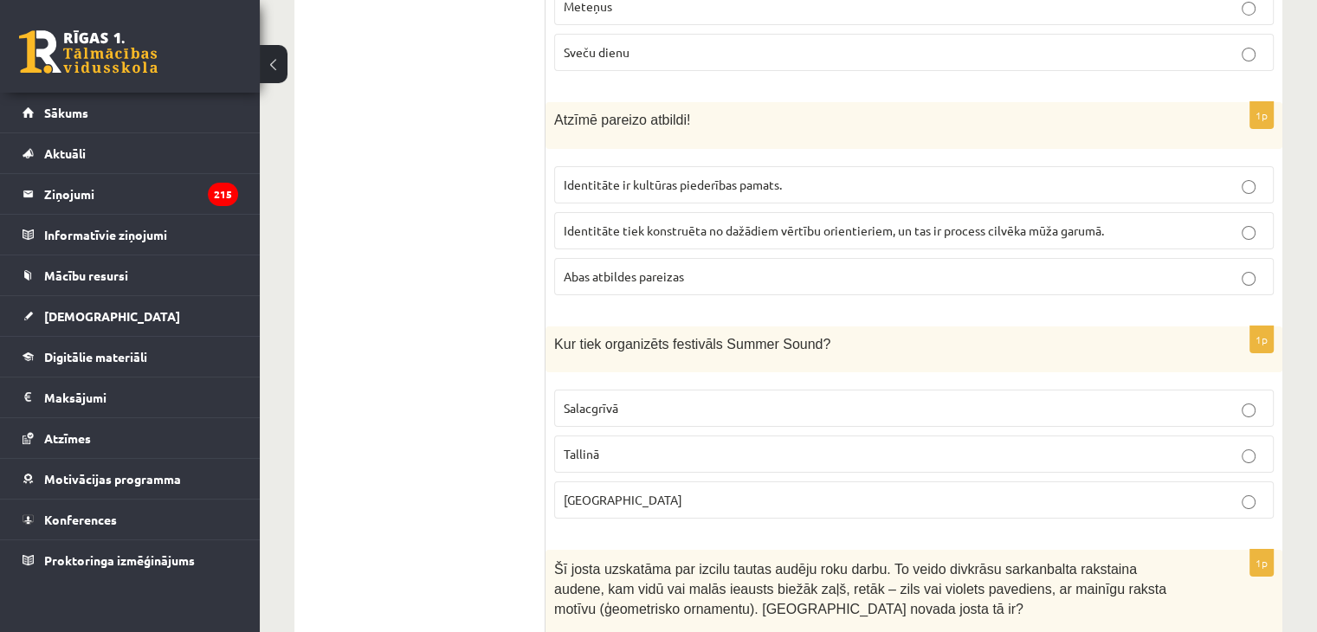
scroll to position [6414, 0]
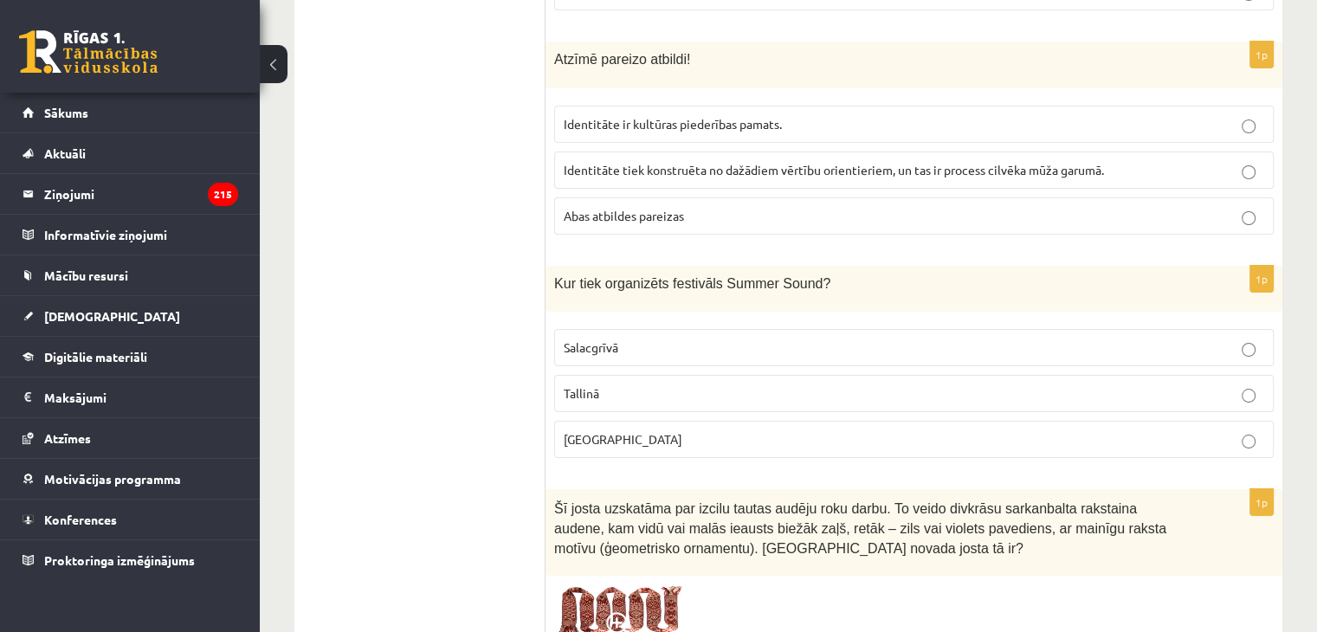
click at [569, 431] on span "Liepājā" at bounding box center [623, 439] width 119 height 16
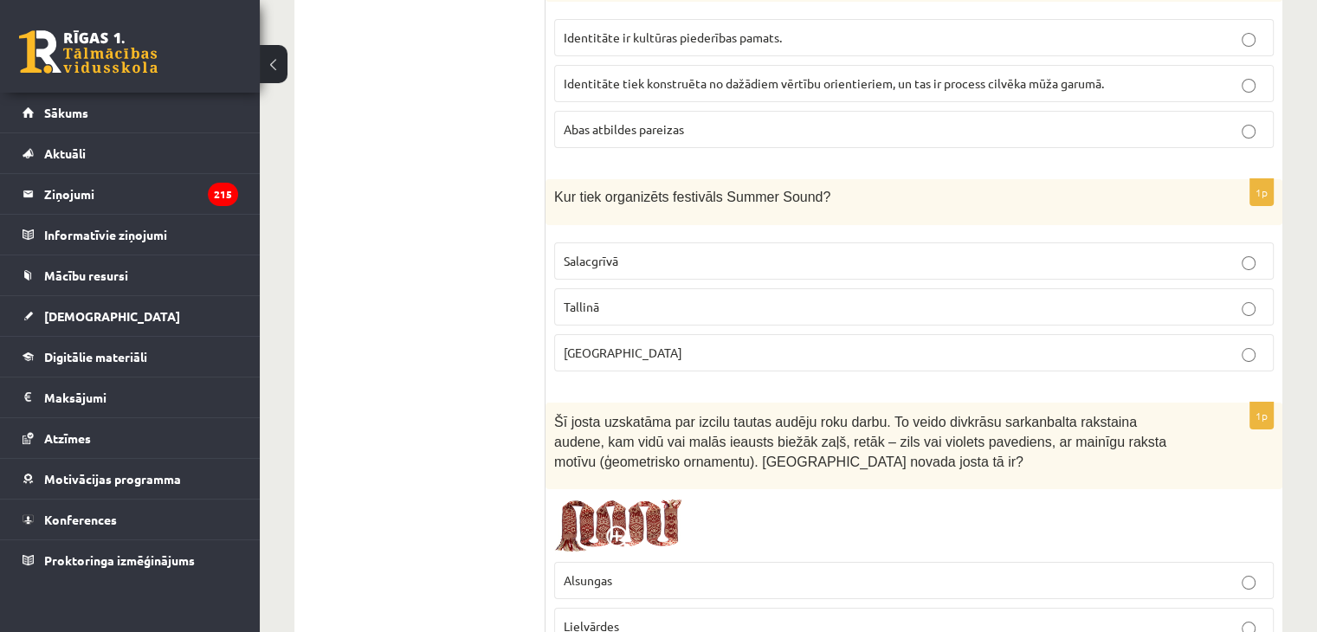
scroll to position [6588, 0]
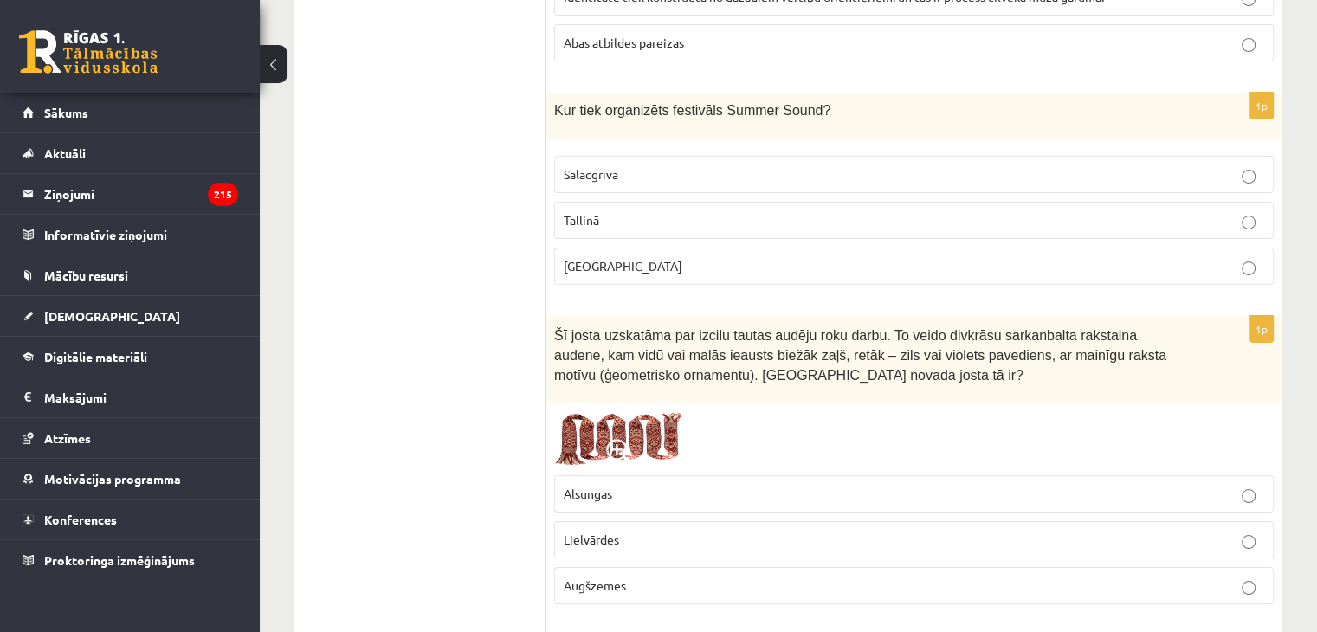
click at [601, 411] on img at bounding box center [619, 438] width 130 height 55
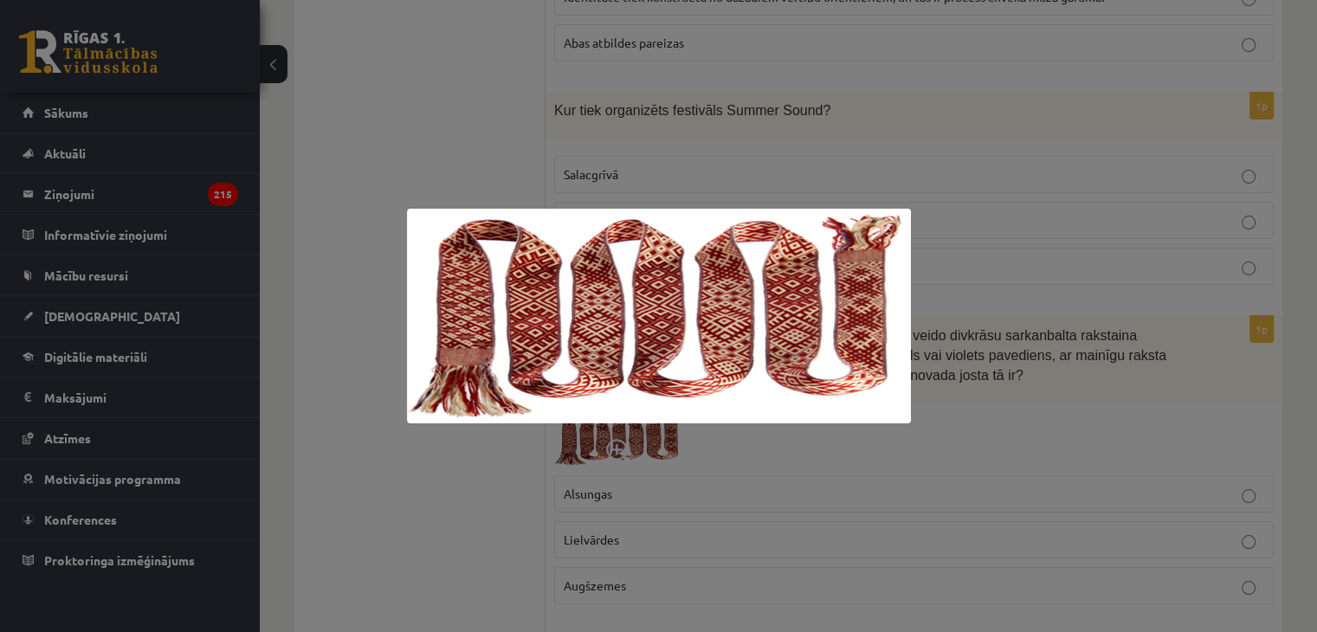
click at [695, 476] on div at bounding box center [658, 316] width 1317 height 632
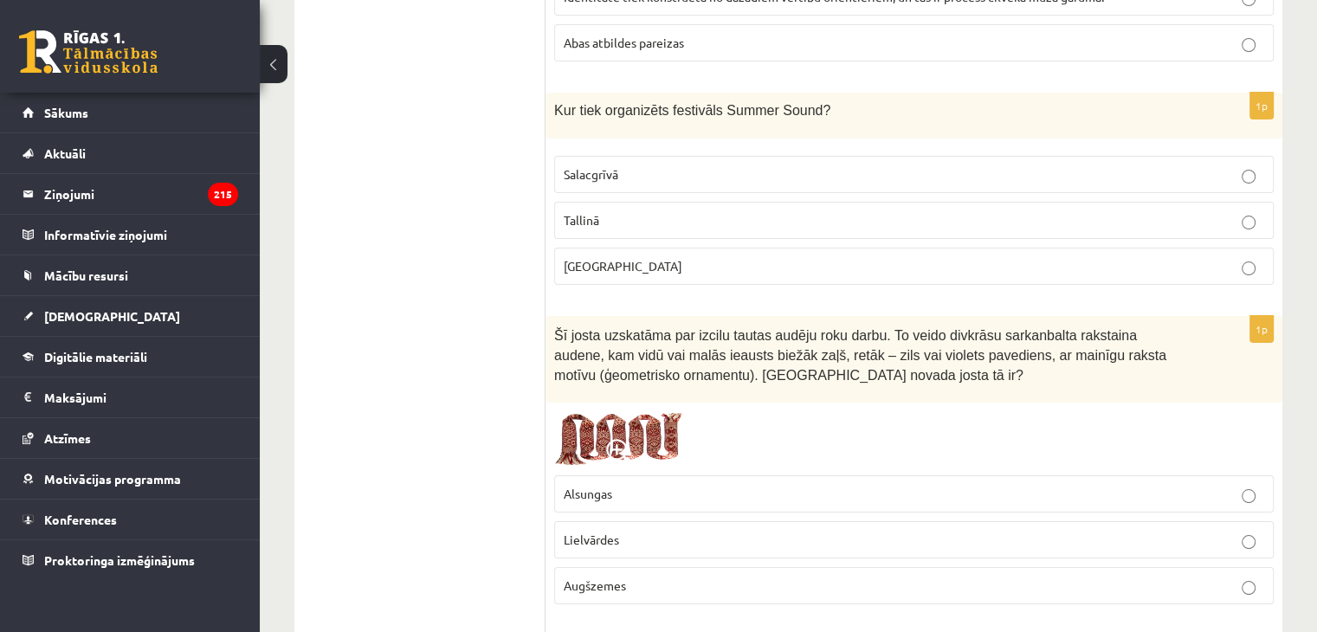
click at [662, 577] on p "Augšzemes" at bounding box center [914, 586] width 701 height 18
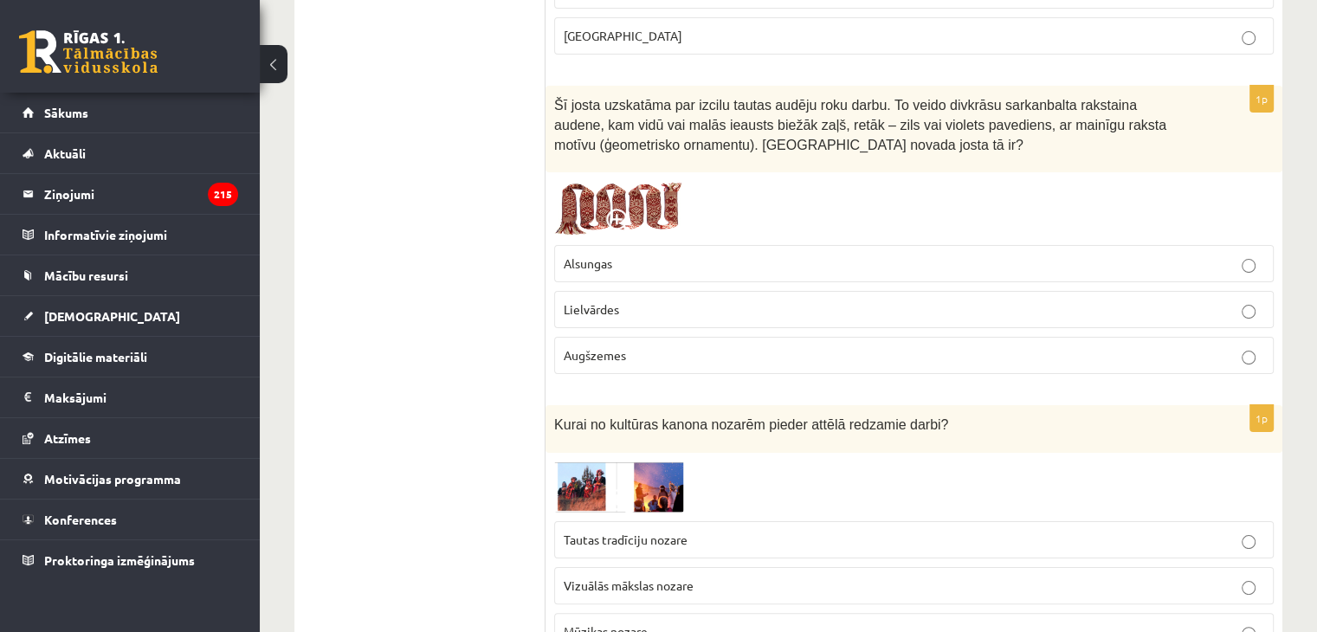
scroll to position [6847, 0]
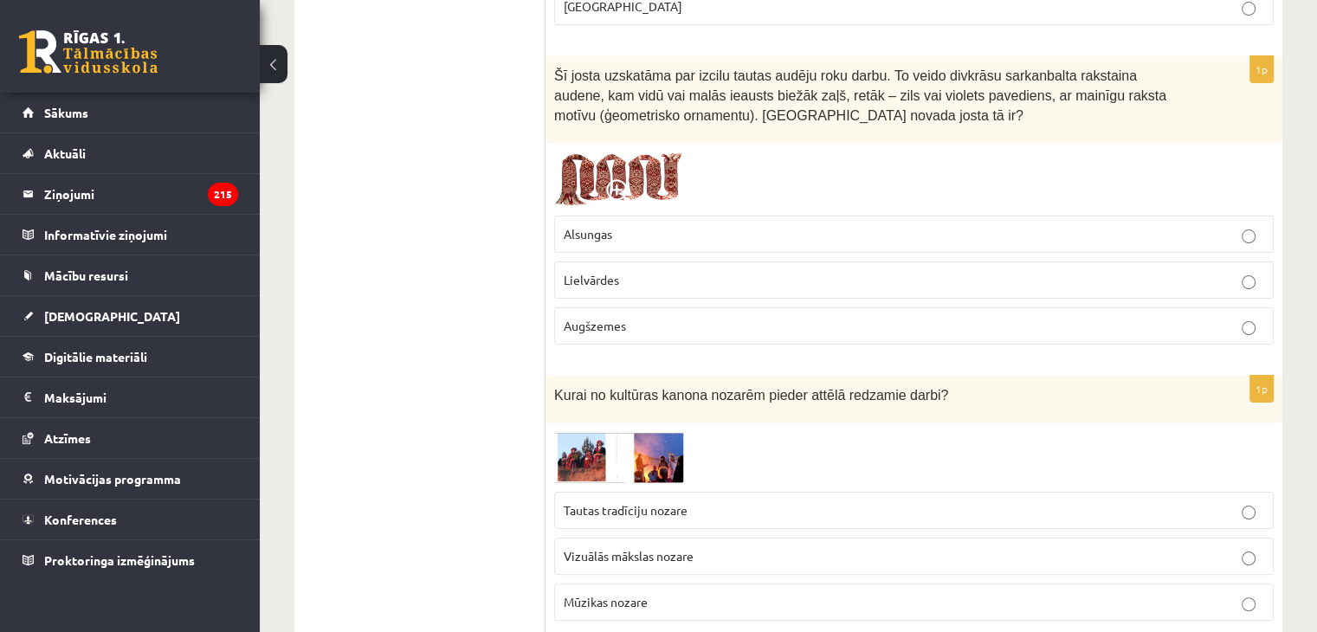
click at [585, 432] on img at bounding box center [619, 457] width 130 height 51
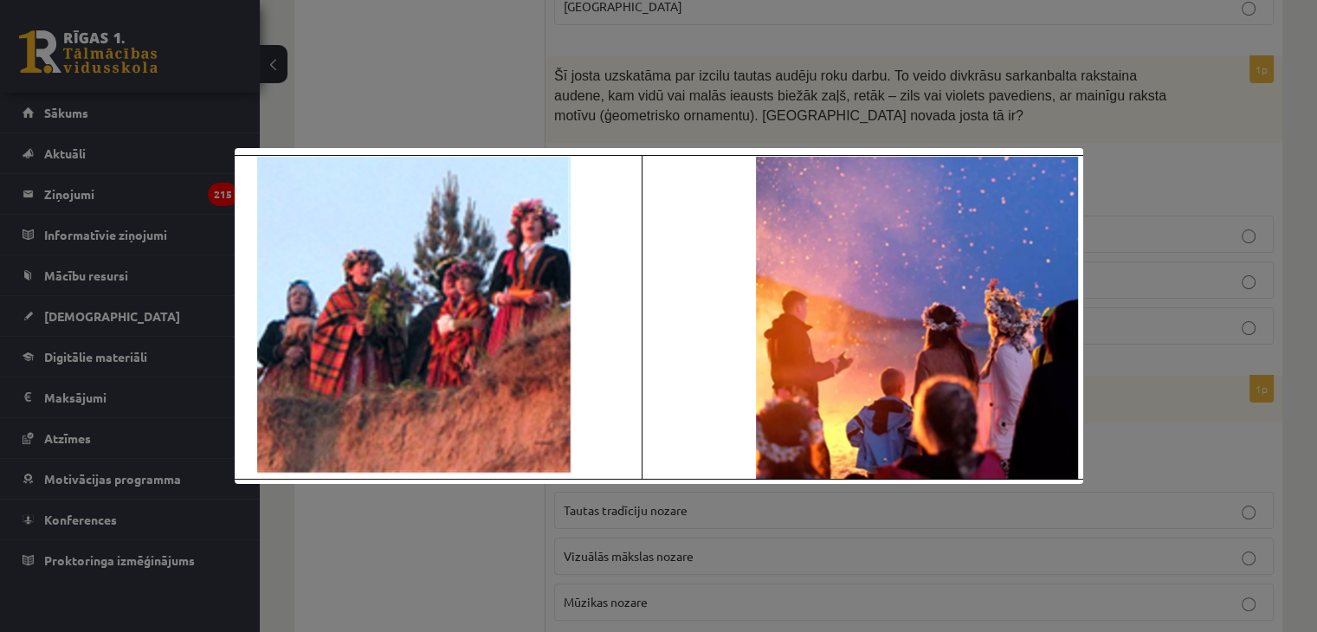
click at [495, 524] on div at bounding box center [658, 316] width 1317 height 632
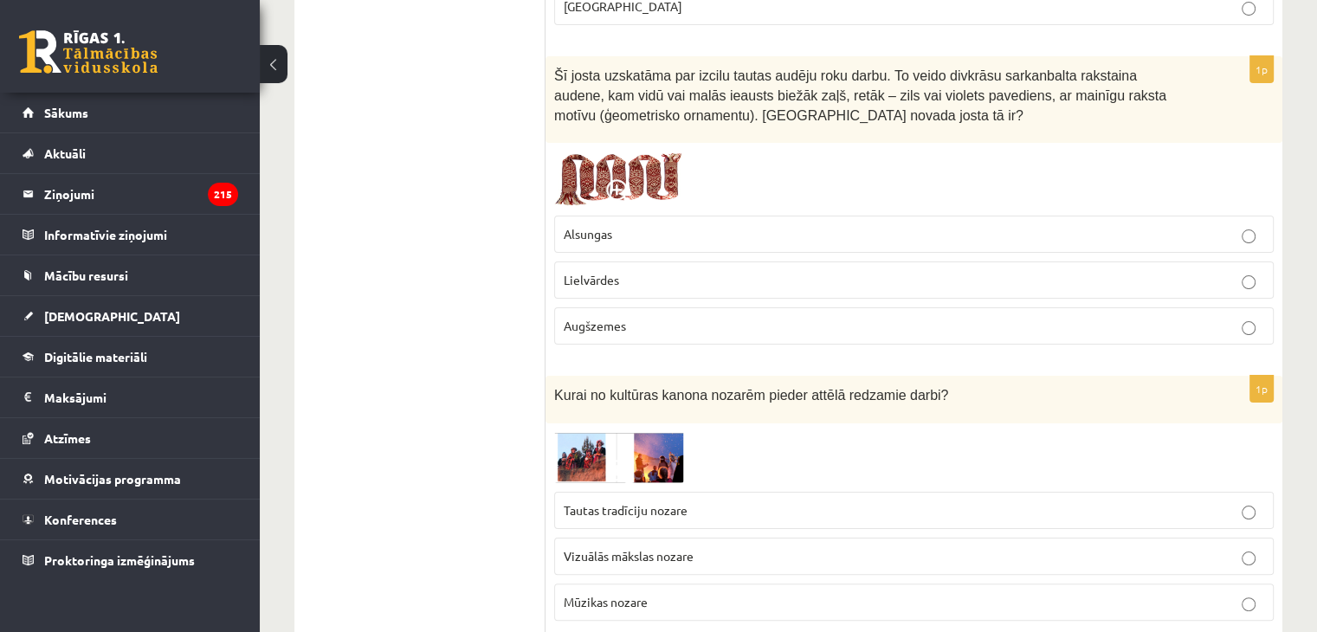
click at [705, 501] on p "Tautas tradīciju nozare" at bounding box center [914, 510] width 701 height 18
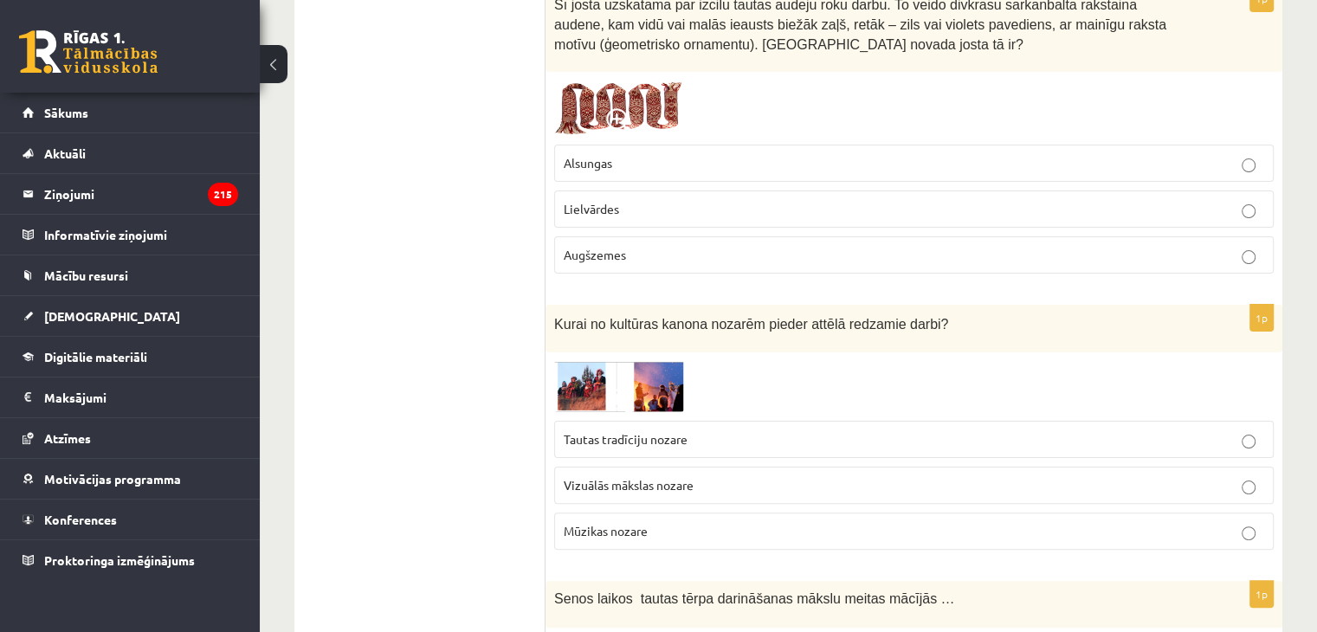
scroll to position [7021, 0]
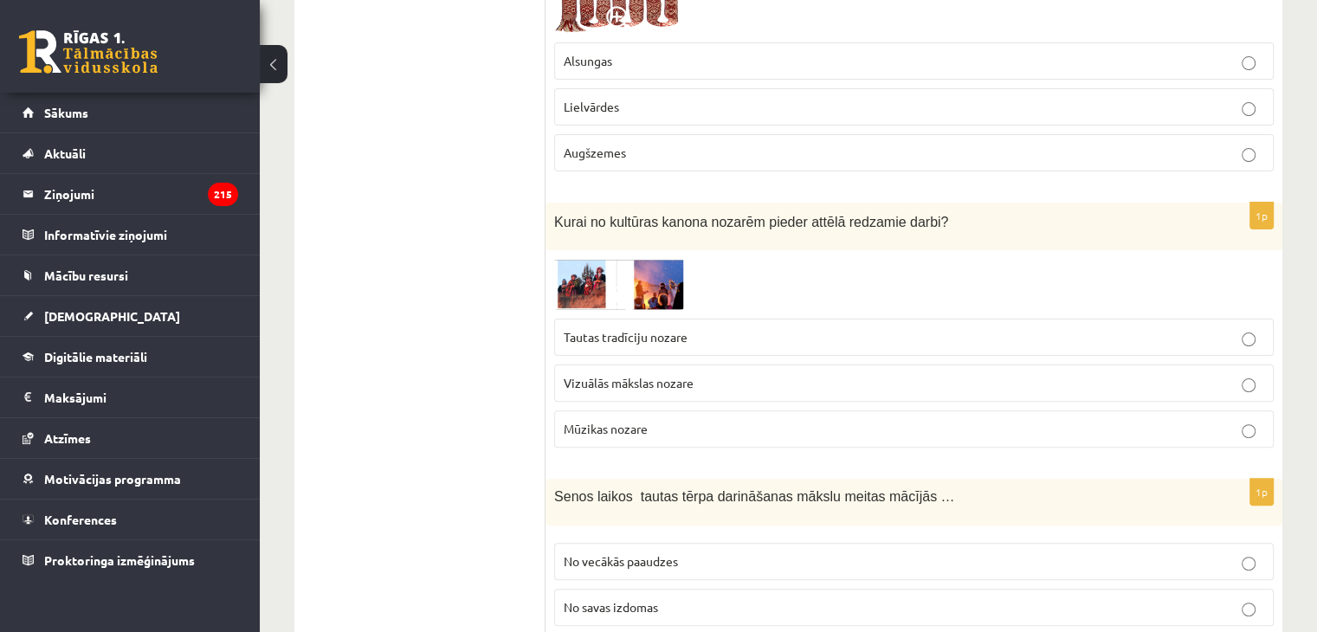
click at [666, 553] on span "No vecākās paaudzes" at bounding box center [621, 561] width 114 height 16
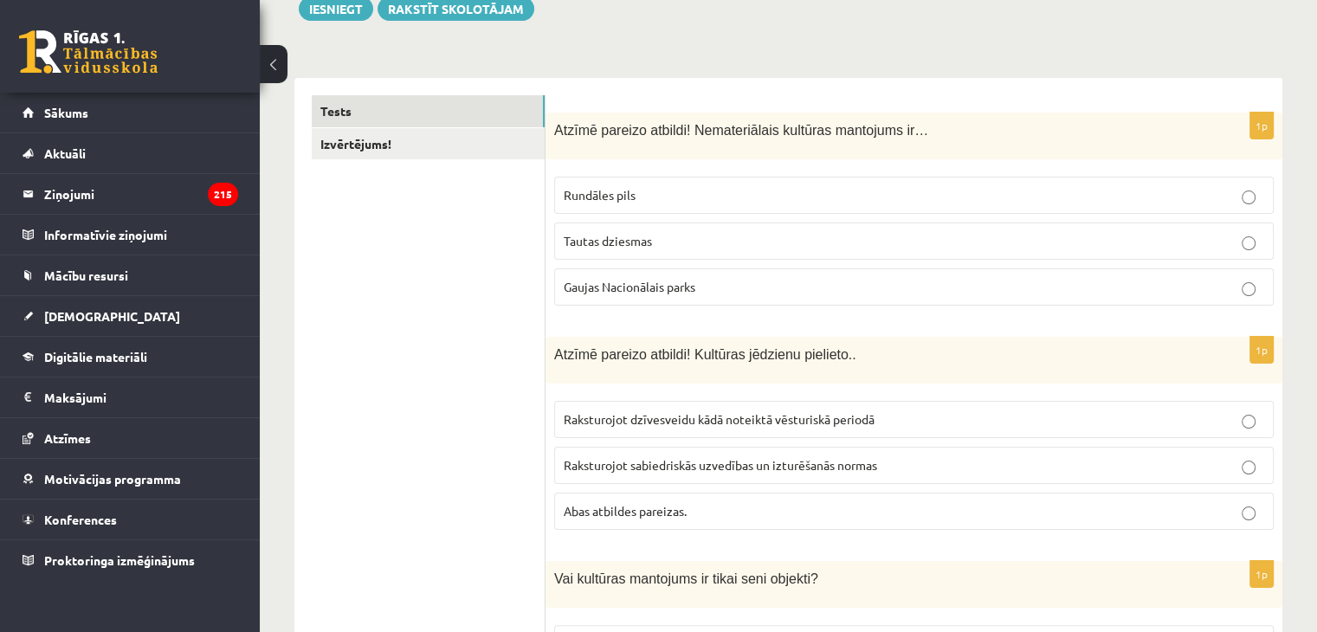
scroll to position [5, 0]
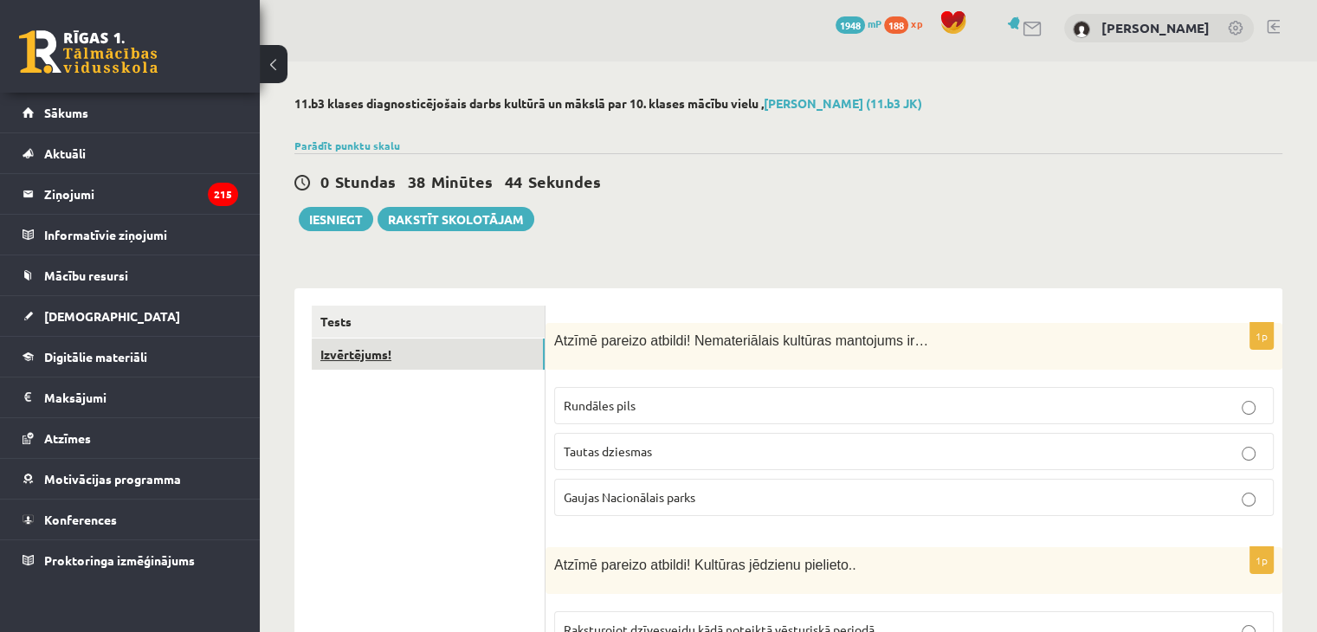
click at [367, 354] on link "Izvērtējums!" at bounding box center [428, 355] width 233 height 32
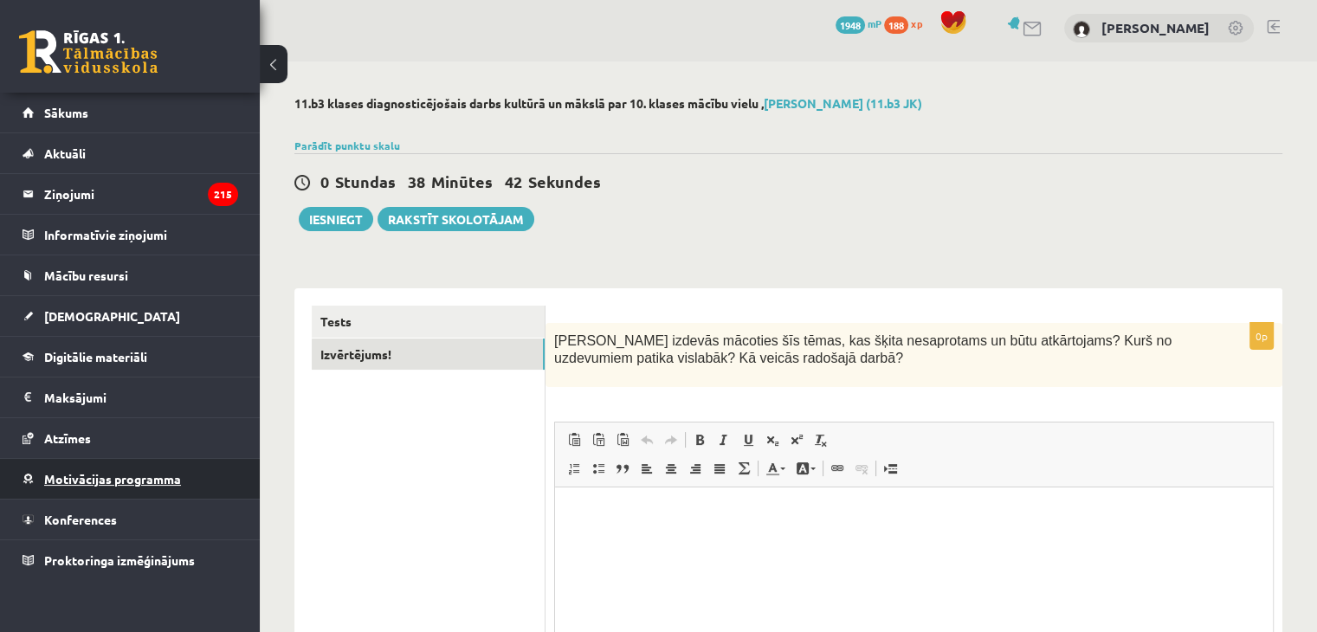
scroll to position [0, 0]
click at [1046, 235] on div "**********" at bounding box center [789, 447] width 1058 height 773
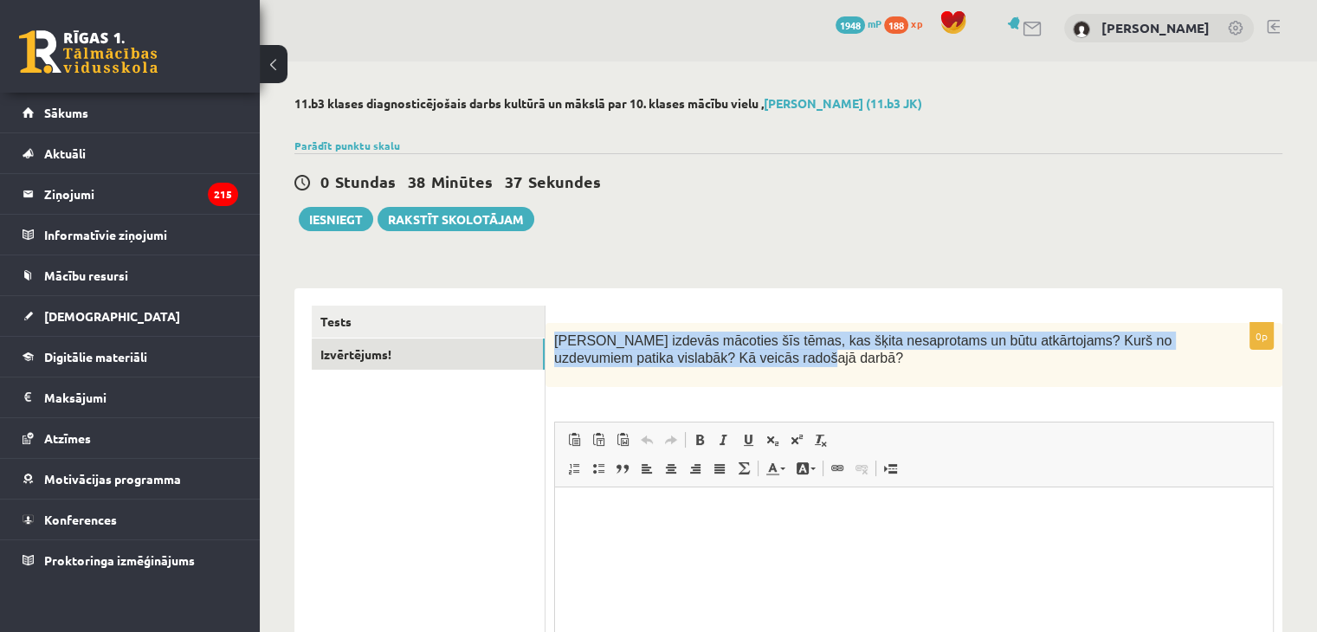
drag, startPoint x: 554, startPoint y: 333, endPoint x: 815, endPoint y: 365, distance: 262.6
click at [857, 385] on div "Kas izdevās mācoties šīs tēmas, kas šķita nesaprotams un būtu atkārtojams? Kurš…" at bounding box center [914, 355] width 737 height 65
copy span "Kas izdevās mācoties šīs tēmas, kas šķita nesaprotams un būtu atkārtojams? Kurš…"
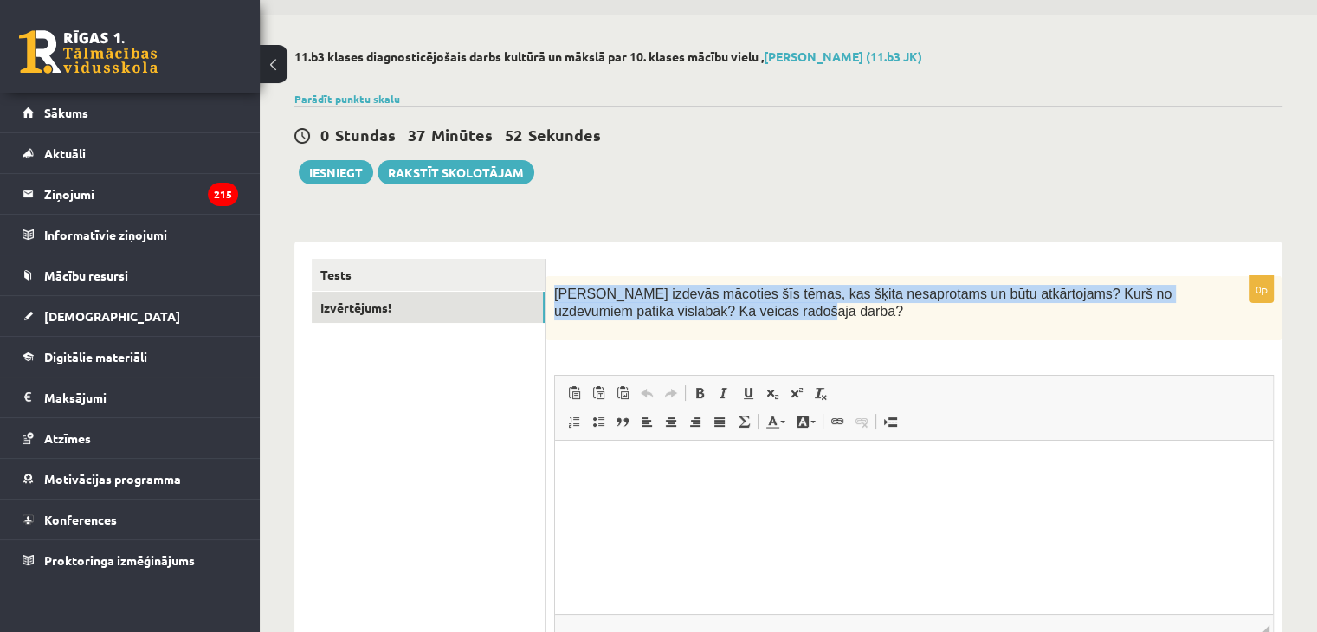
scroll to position [92, 0]
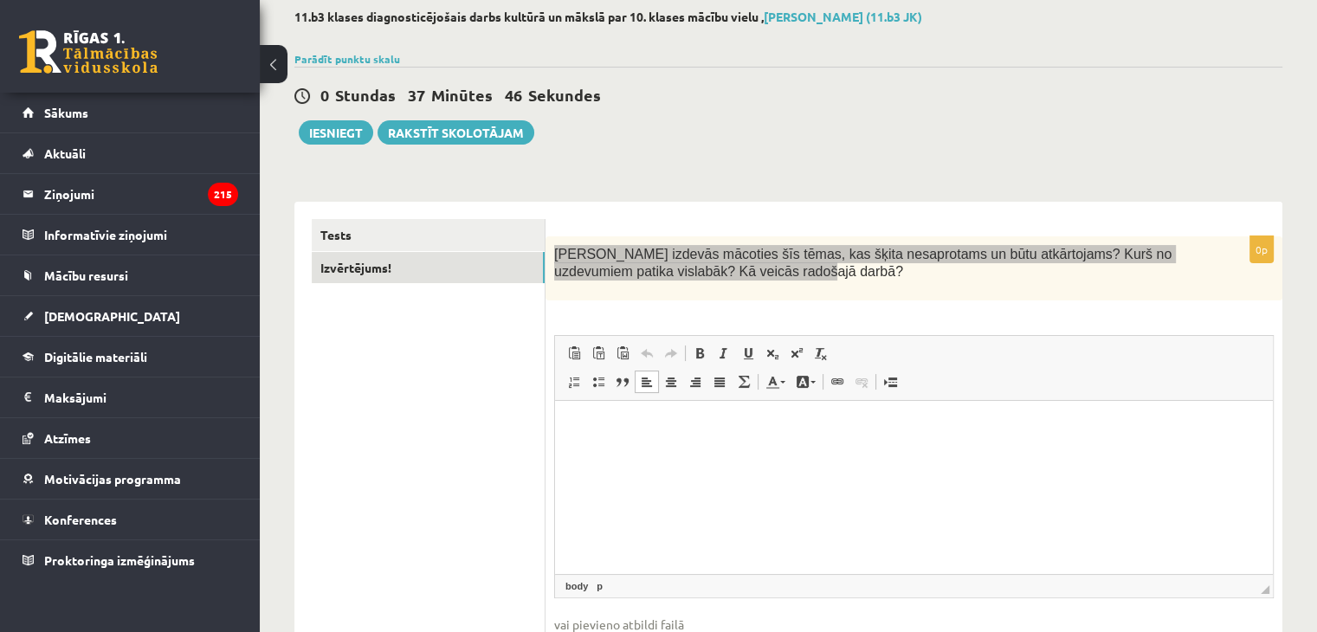
drag, startPoint x: 779, startPoint y: 491, endPoint x: 614, endPoint y: 459, distance: 167.7
click at [614, 454] on html at bounding box center [914, 427] width 718 height 53
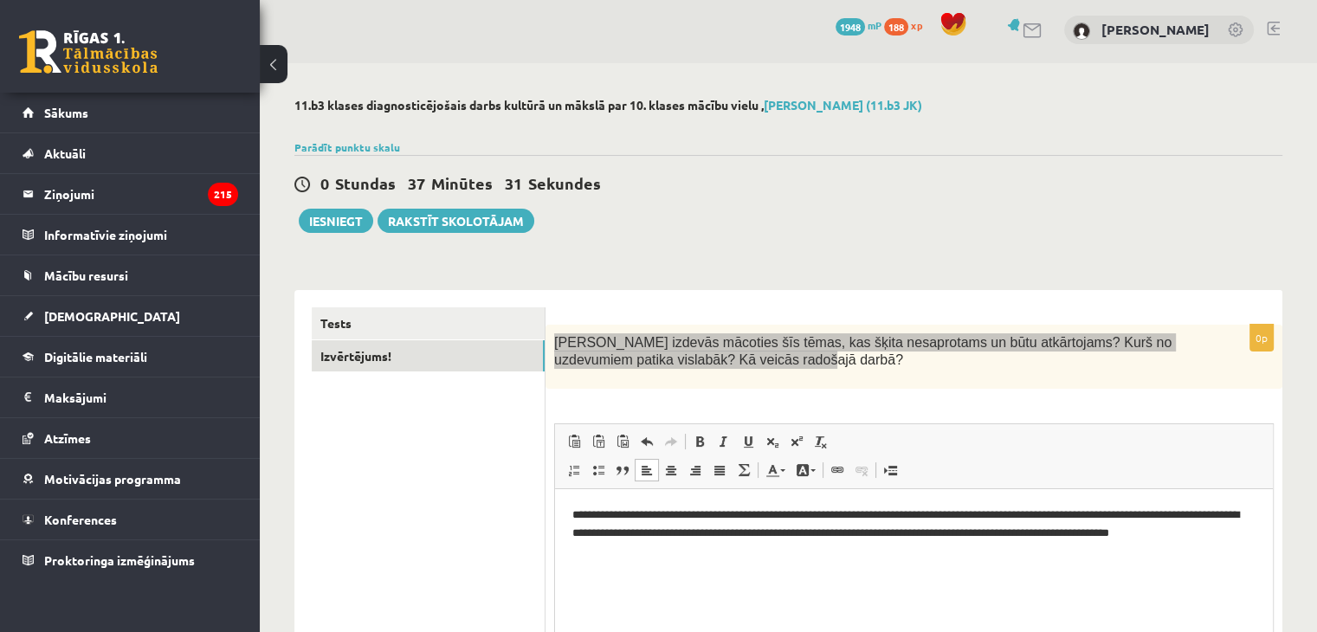
scroll to position [0, 0]
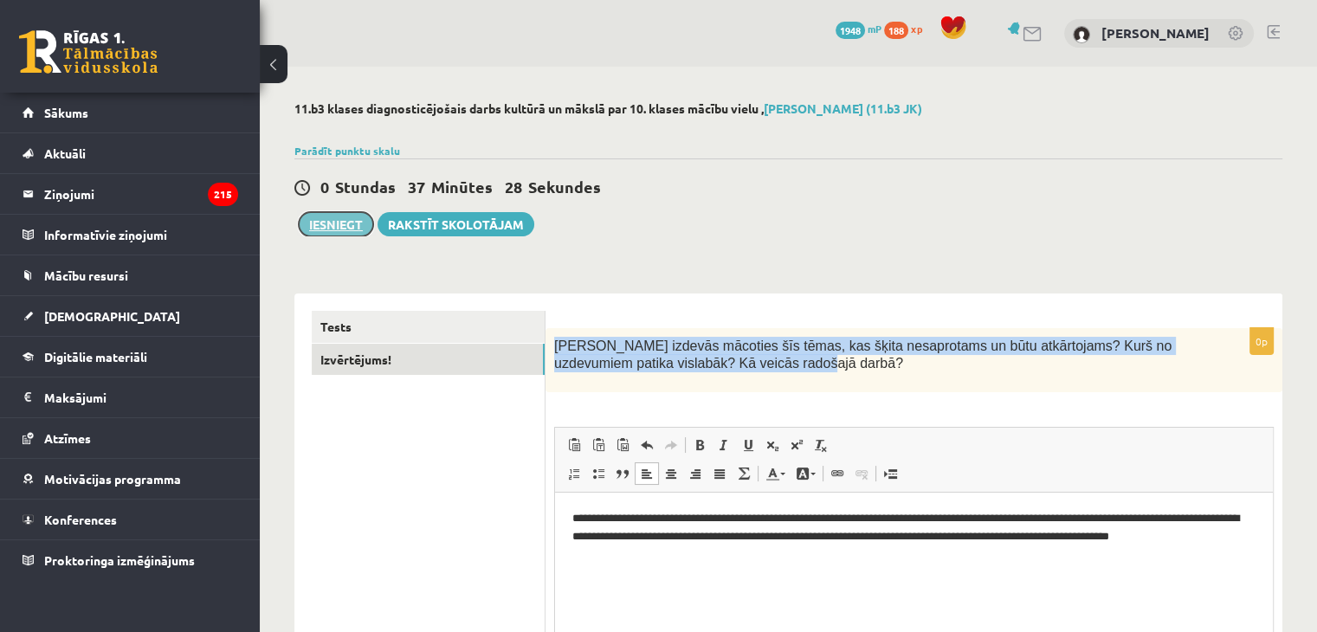
click at [331, 224] on button "Iesniegt" at bounding box center [336, 224] width 74 height 24
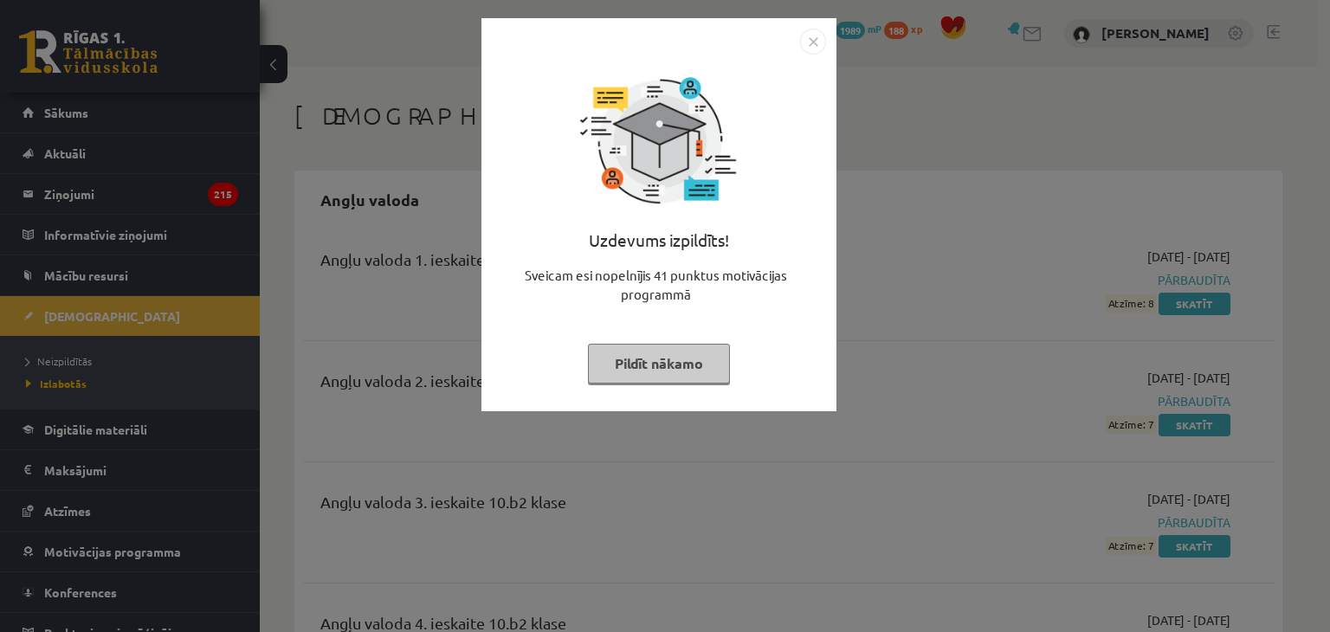
click at [635, 365] on button "Pildīt nākamo" at bounding box center [659, 364] width 142 height 40
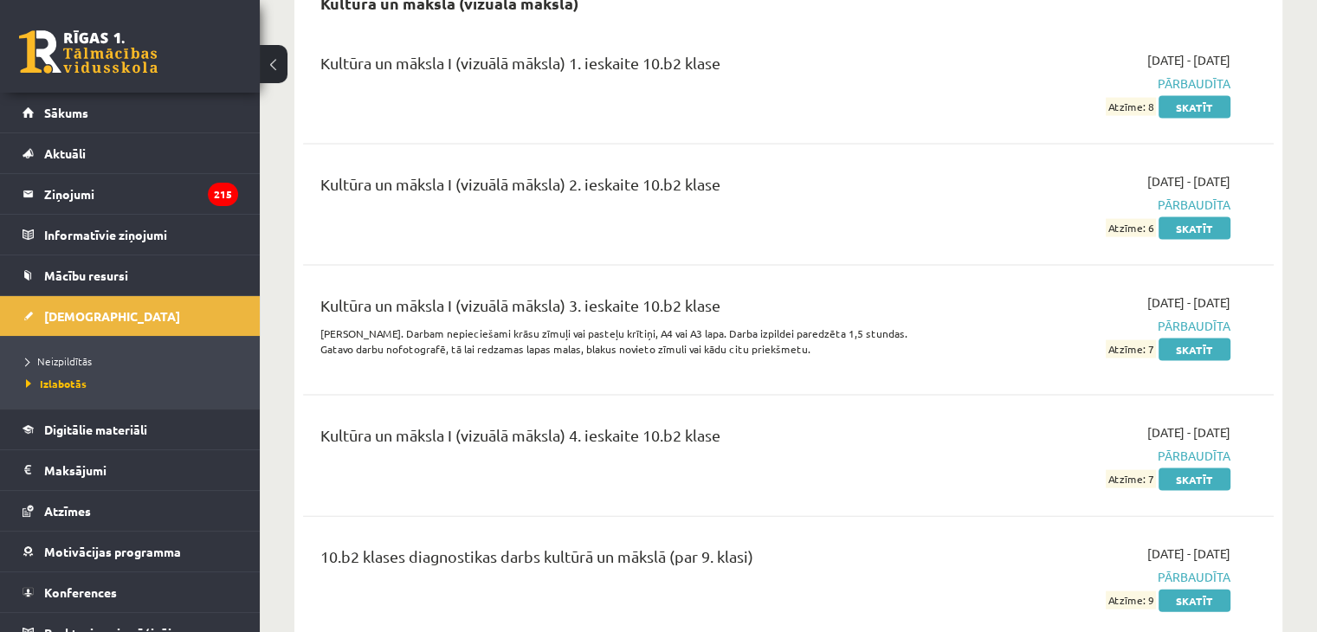
scroll to position [3724, 0]
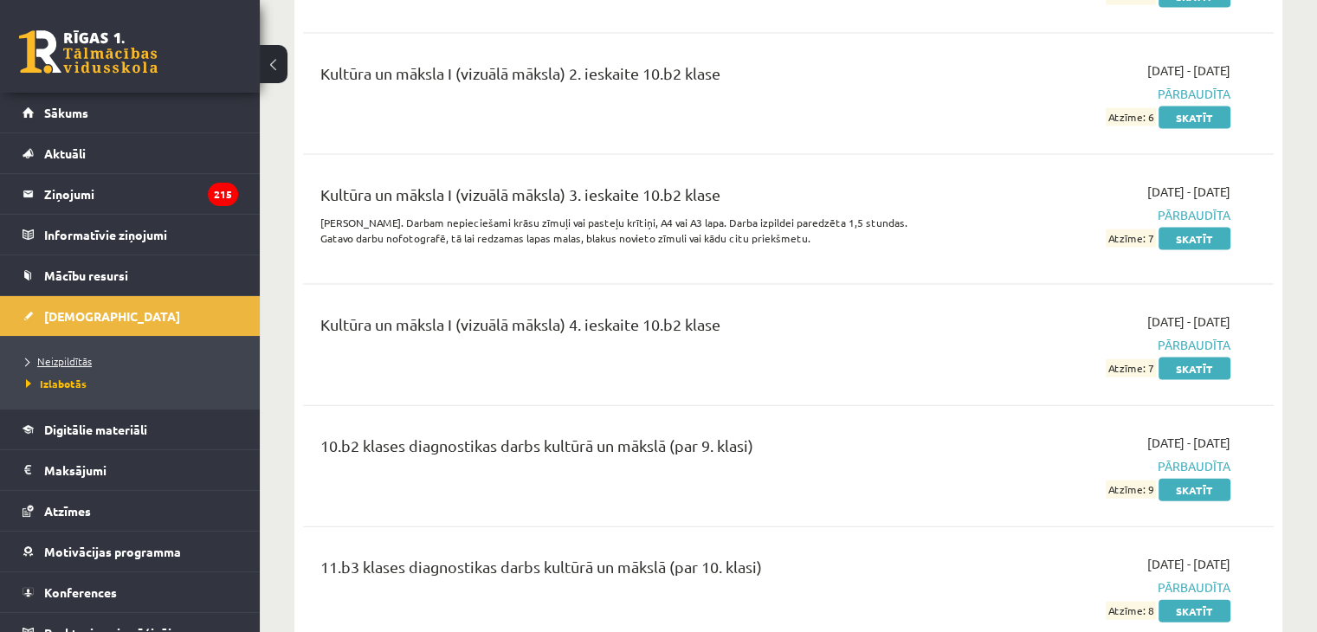
click at [61, 363] on span "Neizpildītās" at bounding box center [59, 361] width 66 height 14
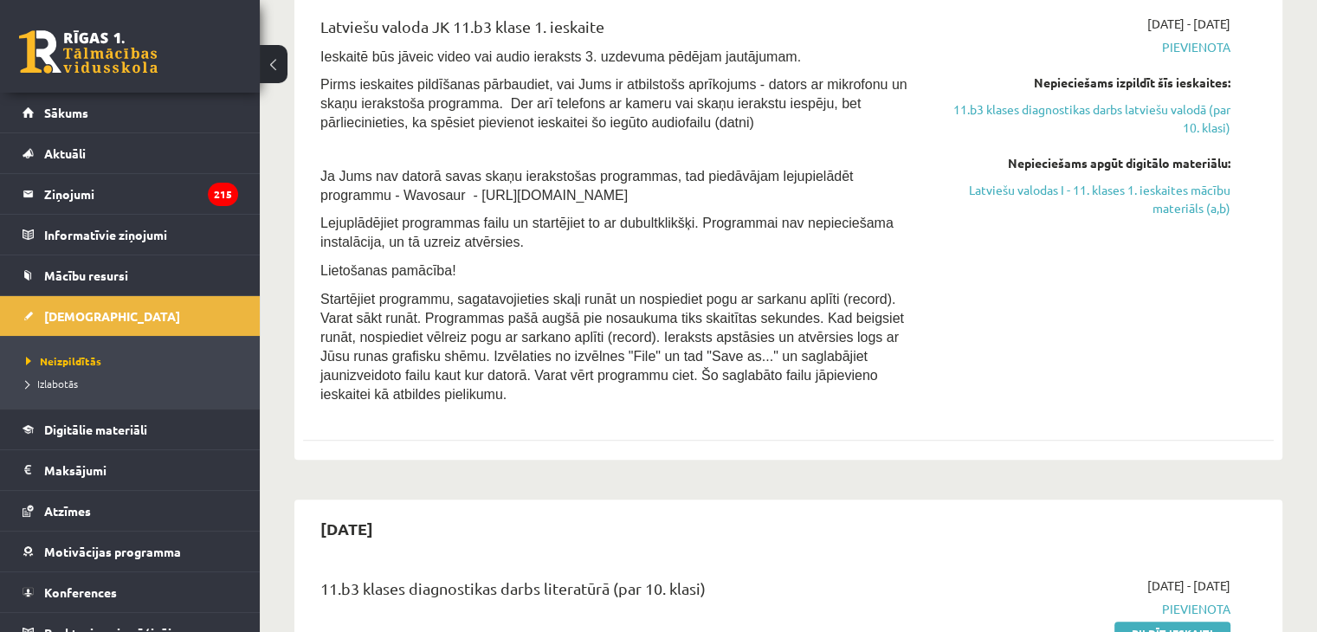
scroll to position [1299, 0]
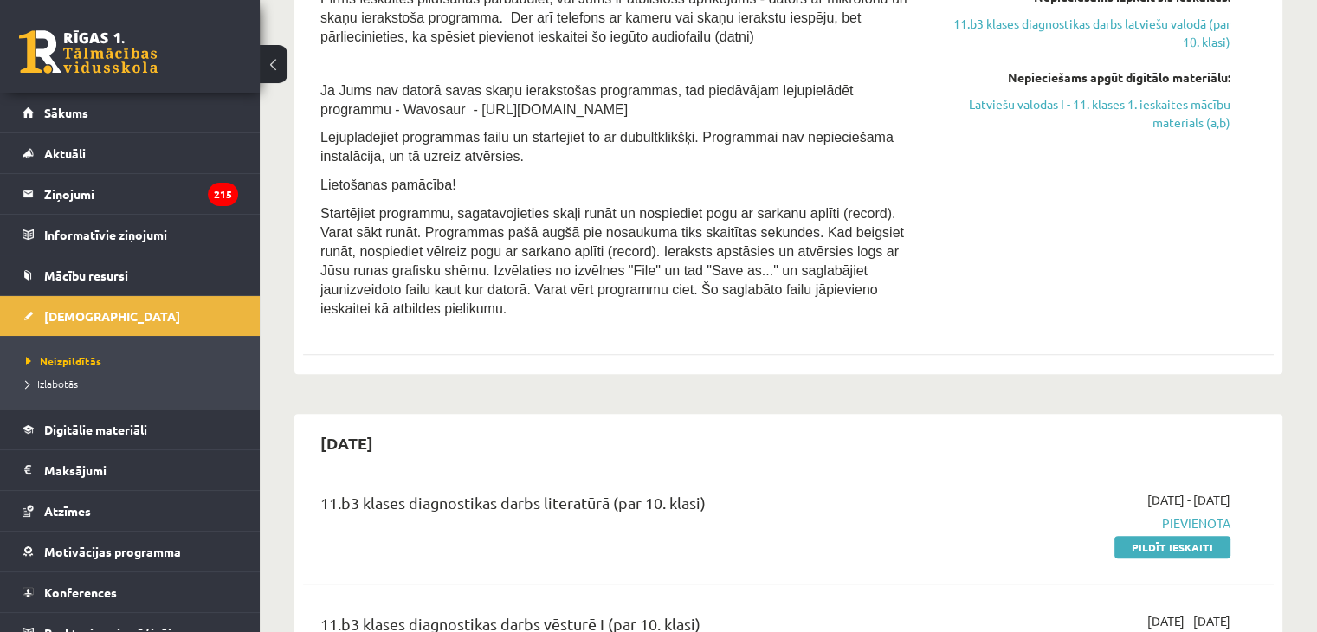
drag, startPoint x: 1198, startPoint y: 521, endPoint x: 748, endPoint y: 92, distance: 621.2
click at [1198, 536] on link "Pildīt ieskaiti" at bounding box center [1173, 547] width 116 height 23
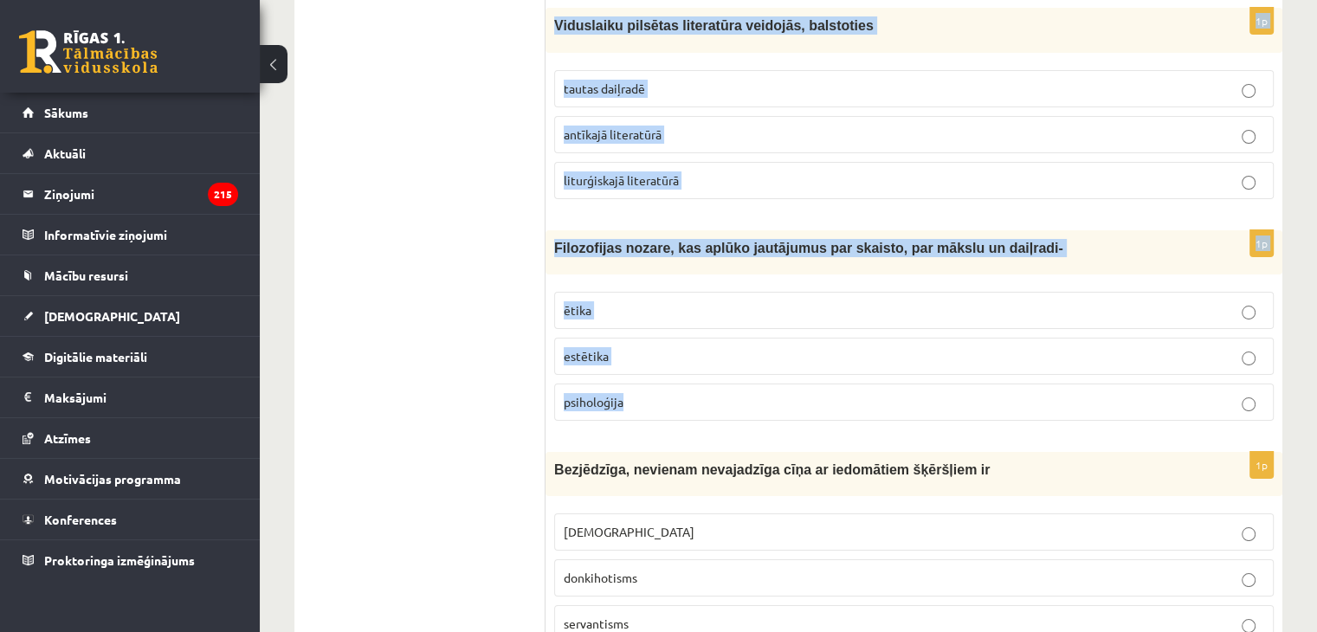
scroll to position [6569, 0]
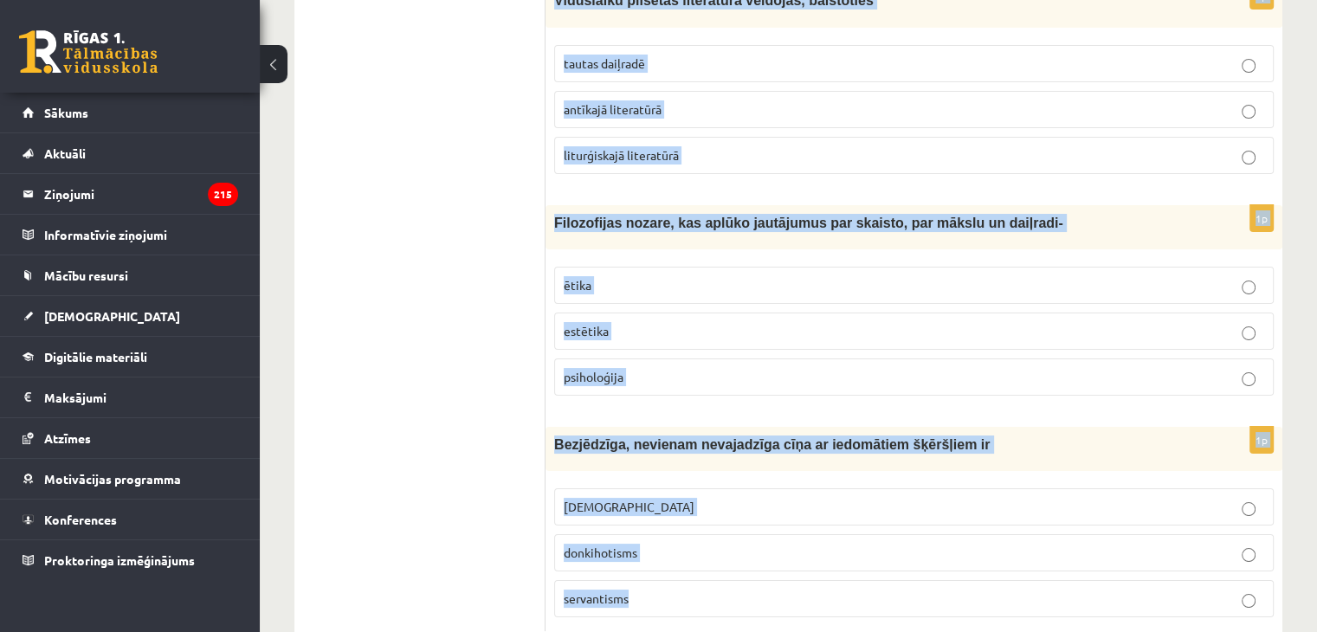
drag, startPoint x: 559, startPoint y: 261, endPoint x: 707, endPoint y: 672, distance: 437.3
copy form "Mīta galvenā funkcija bija paredzēt notikumus aprakstīt esošos notikumus atstās…"
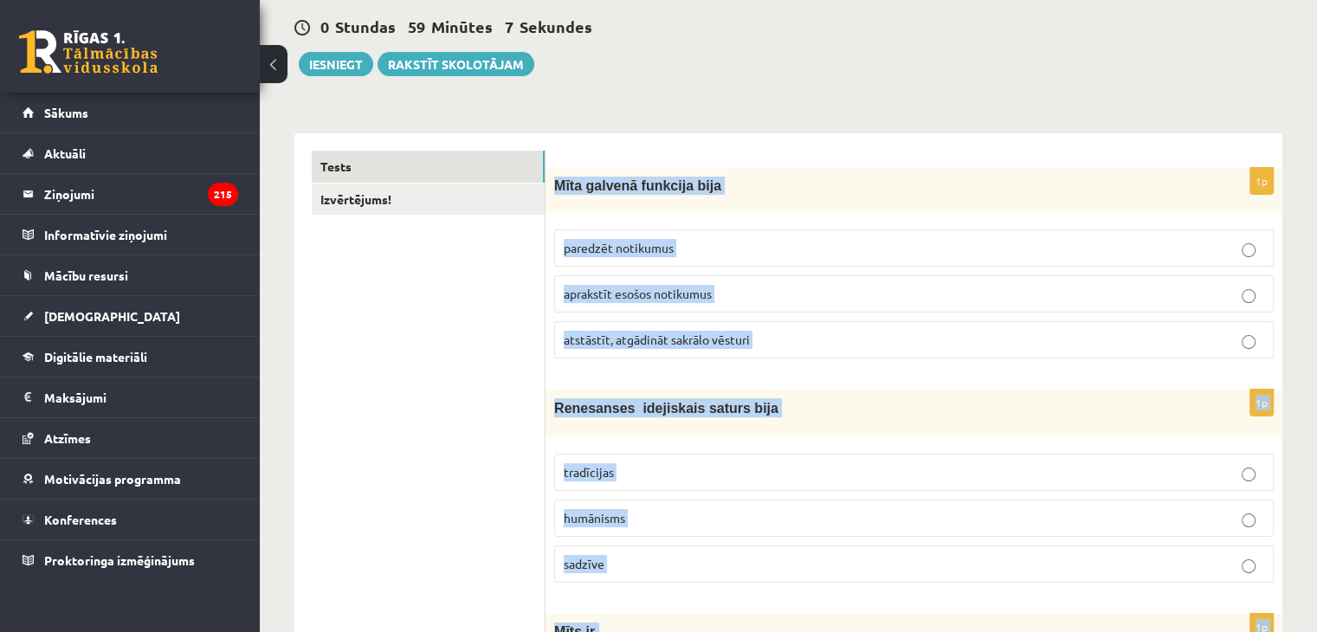
scroll to position [0, 0]
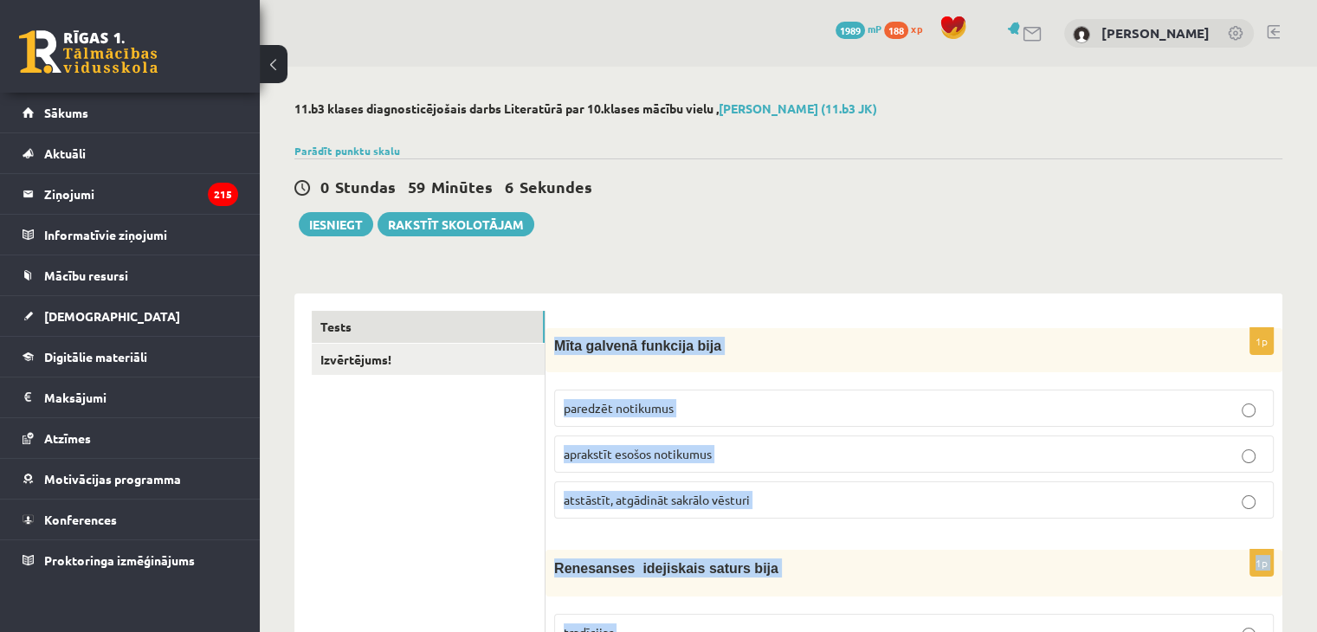
click at [661, 453] on span "aprakstīt esošos notikumus" at bounding box center [638, 454] width 148 height 16
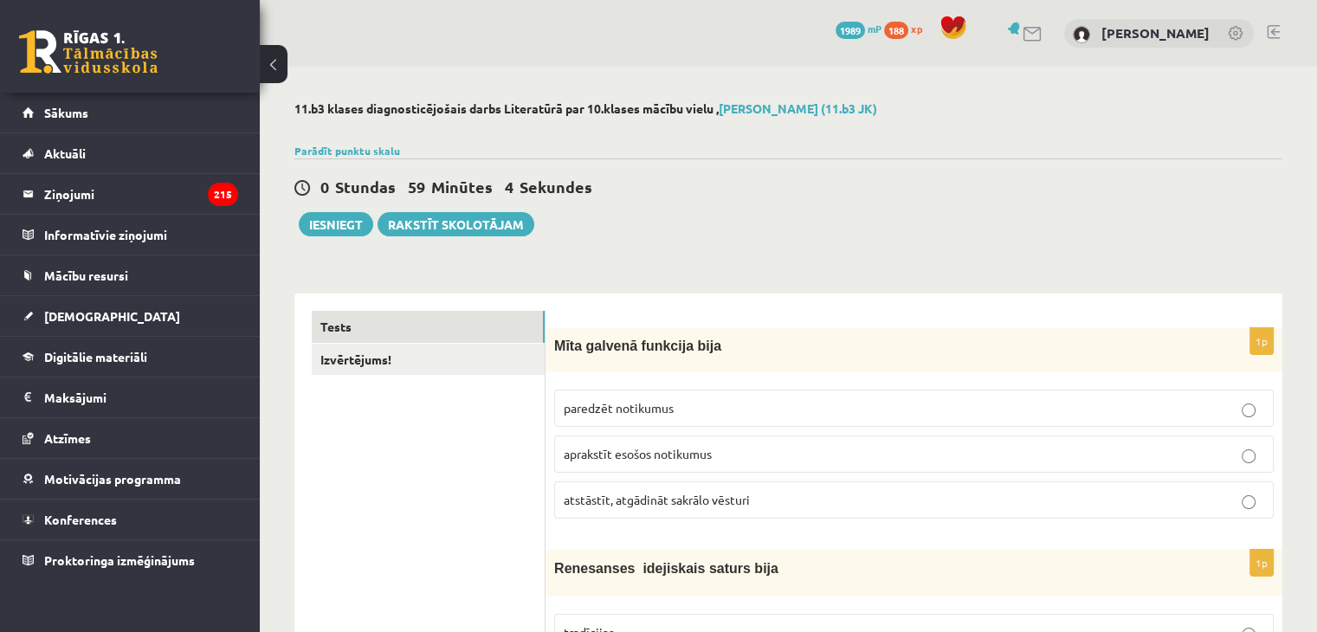
click at [656, 492] on span "atstāstīt, atgādināt sakrālo vēsturi" at bounding box center [657, 500] width 186 height 16
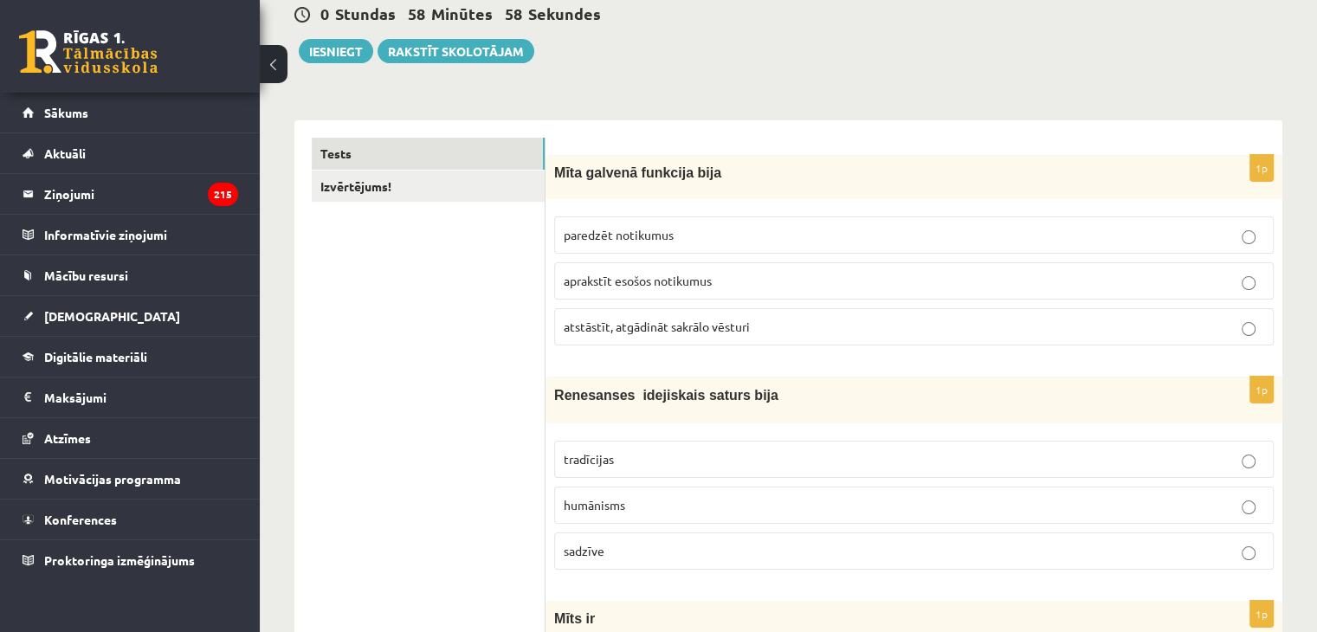
click at [797, 507] on p "humānisms" at bounding box center [914, 505] width 701 height 18
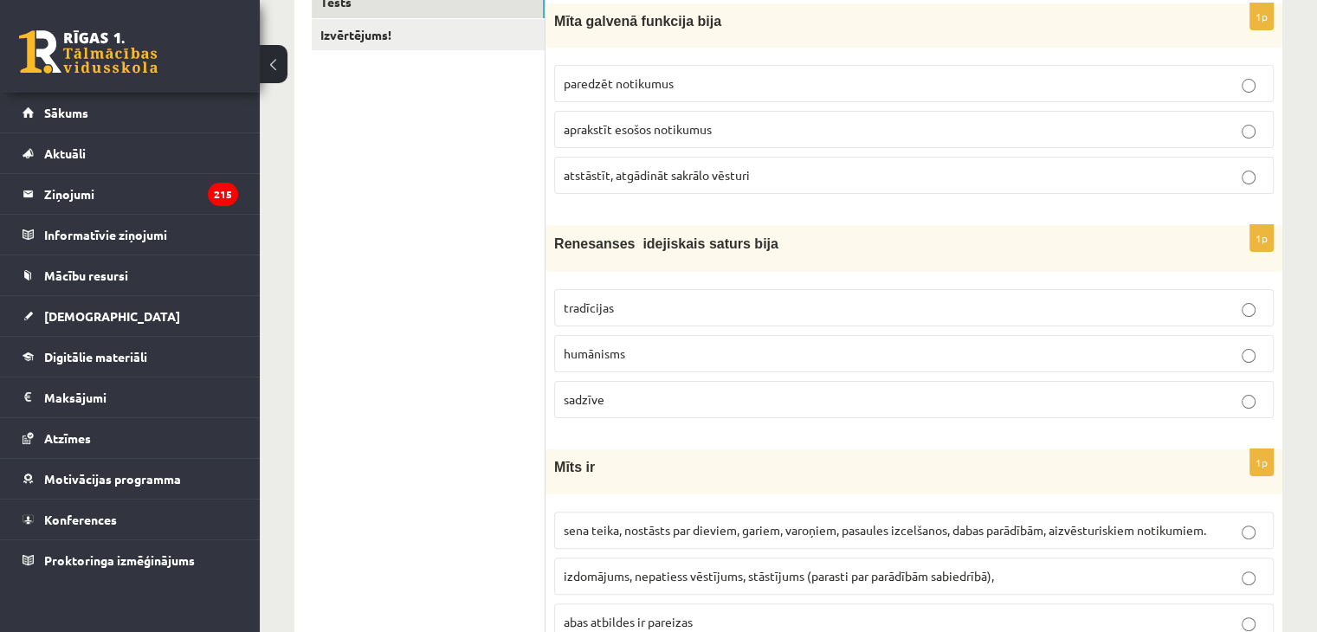
scroll to position [433, 0]
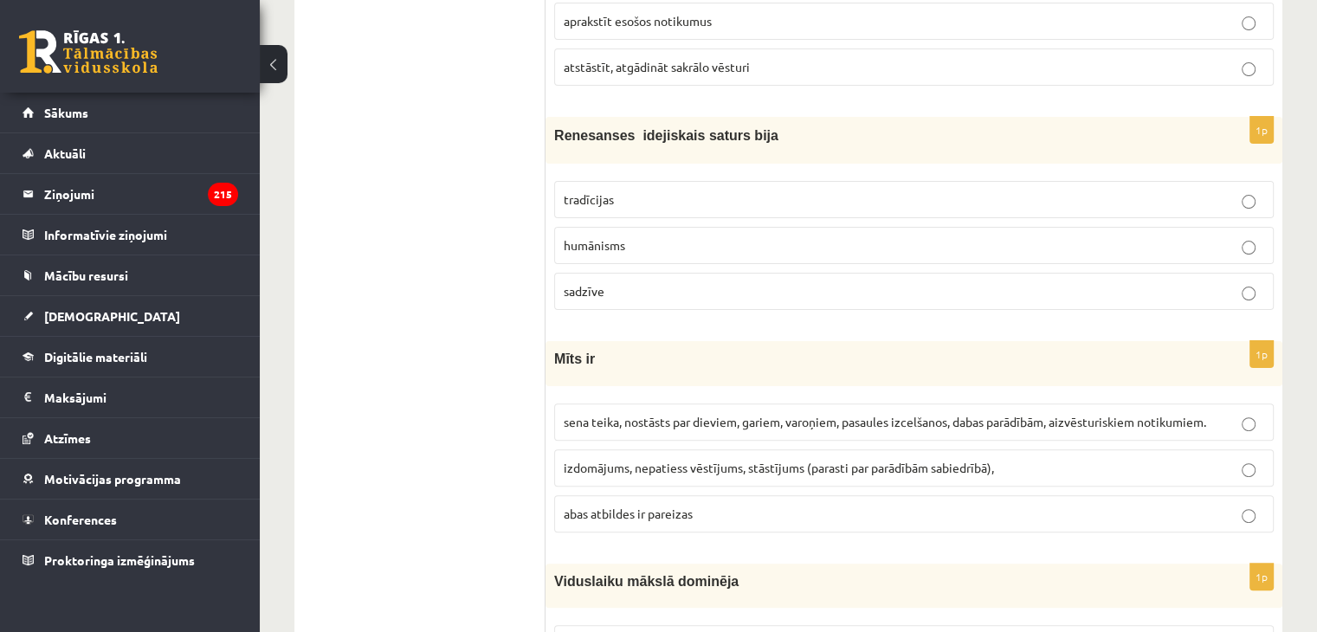
click at [816, 414] on span "sena teika, nostāsts par dieviem, gariem, varoņiem, pasaules izcelšanos, dabas …" at bounding box center [885, 422] width 643 height 16
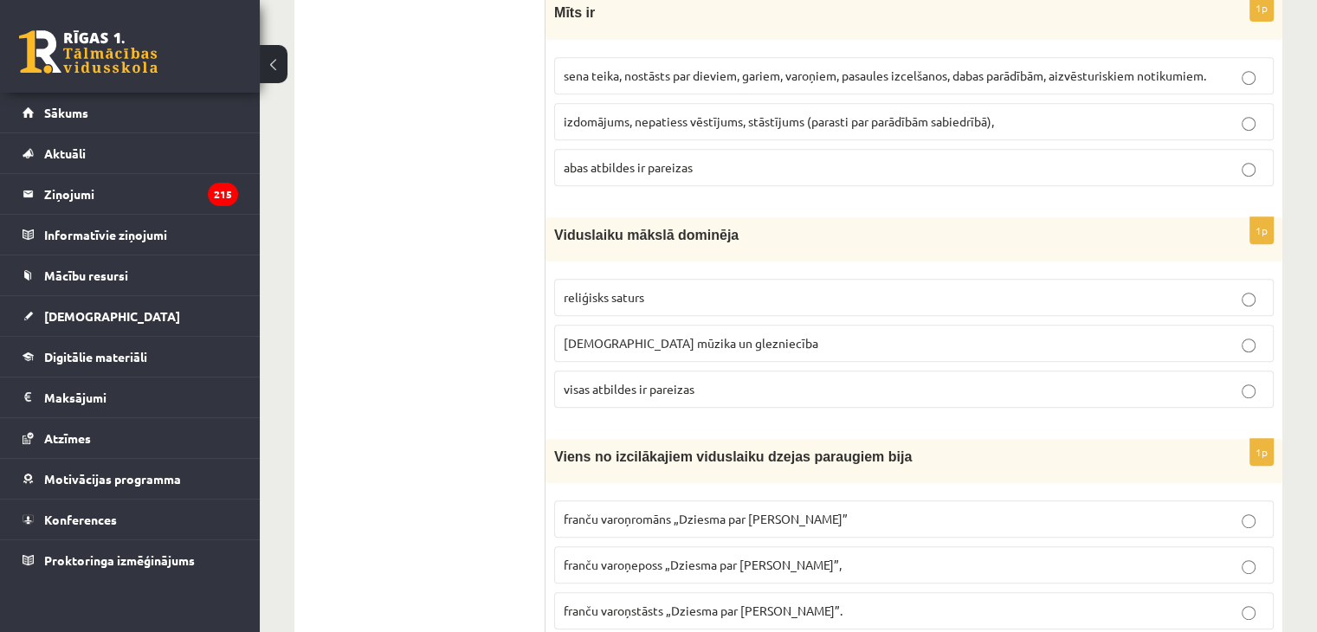
scroll to position [866, 0]
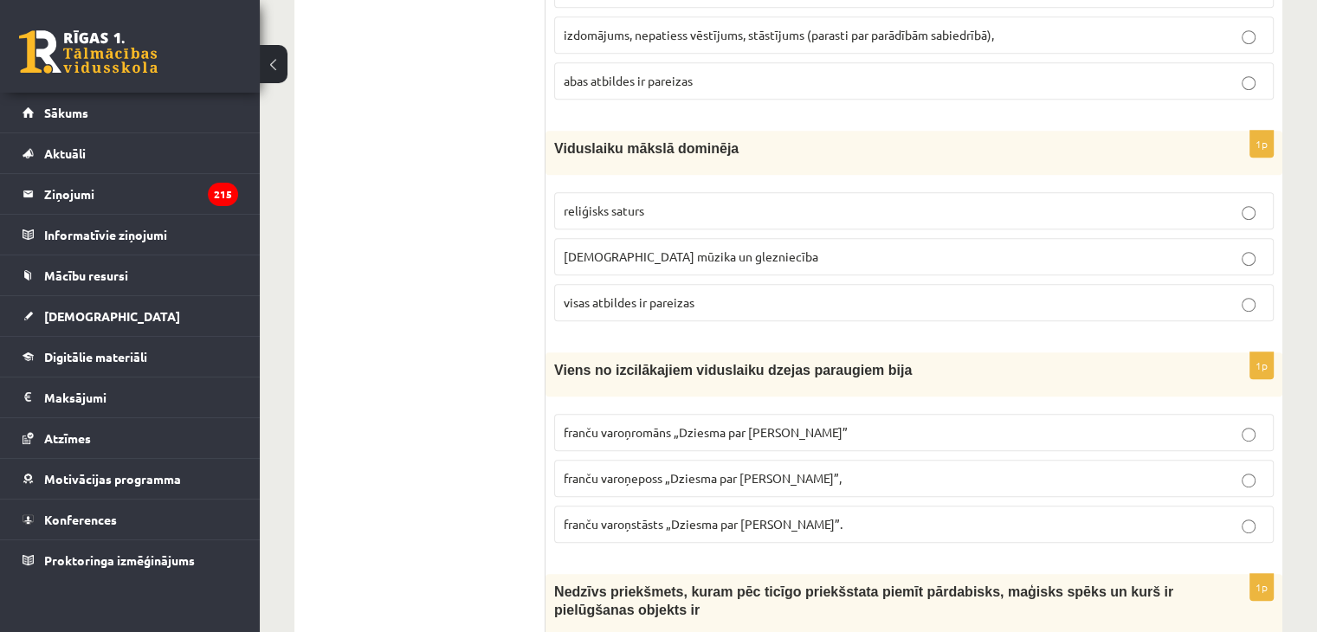
click at [639, 305] on p "visas atbildes ir pareizas" at bounding box center [914, 303] width 701 height 18
click at [756, 485] on label "franču varoņeposs „Dziesma par Rolandu”," at bounding box center [914, 478] width 720 height 37
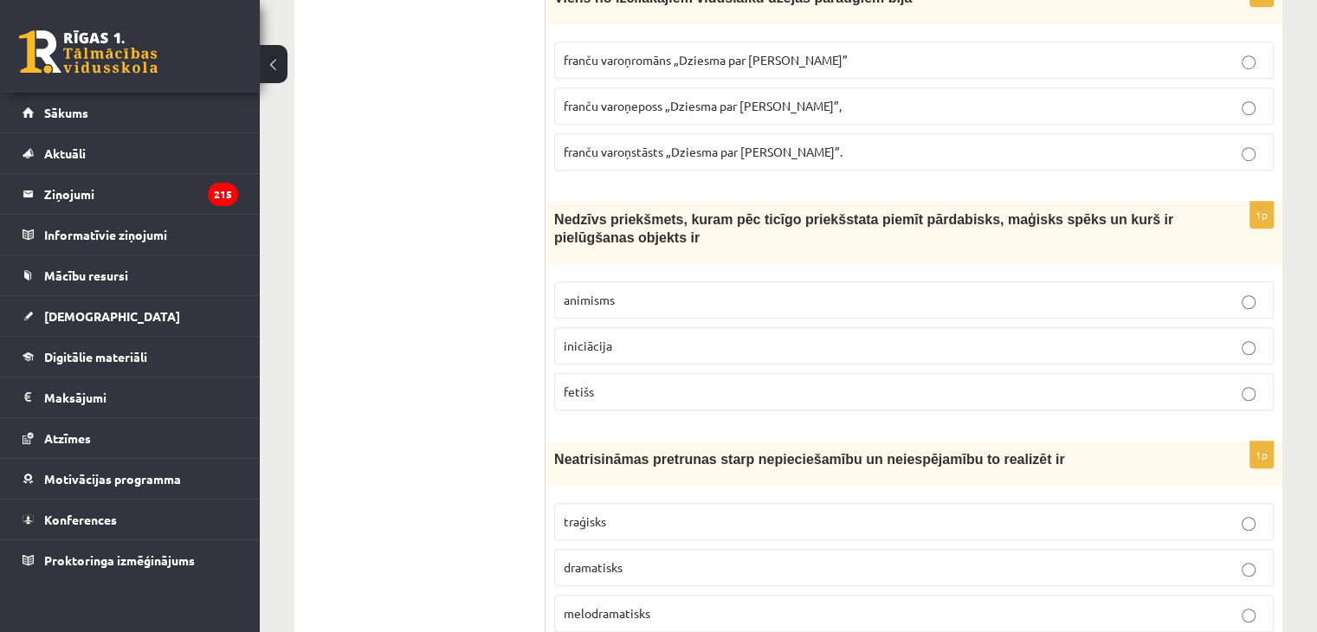
scroll to position [1386, 0]
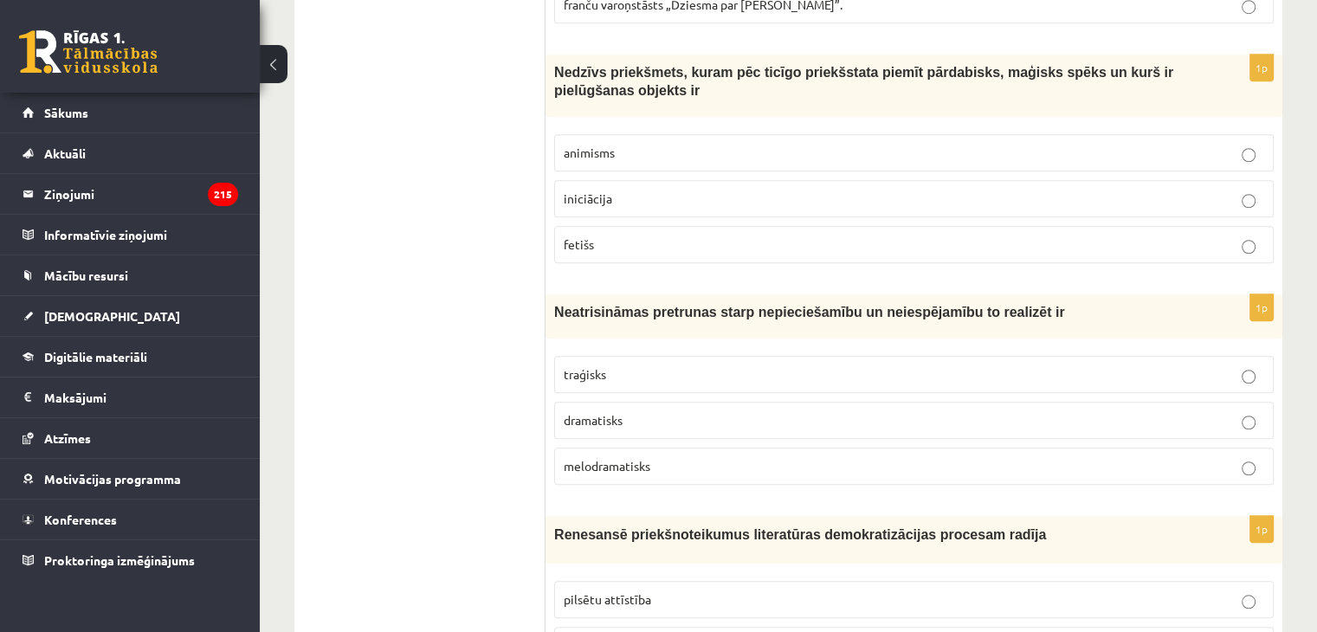
click at [694, 246] on p "fetišs" at bounding box center [914, 245] width 701 height 18
click at [579, 369] on span "traģisks" at bounding box center [585, 374] width 42 height 16
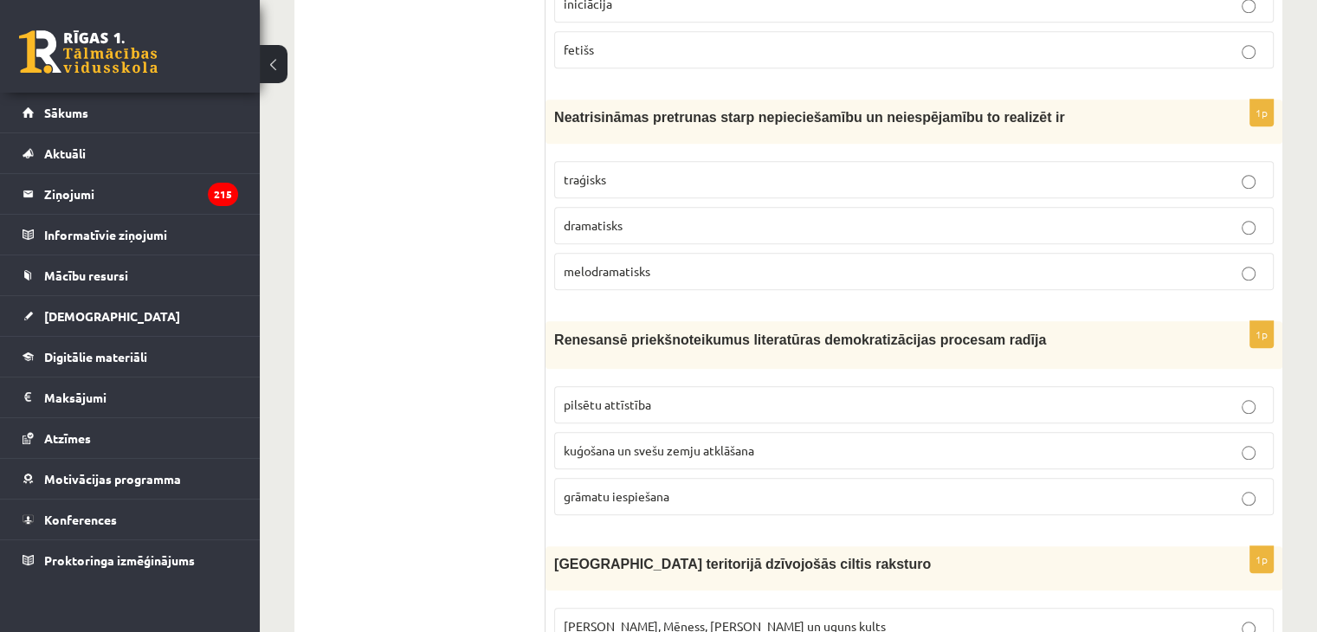
scroll to position [1732, 0]
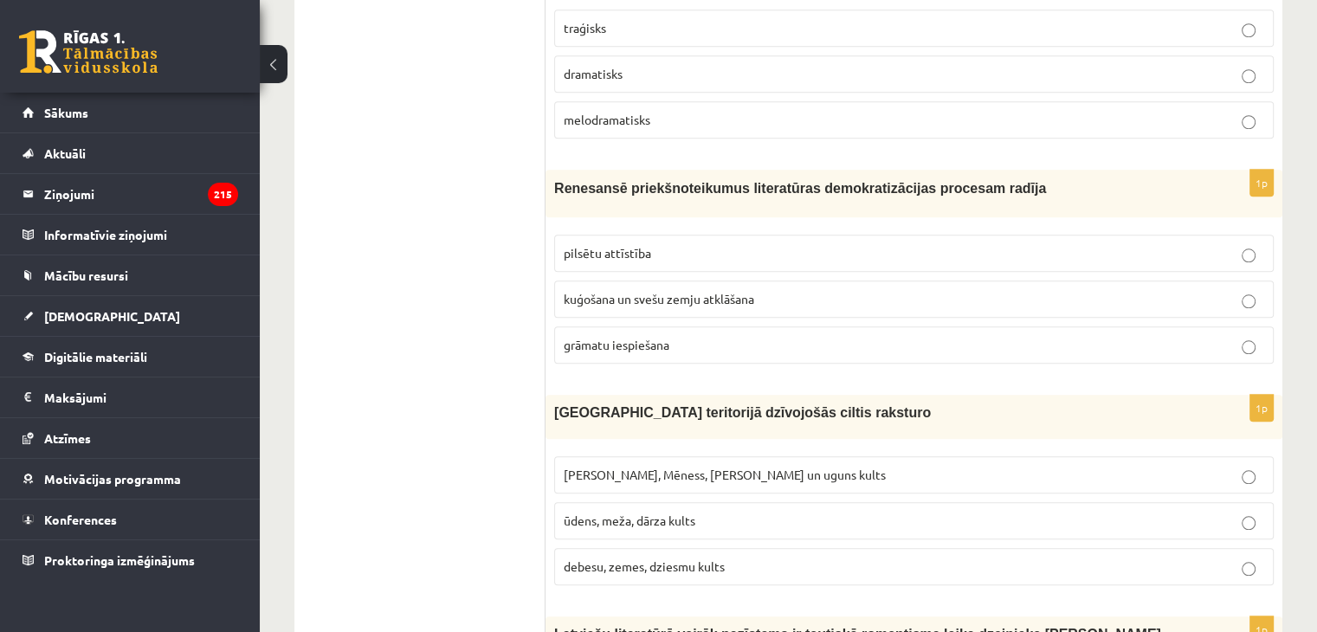
click at [776, 336] on p "grāmatu iespiešana" at bounding box center [914, 345] width 701 height 18
click at [814, 456] on label "Saules, Mēness, Pērkona un uguns kults" at bounding box center [914, 474] width 720 height 37
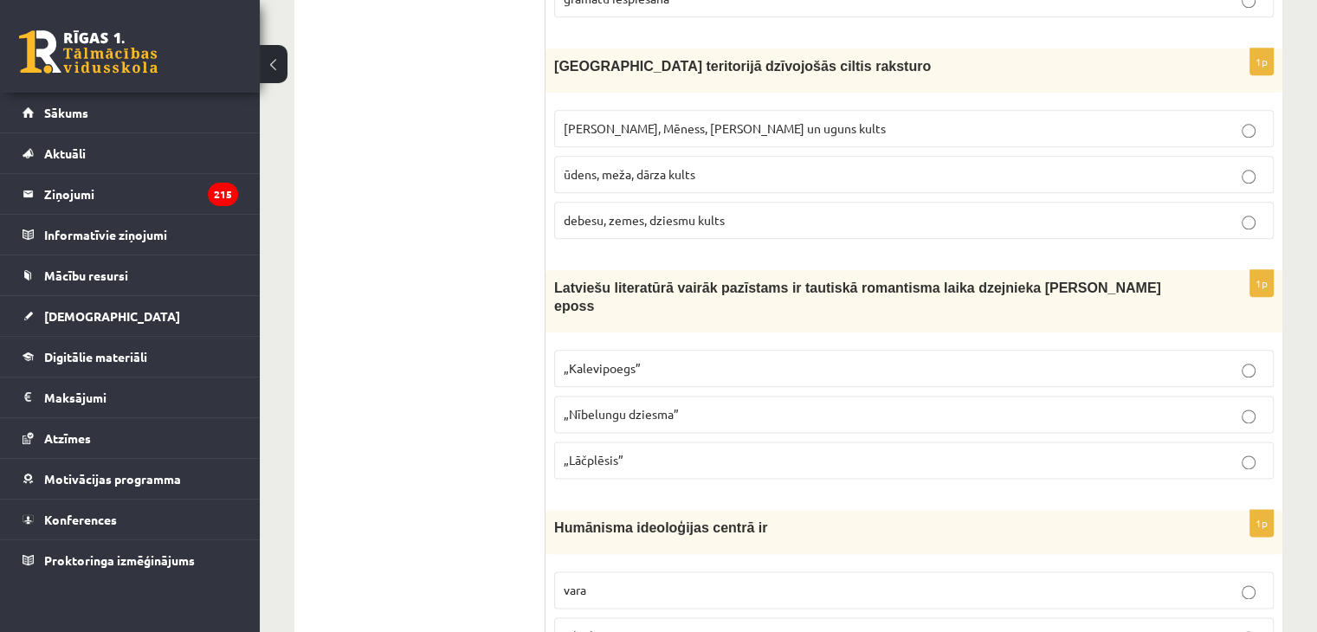
click at [739, 443] on label "„Lāčplēsis”" at bounding box center [914, 460] width 720 height 37
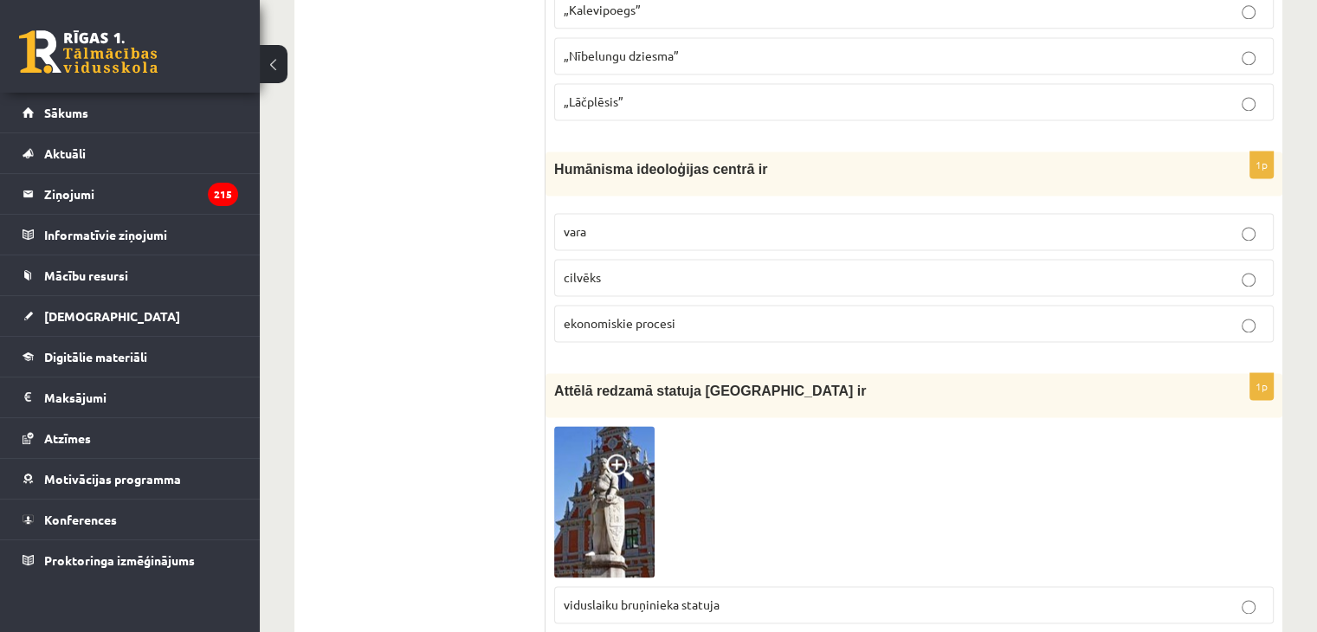
scroll to position [2598, 0]
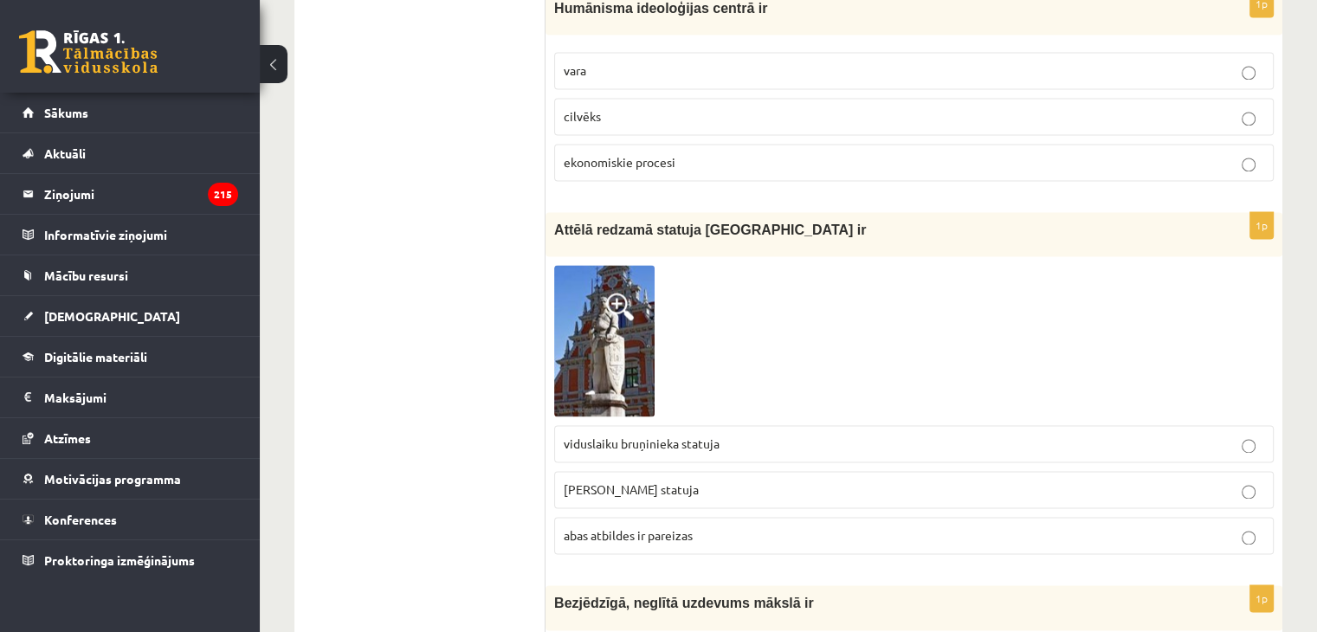
click at [897, 107] on p "cilvēks" at bounding box center [914, 116] width 701 height 18
click at [624, 307] on img at bounding box center [604, 341] width 100 height 152
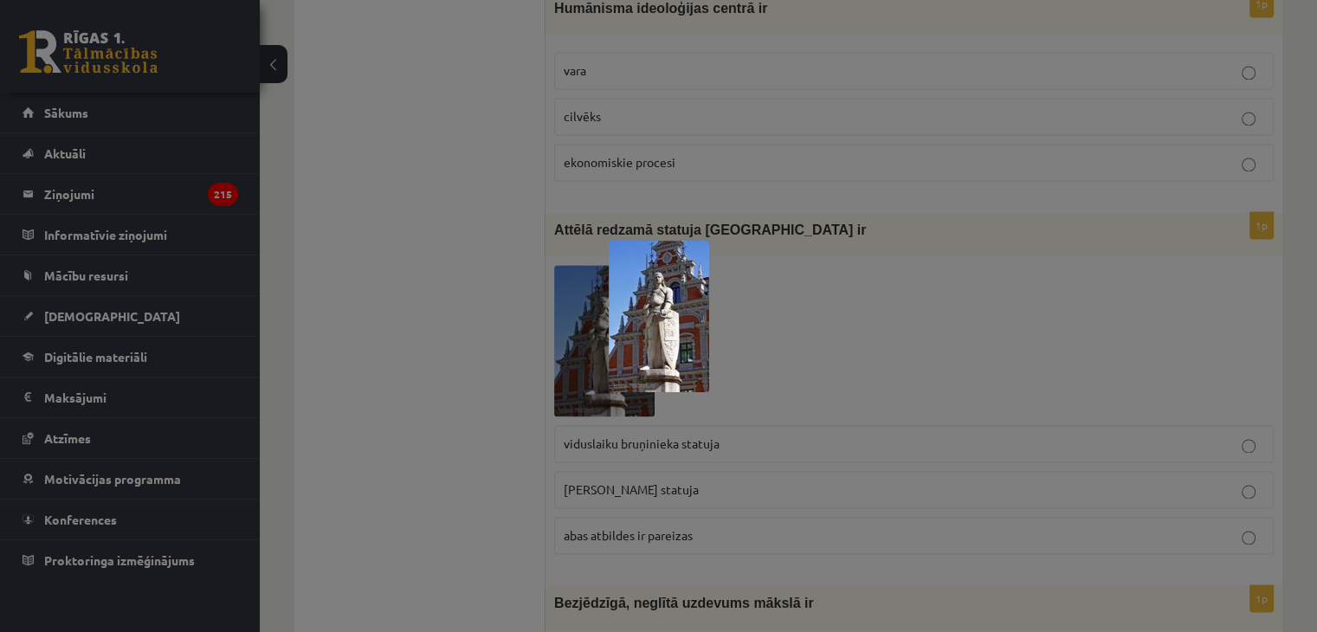
click at [670, 325] on img at bounding box center [659, 317] width 100 height 152
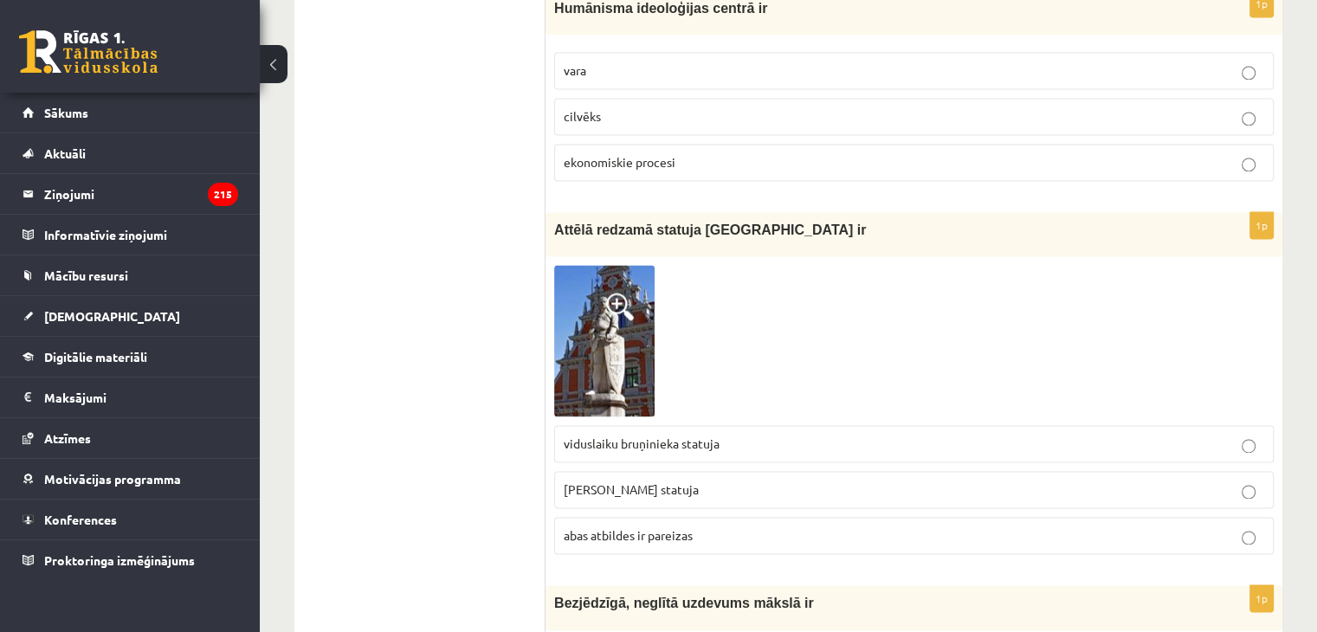
click at [679, 527] on span "abas atbildes ir pareizas" at bounding box center [628, 535] width 129 height 16
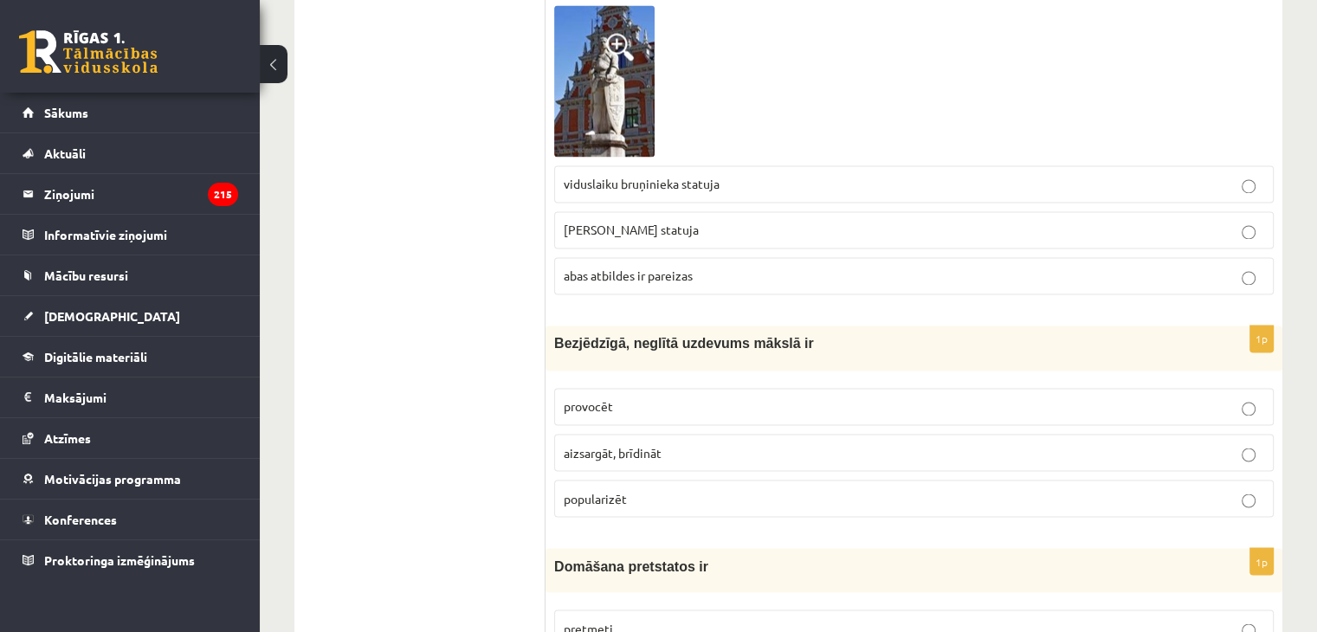
scroll to position [2945, 0]
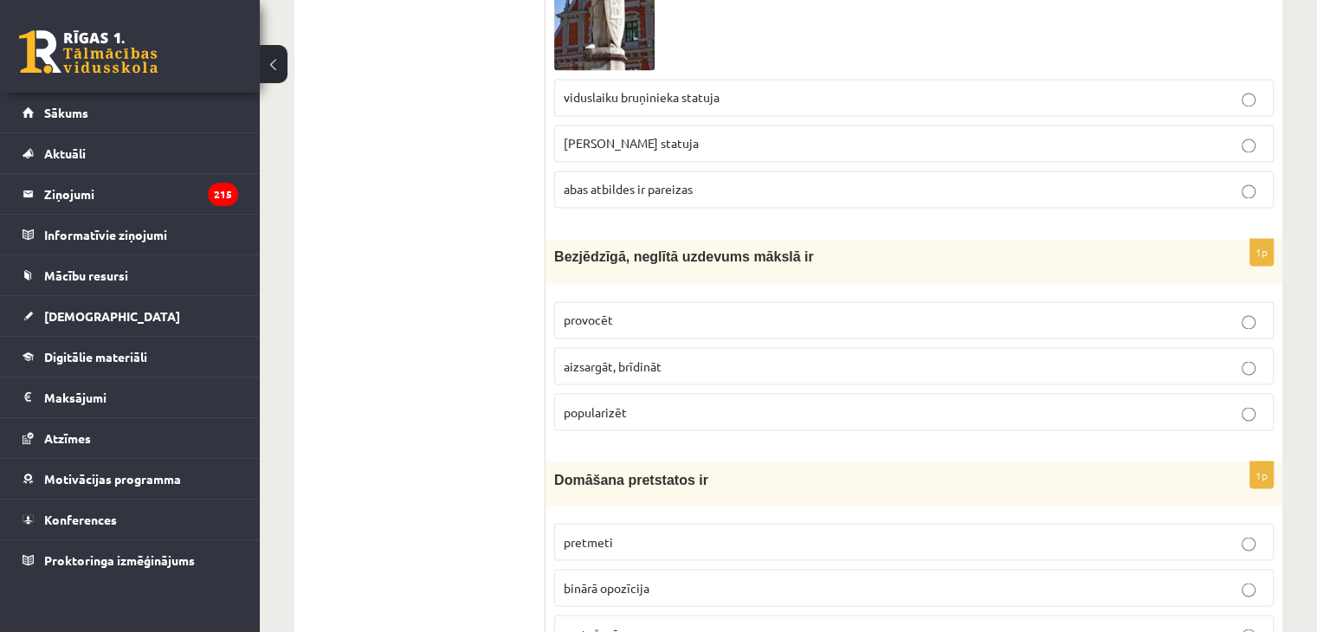
click at [633, 311] on p "provocēt" at bounding box center [914, 320] width 701 height 18
click at [648, 579] on span "binārā opozīcija" at bounding box center [607, 587] width 86 height 16
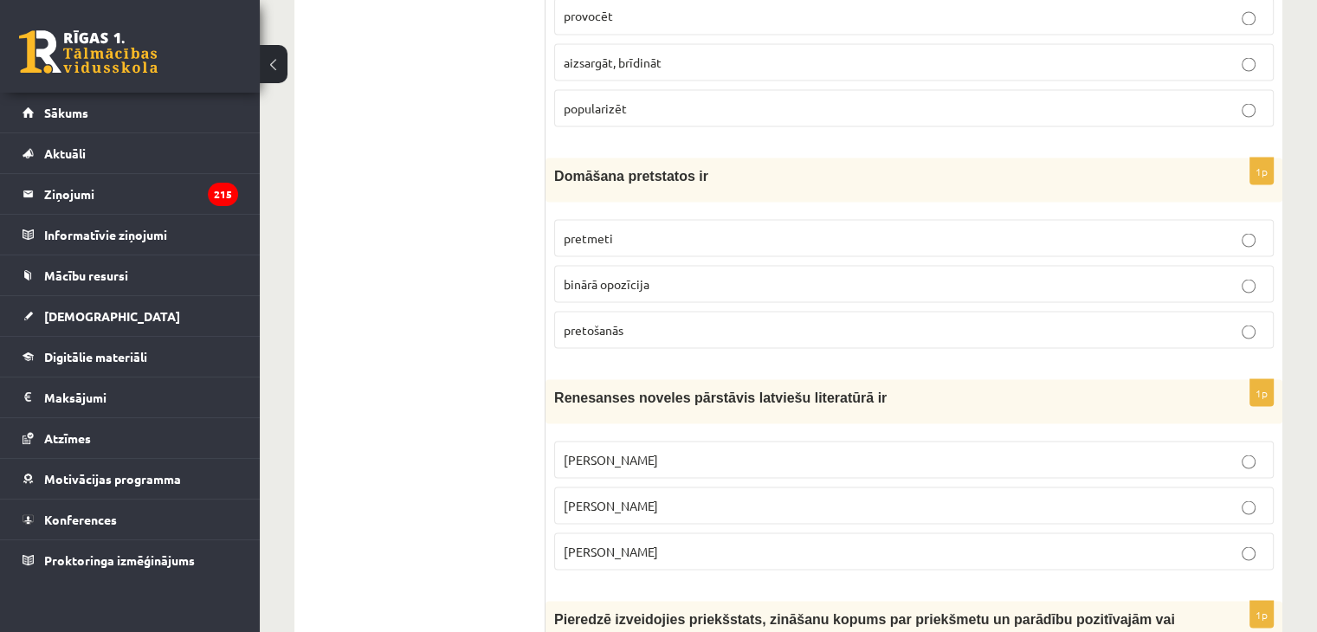
scroll to position [3291, 0]
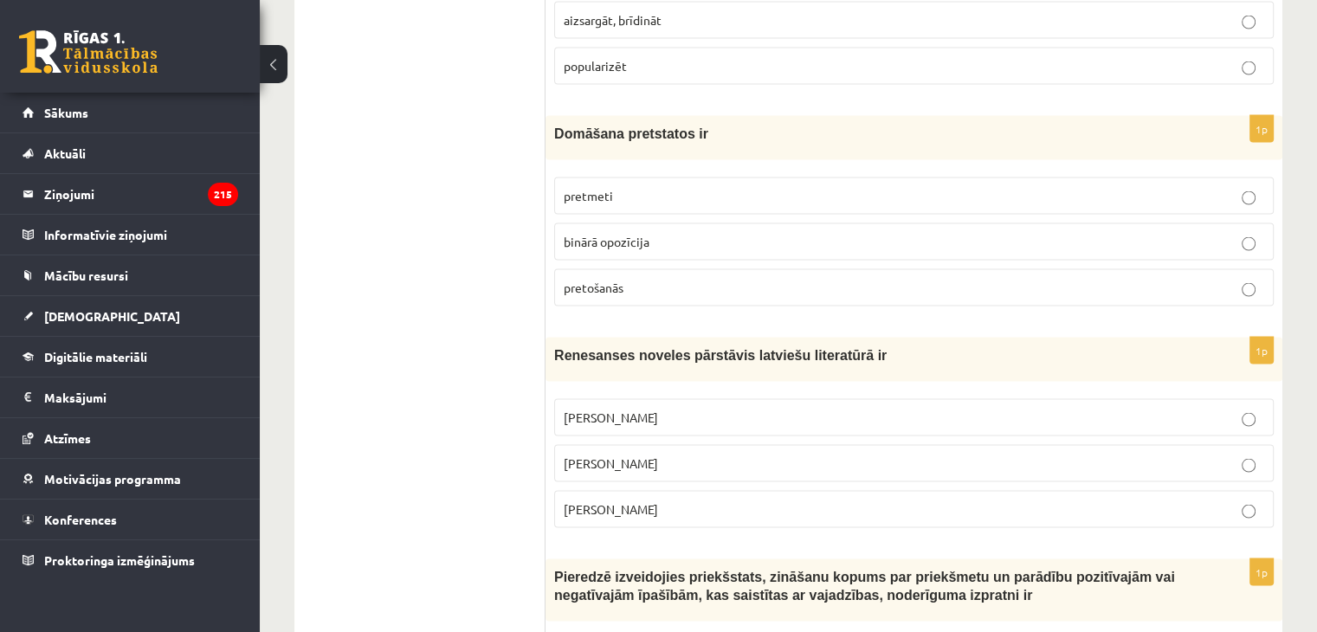
click at [636, 490] on label "Jānis Ezeriņš" at bounding box center [914, 508] width 720 height 37
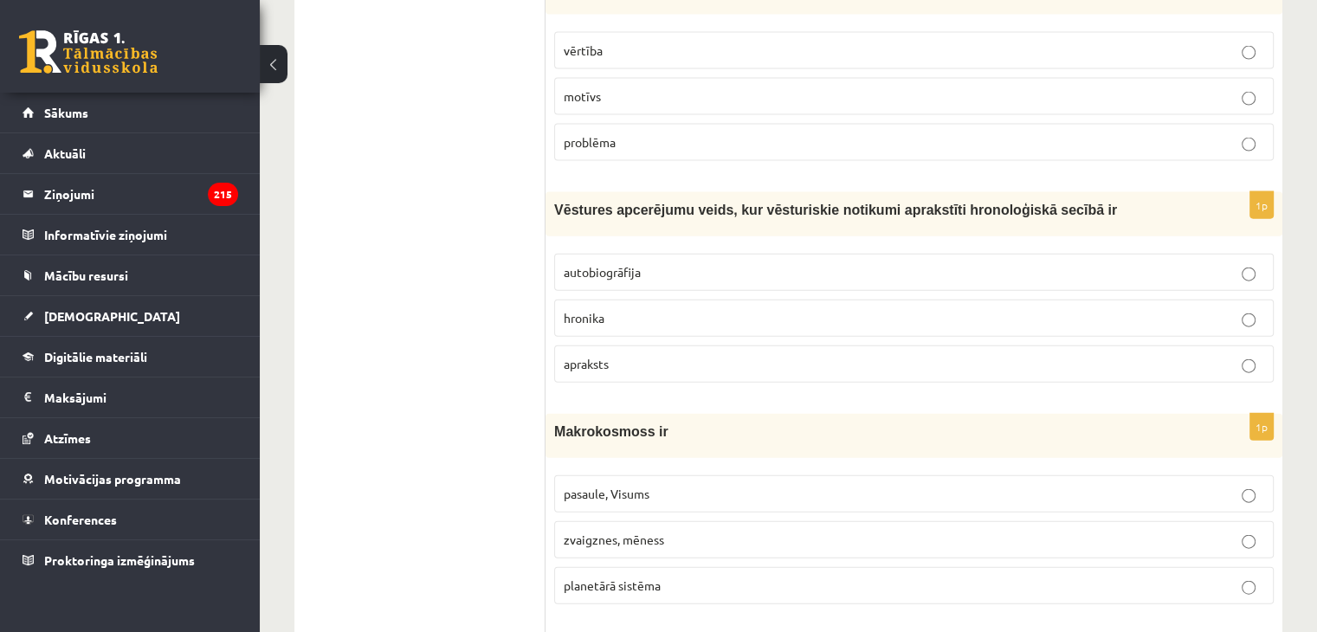
scroll to position [3811, 0]
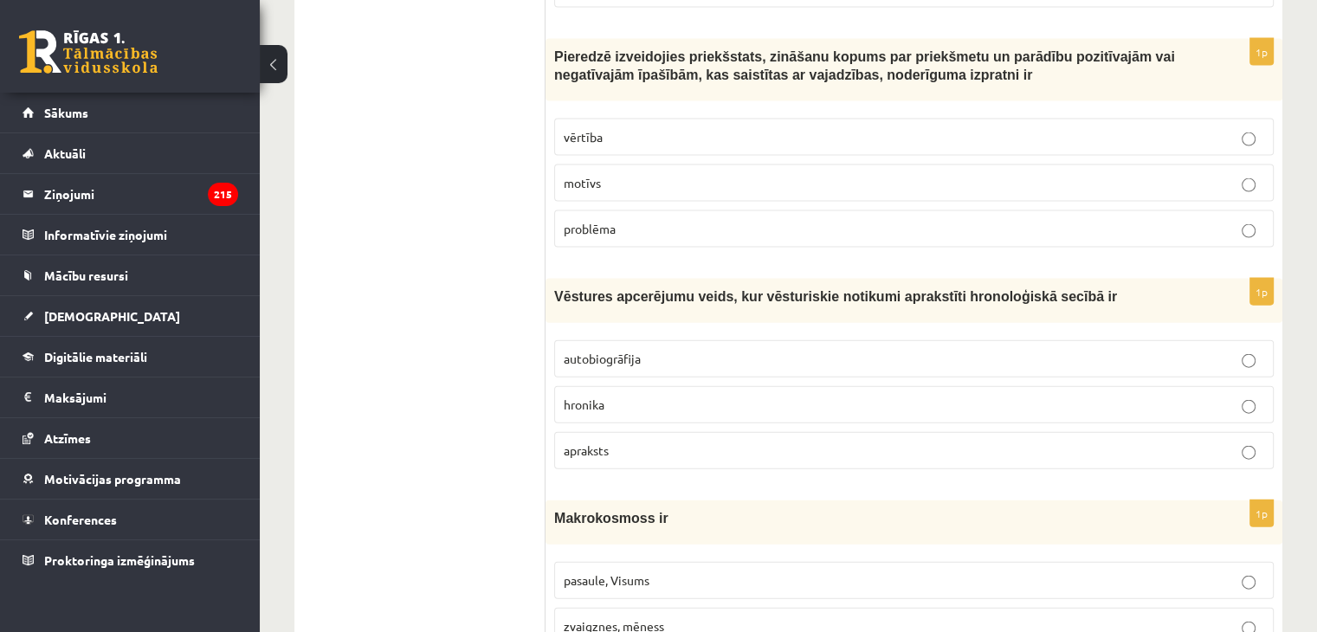
click at [689, 119] on label "vērtība" at bounding box center [914, 137] width 720 height 37
click at [624, 386] on label "hronika" at bounding box center [914, 404] width 720 height 37
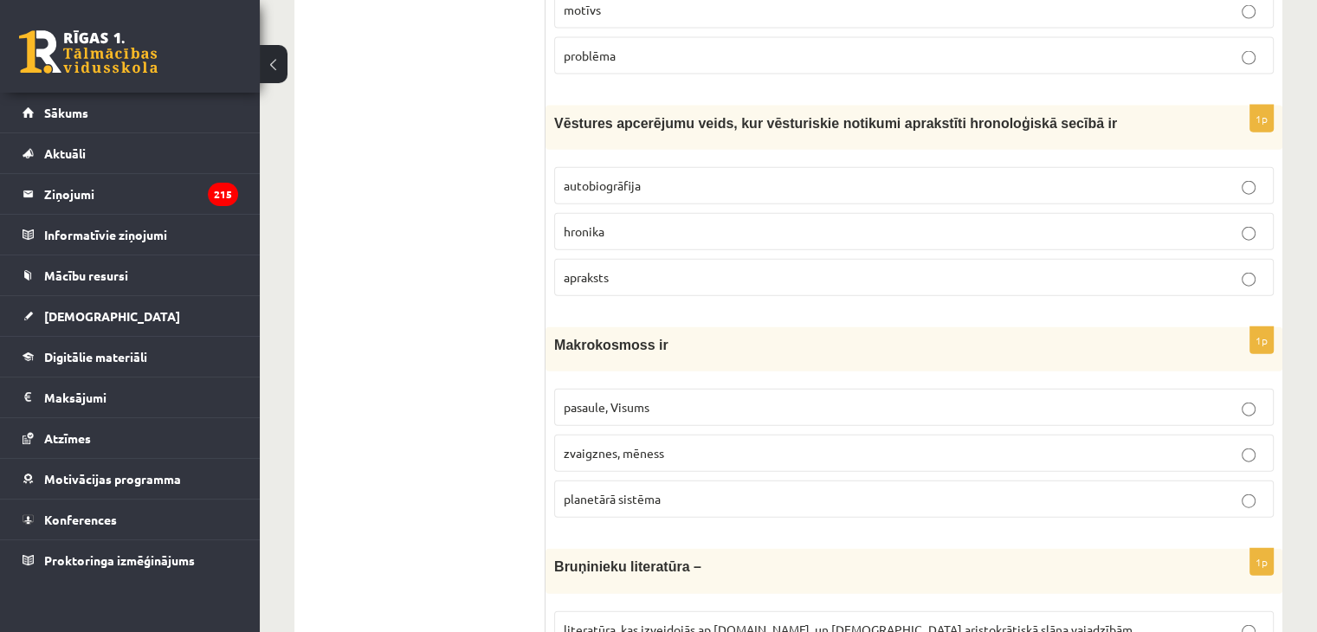
scroll to position [4071, 0]
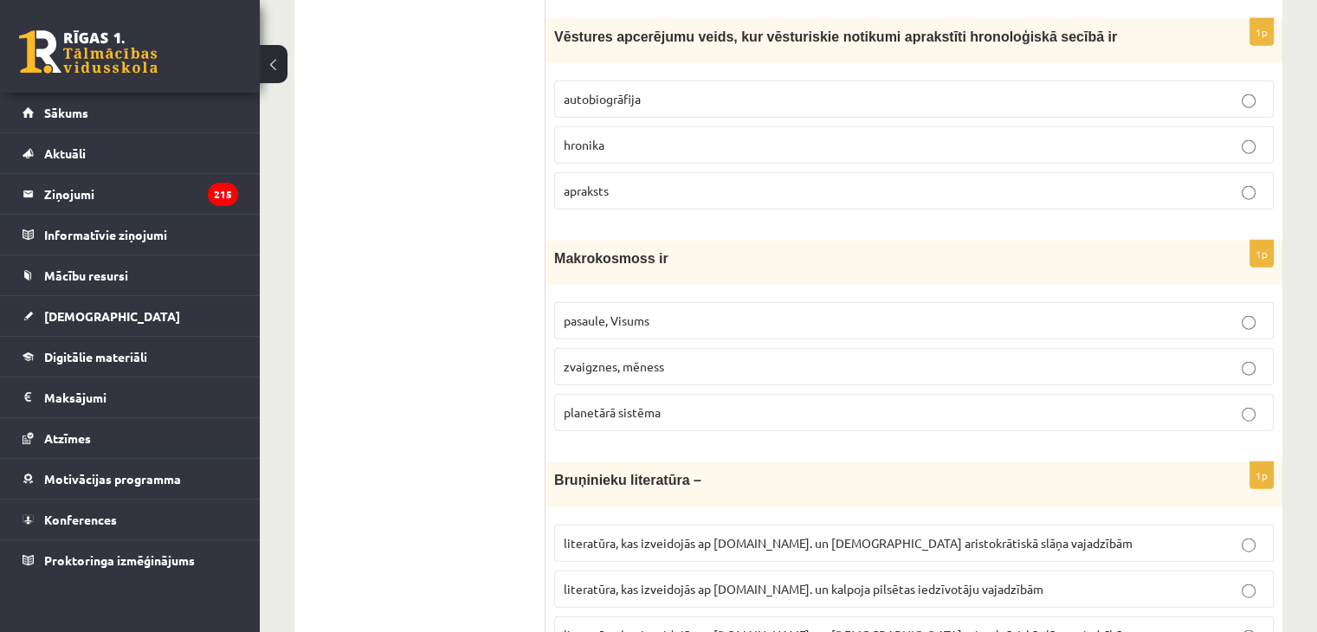
click at [751, 302] on label "pasaule, Visums" at bounding box center [914, 320] width 720 height 37
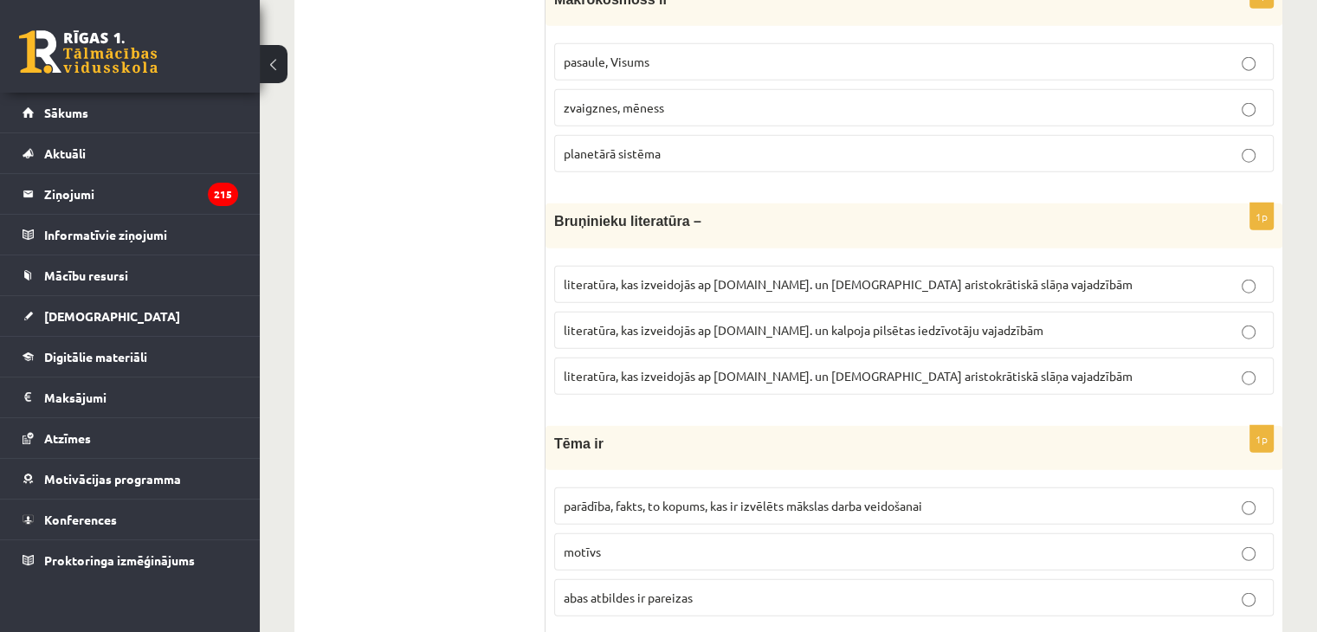
scroll to position [4331, 0]
click at [801, 367] on span "literatūra, kas izveidojās ap 12.gs. un kalpoja aristokrātiskā slāņa vajadzībām" at bounding box center [848, 375] width 569 height 16
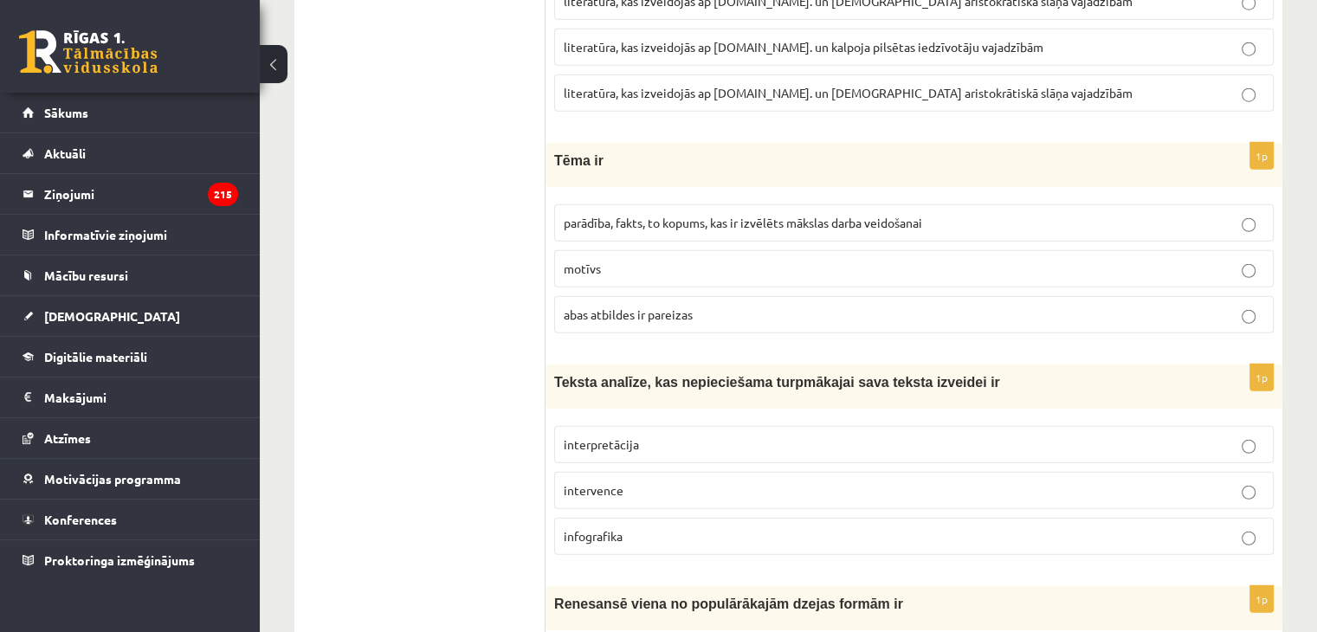
scroll to position [4677, 0]
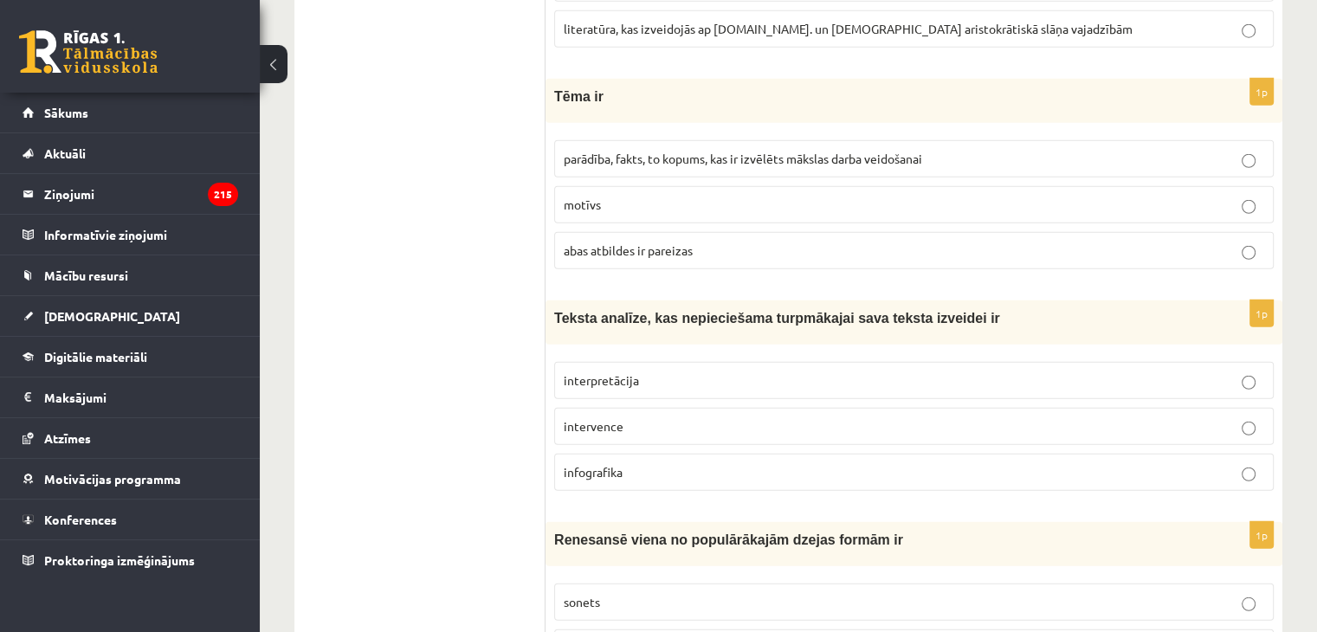
click at [773, 151] on span "parādība, fakts, to kopums, kas ir izvēlēts mākslas darba veidošanai" at bounding box center [743, 159] width 359 height 16
click at [852, 362] on label "interpretācija" at bounding box center [914, 380] width 720 height 37
click at [729, 584] on label "sonets" at bounding box center [914, 602] width 720 height 37
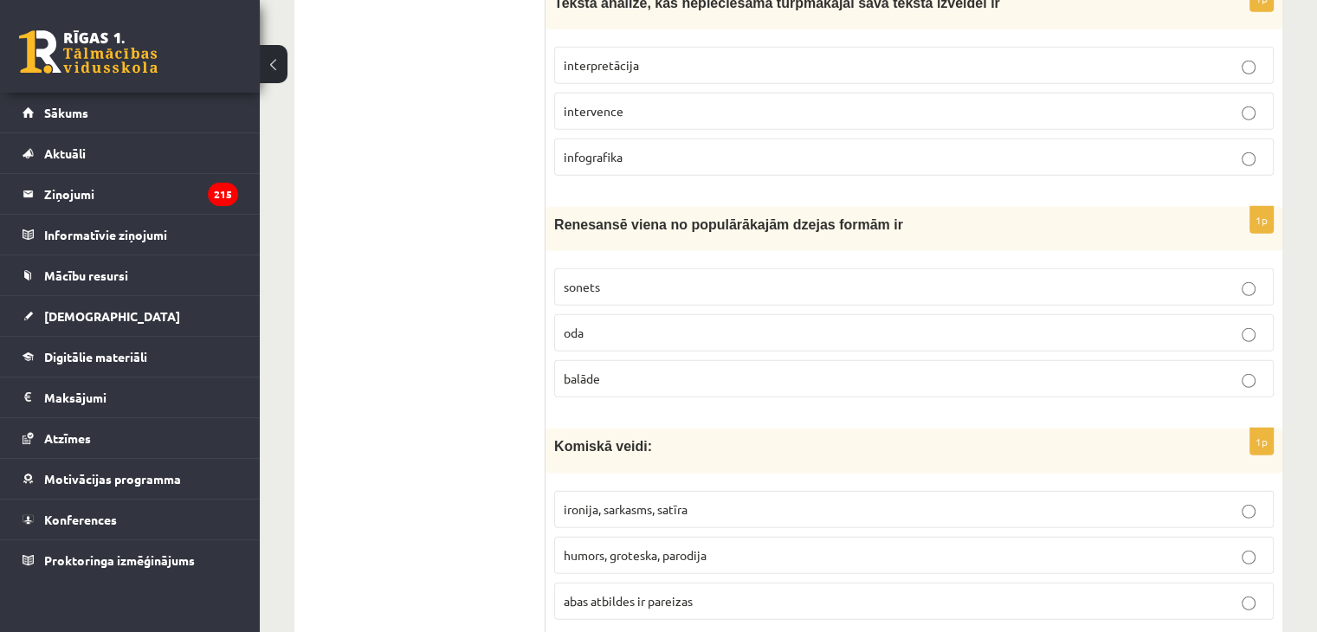
scroll to position [5023, 0]
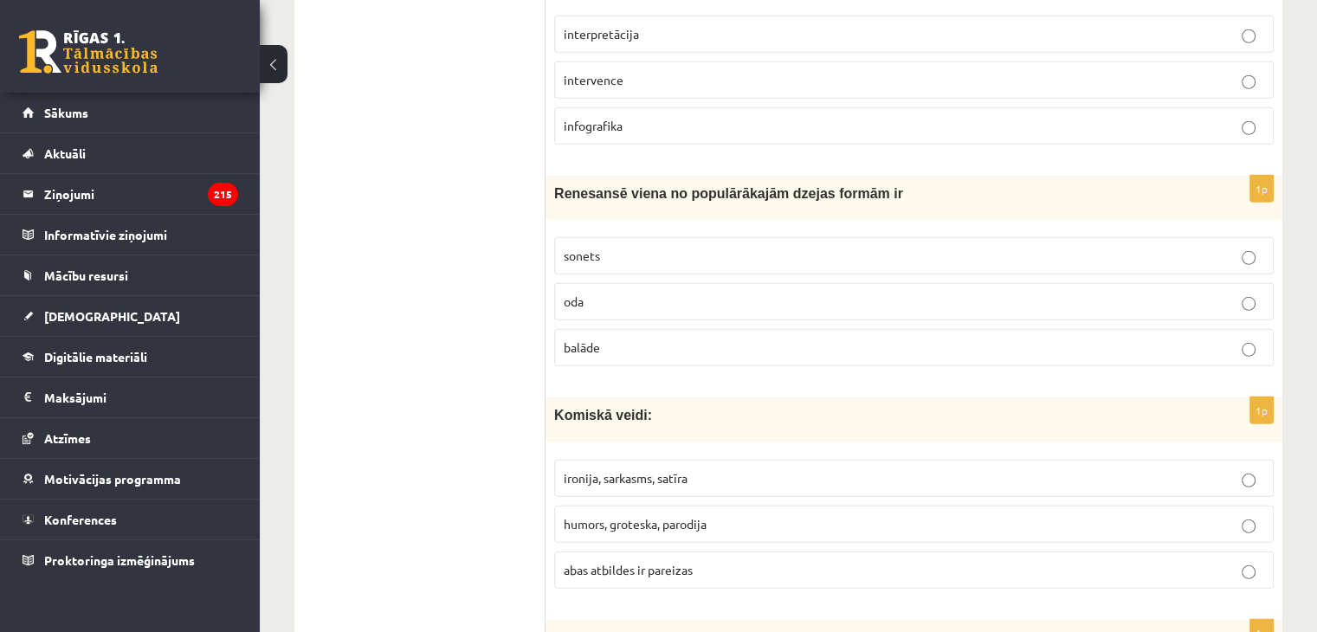
click at [727, 561] on p "abas atbildes ir pareizas" at bounding box center [914, 570] width 701 height 18
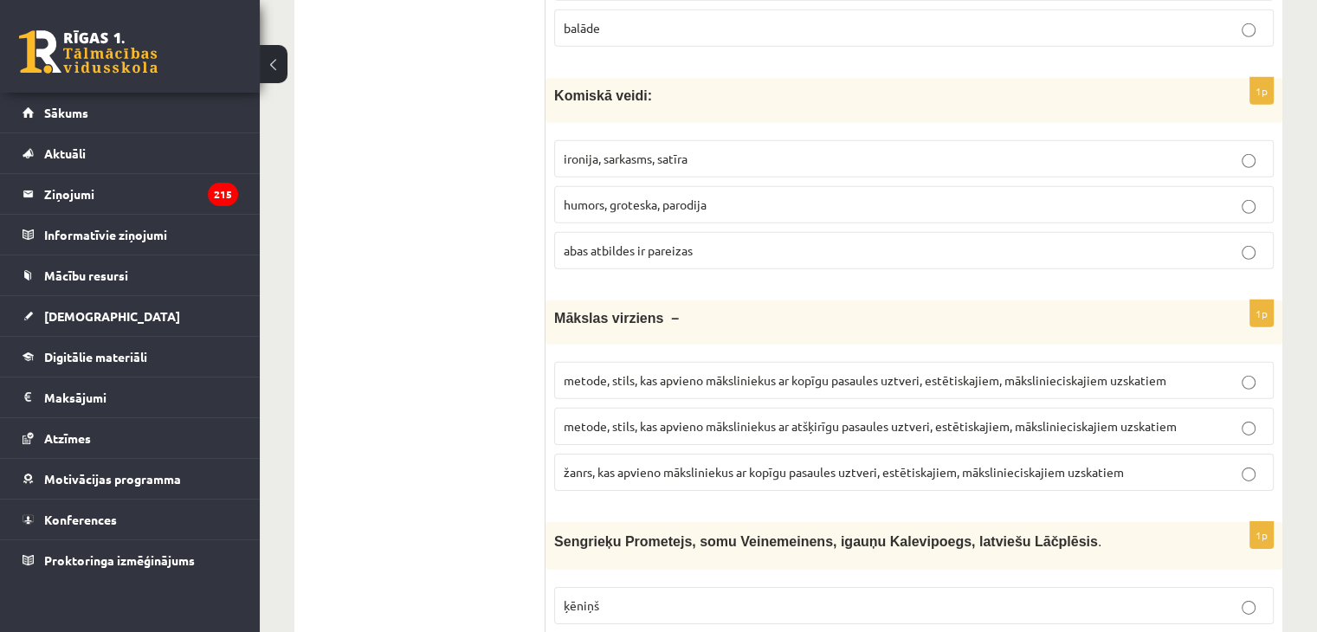
scroll to position [5370, 0]
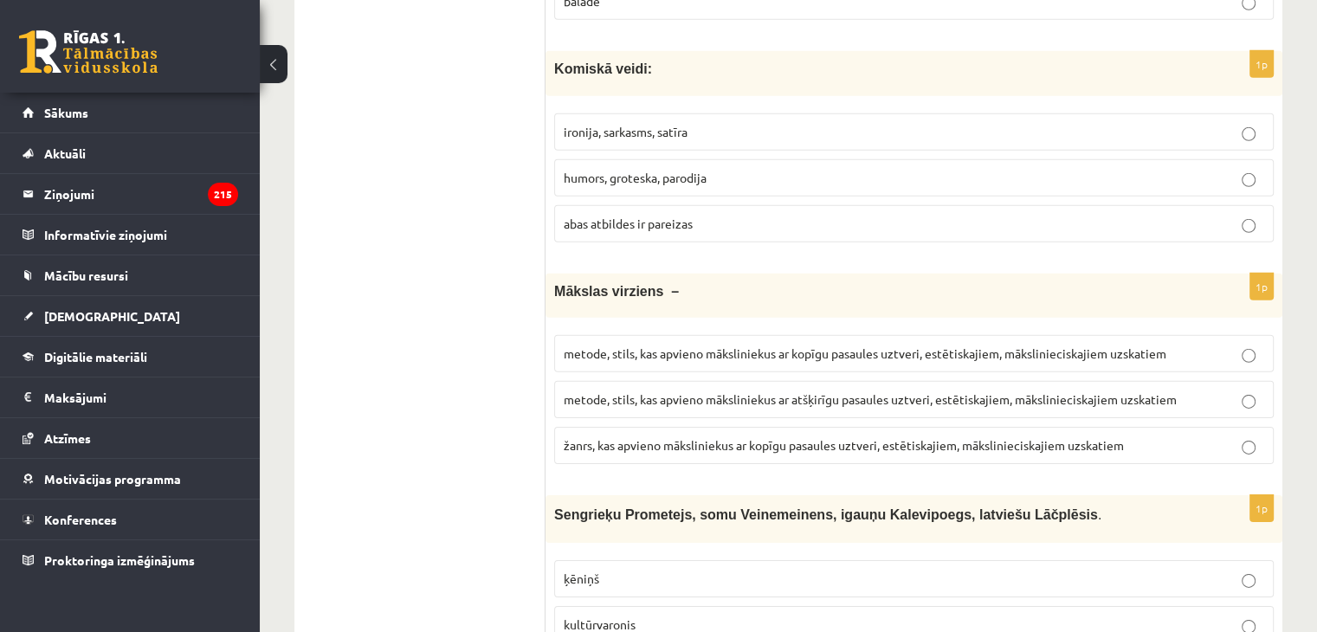
click at [758, 391] on span "metode, stils, kas apvieno māksliniekus ar atšķirīgu pasaules uztveri, estētisk…" at bounding box center [870, 399] width 613 height 16
click at [885, 345] on p "metode, stils, kas apvieno māksliniekus ar kopīgu pasaules uztveri, estētiskaji…" at bounding box center [914, 354] width 701 height 18
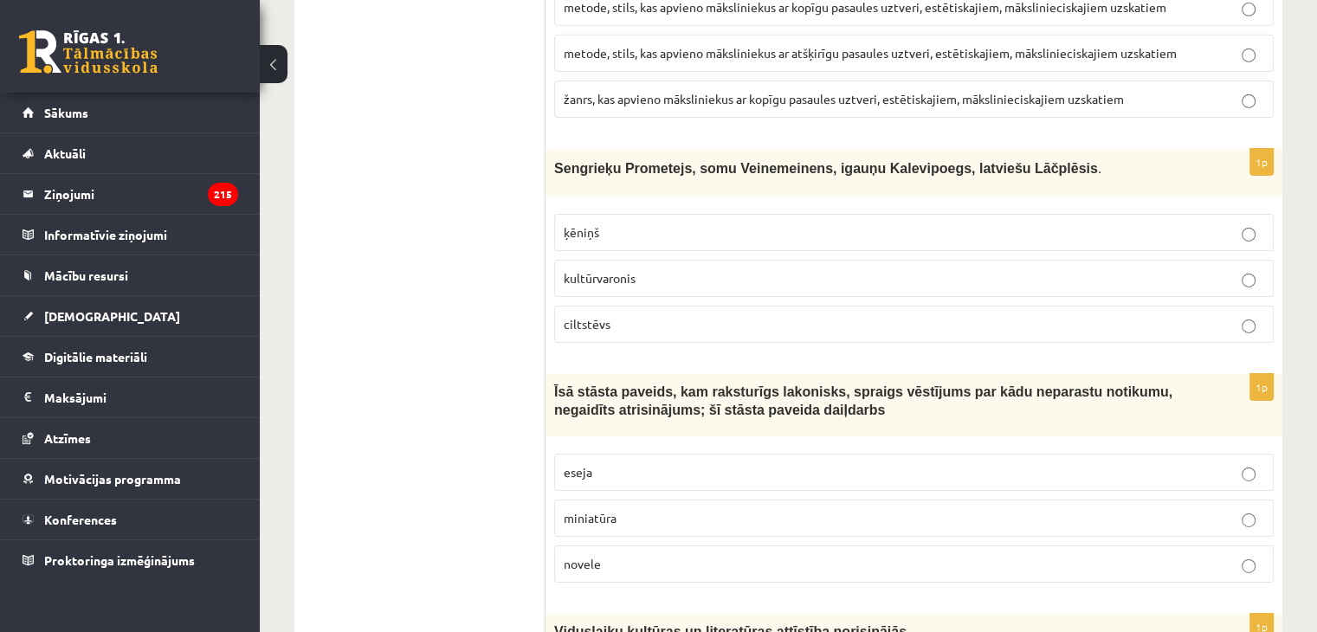
scroll to position [5803, 0]
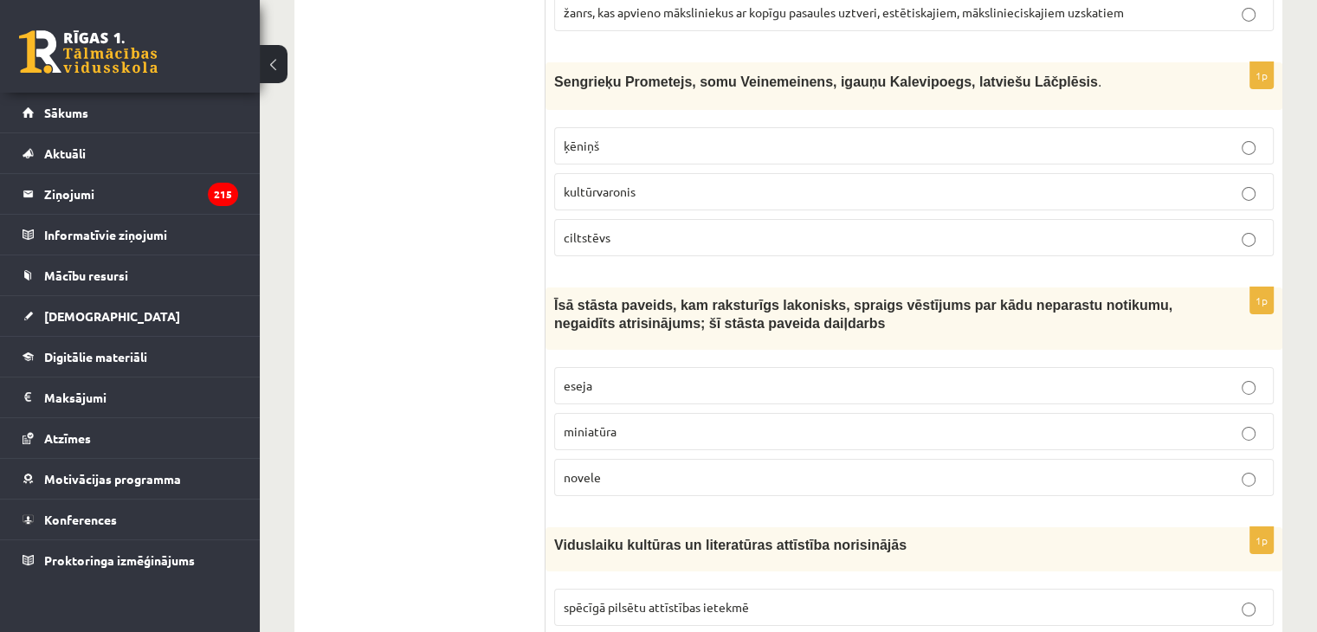
click at [789, 183] on p "kultūrvaronis" at bounding box center [914, 192] width 701 height 18
click at [626, 459] on label "novele" at bounding box center [914, 477] width 720 height 37
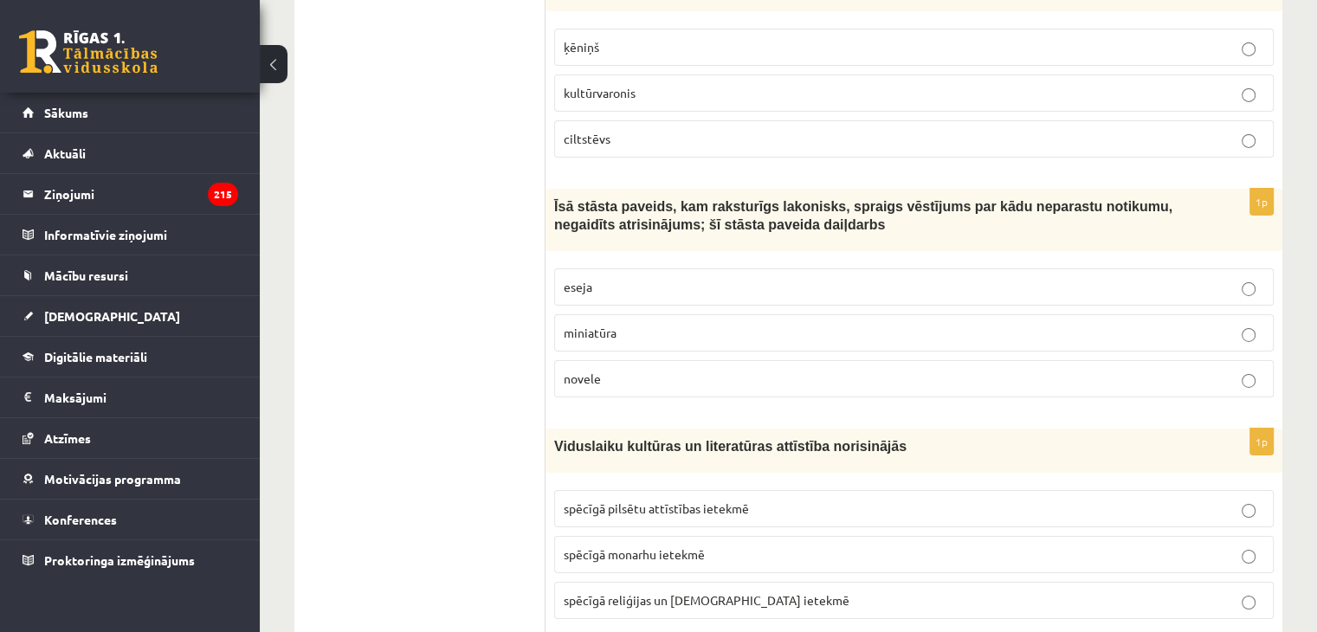
scroll to position [5976, 0]
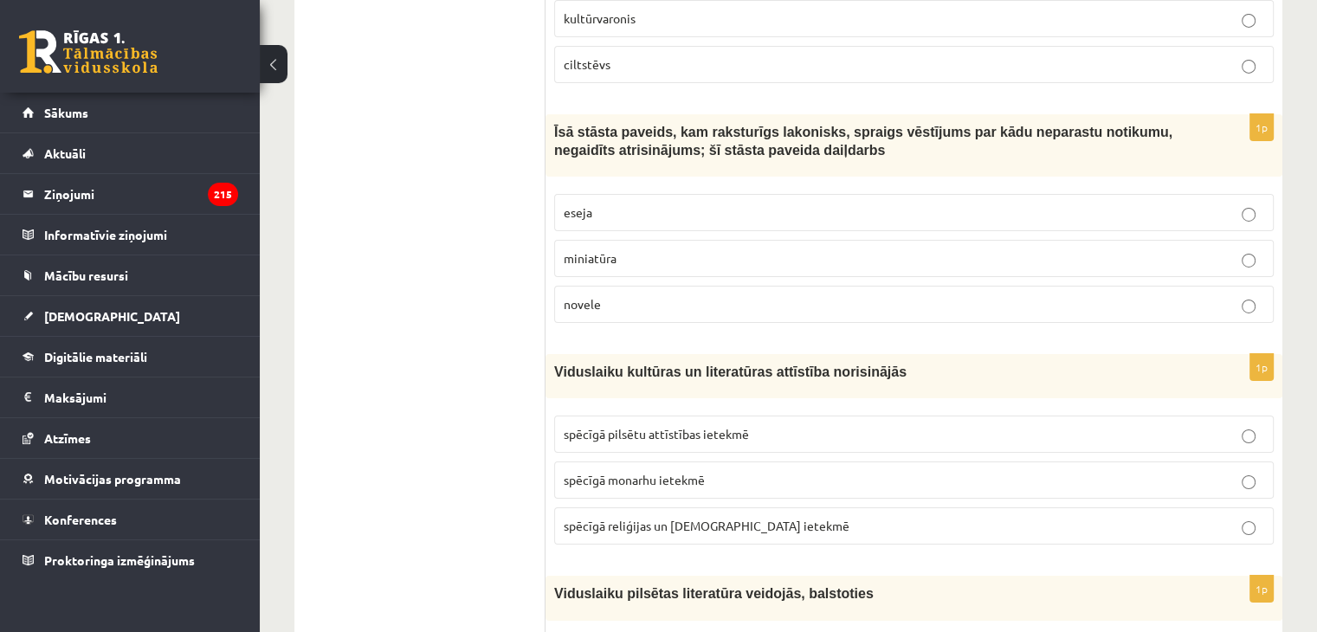
click at [719, 426] on span "spēcīgā pilsētu attīstības ietekmē" at bounding box center [656, 434] width 185 height 16
click at [756, 508] on label "spēcīgā reliģijas un baznīcas ietekmē" at bounding box center [914, 526] width 720 height 37
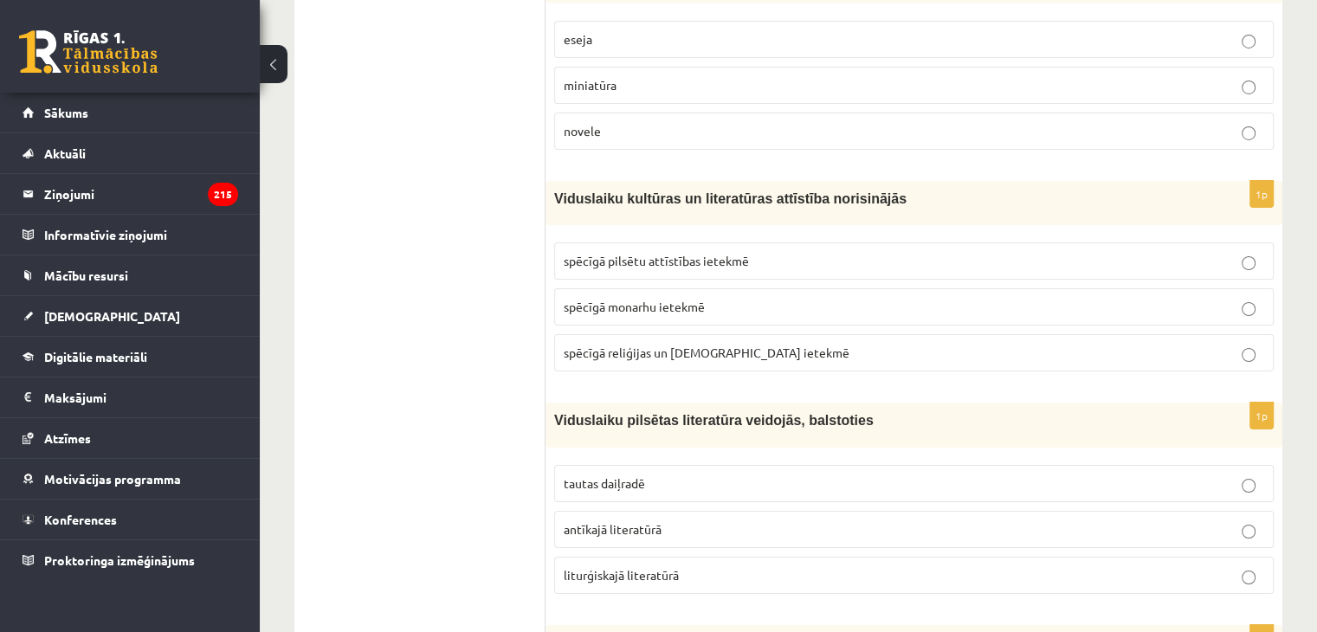
click at [708, 465] on label "tautas daiļradē" at bounding box center [914, 483] width 720 height 37
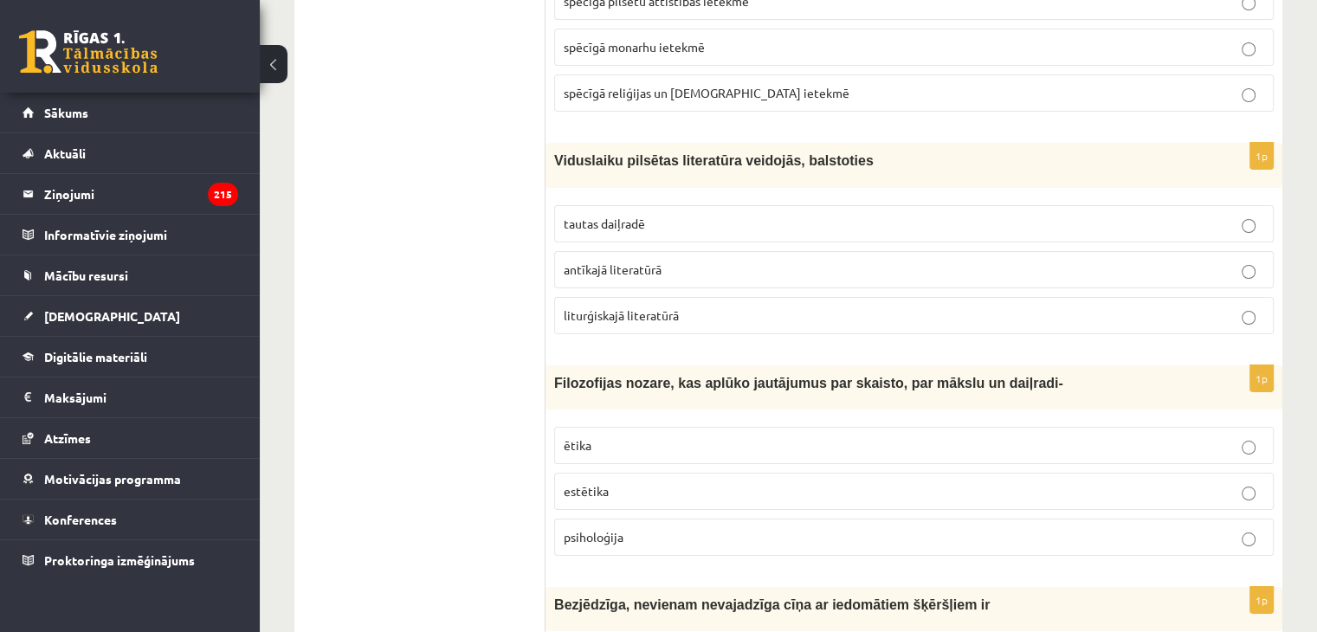
scroll to position [6496, 0]
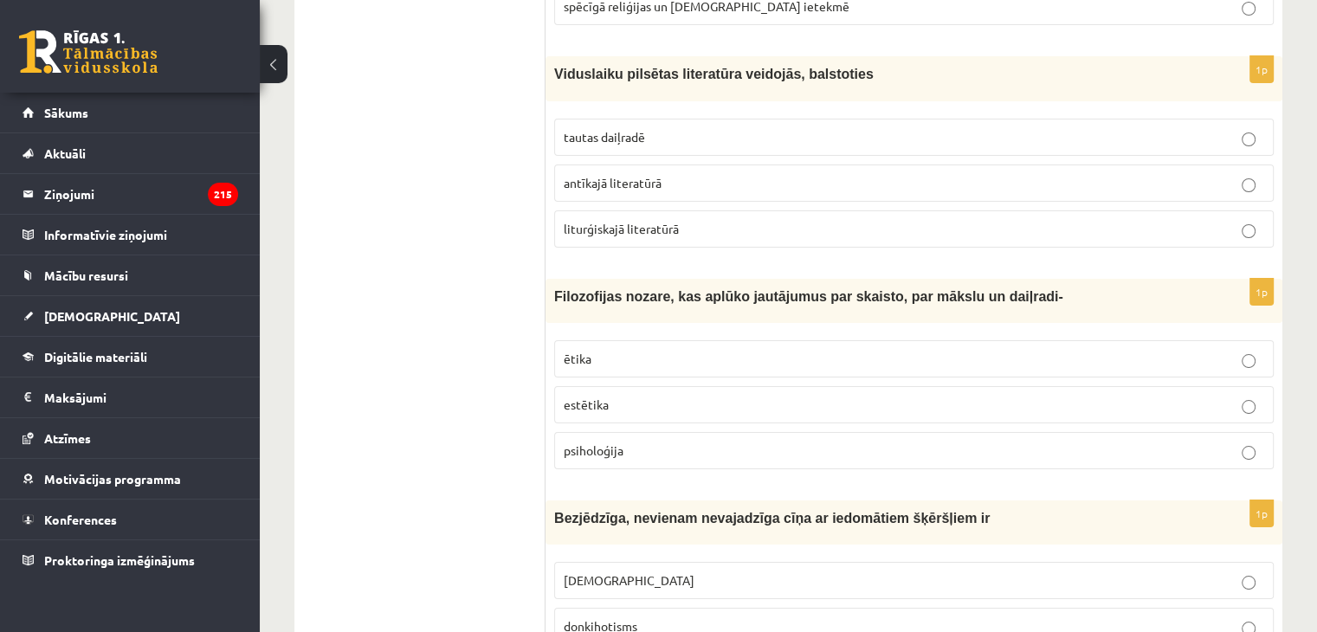
click at [708, 396] on p "estētika" at bounding box center [914, 405] width 701 height 18
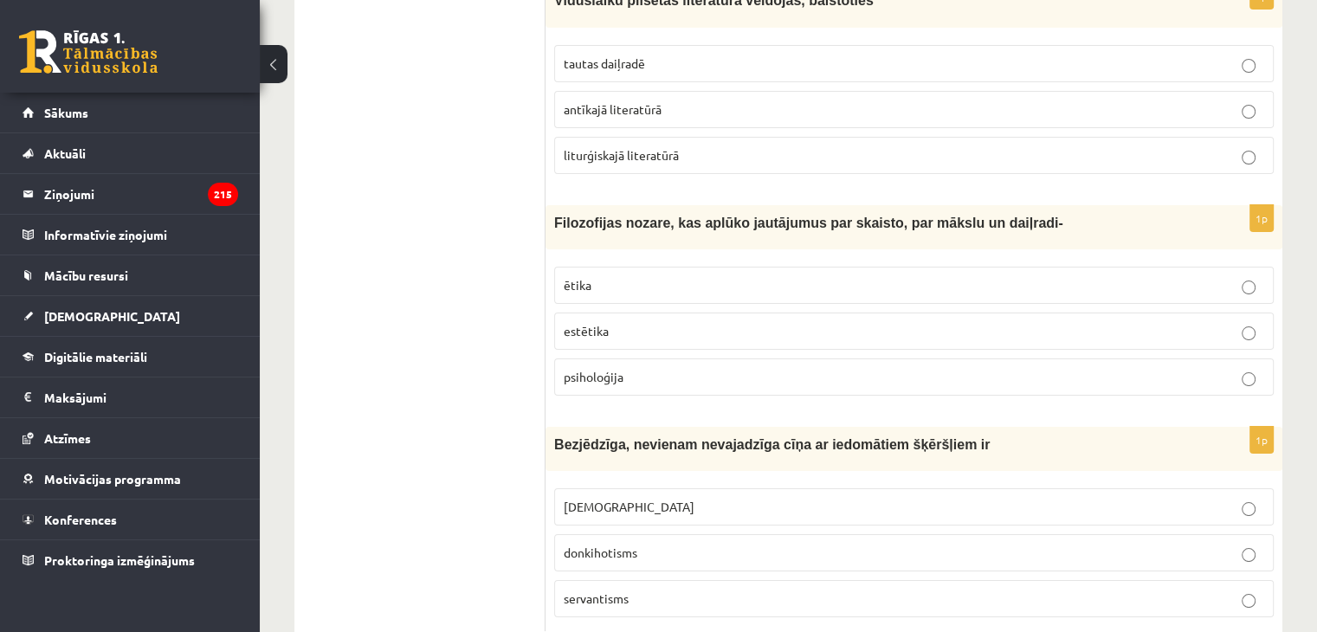
click at [646, 544] on p "donkihotisms" at bounding box center [914, 553] width 701 height 18
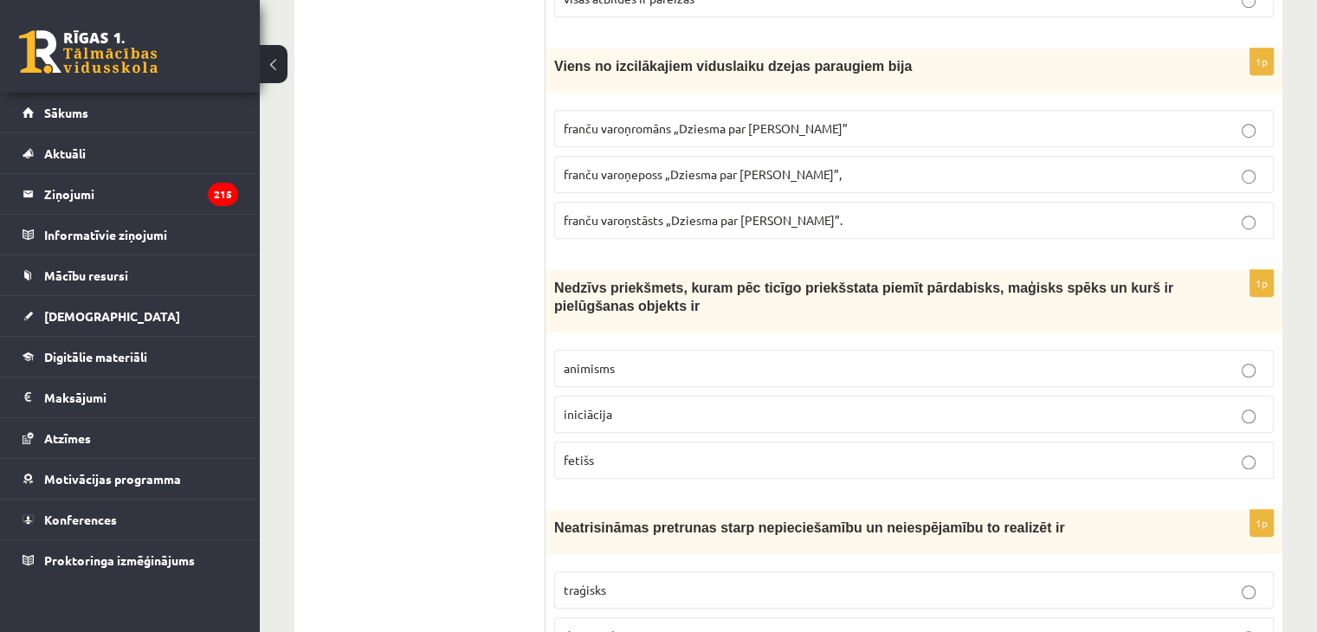
scroll to position [0, 0]
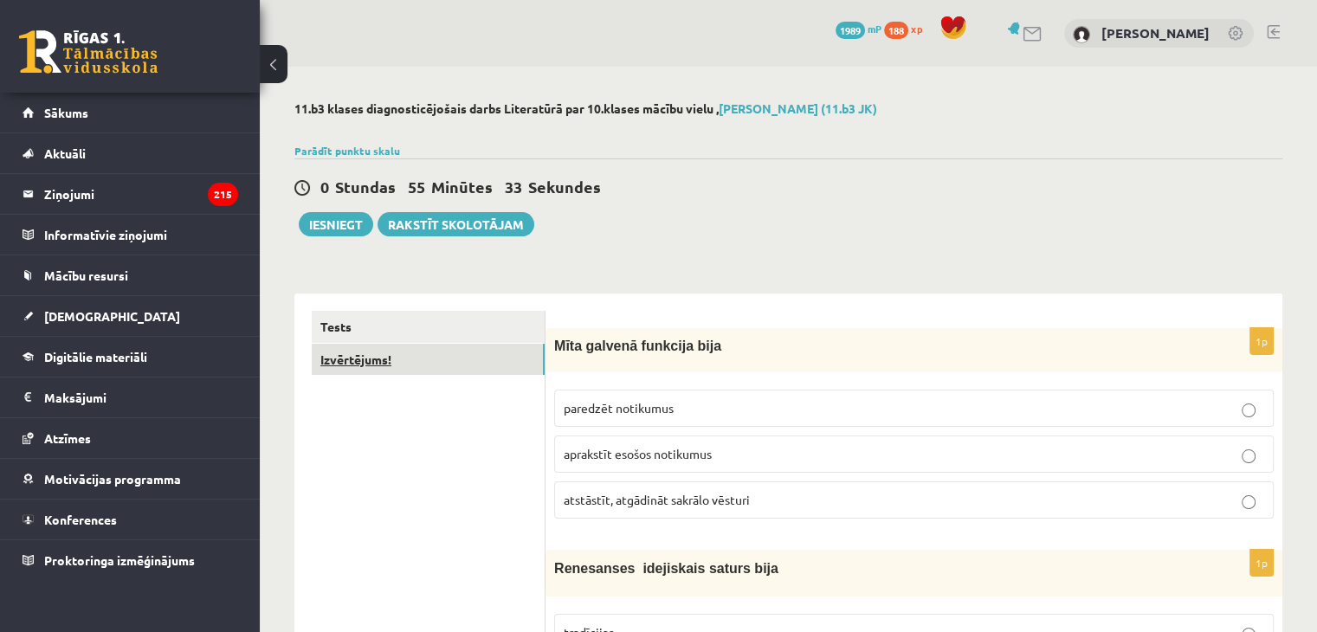
click at [402, 365] on link "Izvērtējums!" at bounding box center [428, 360] width 233 height 32
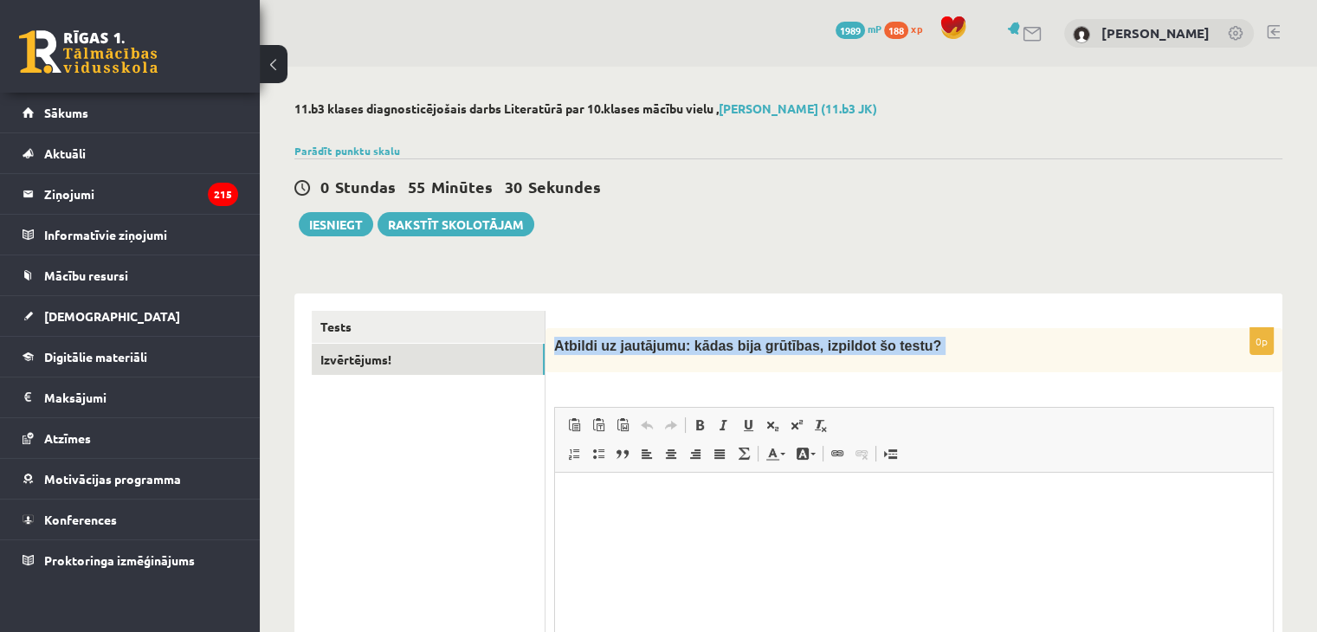
drag, startPoint x: 553, startPoint y: 357, endPoint x: 923, endPoint y: 375, distance: 371.1
click at [923, 375] on div "0p Atbildi uz jautājumu: kādas bija grūtības, izpildot šo testu? Rich Text Edit…" at bounding box center [914, 547] width 737 height 439
copy div "Atbildi uz jautājumu: kādas bija grūtības, izpildot šo testu? Rich Text Editor,…"
click at [853, 526] on html at bounding box center [914, 499] width 718 height 53
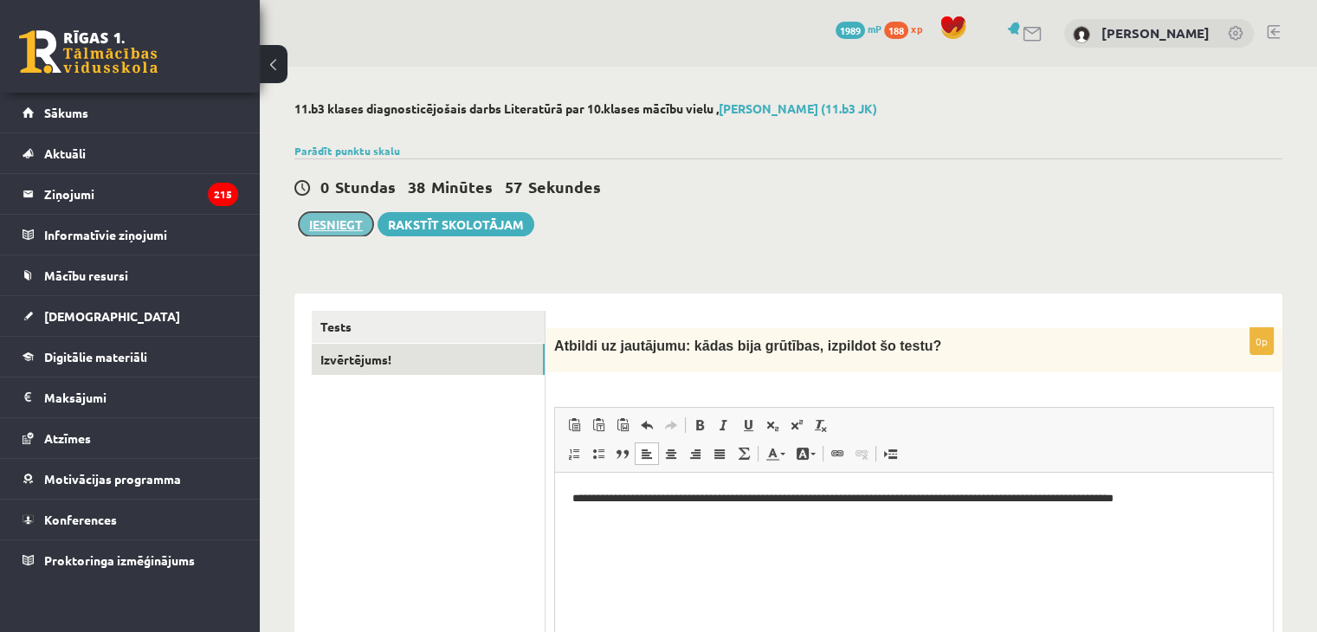
click at [350, 223] on button "Iesniegt" at bounding box center [336, 224] width 74 height 24
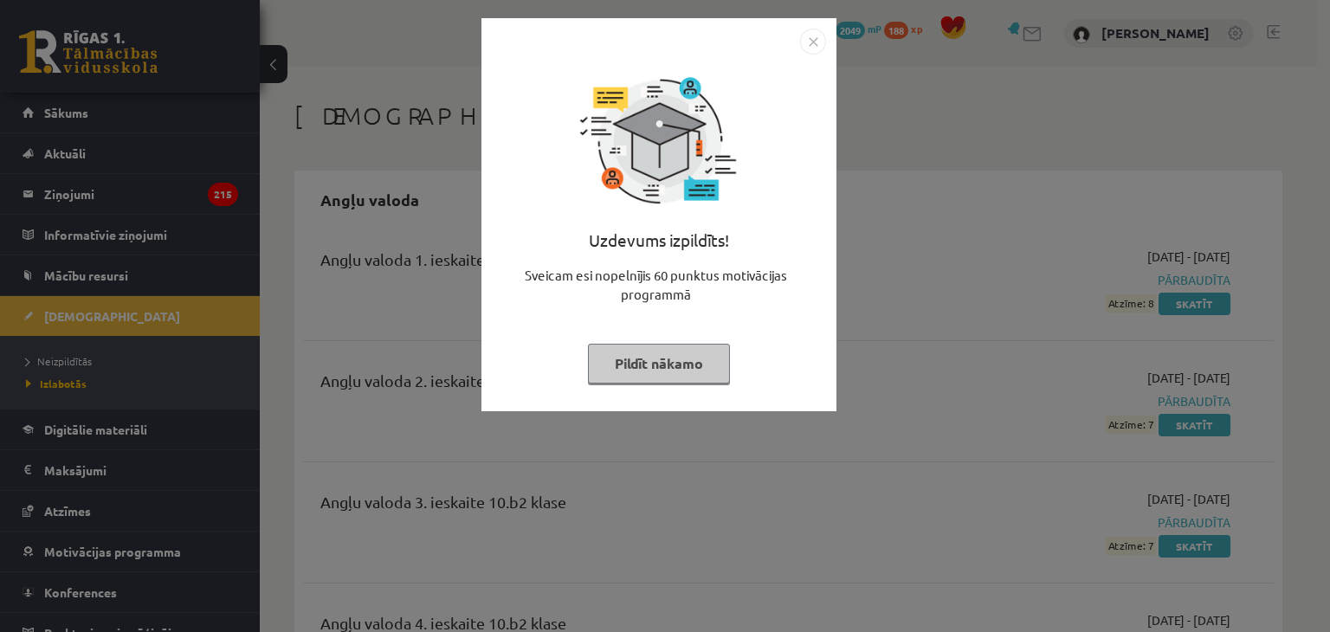
click at [683, 357] on button "Pildīt nākamo" at bounding box center [659, 364] width 142 height 40
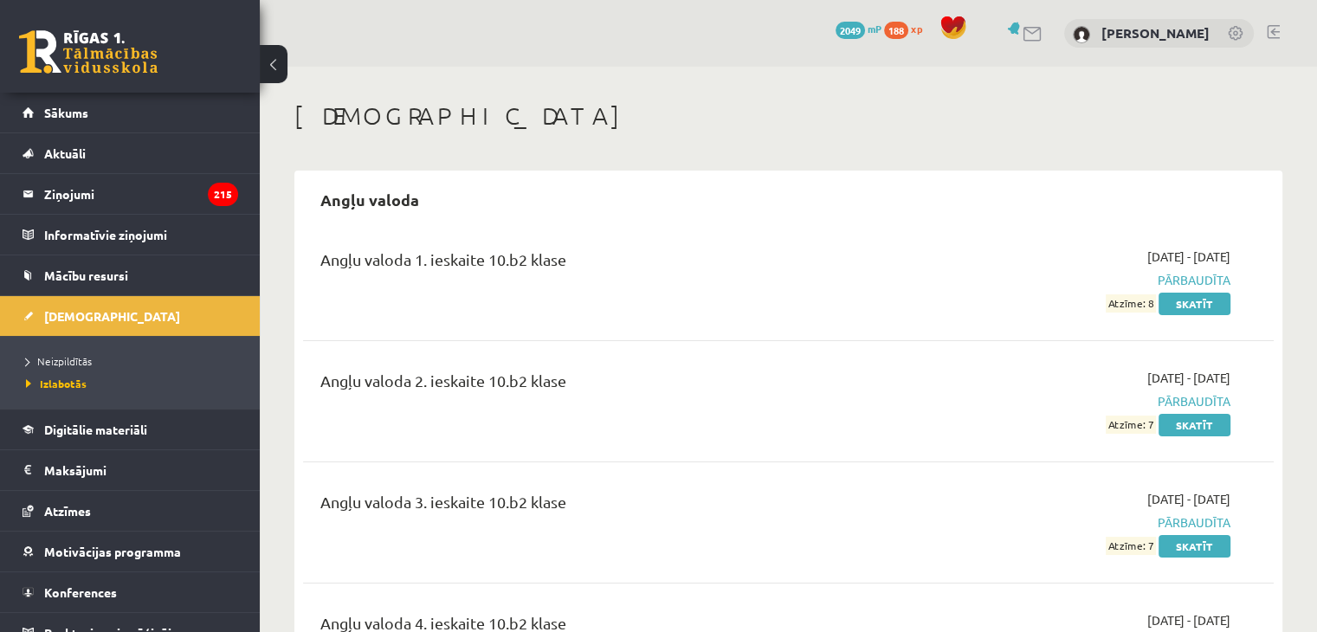
click at [859, 35] on span "2049" at bounding box center [850, 30] width 29 height 17
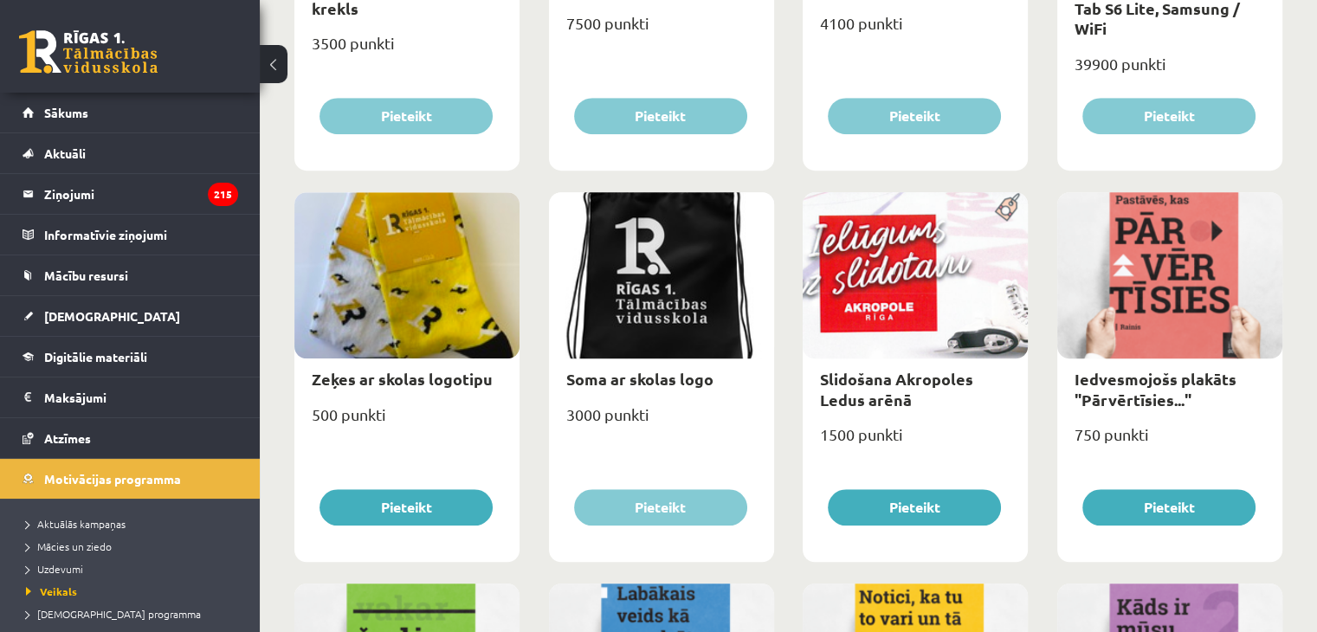
scroll to position [1299, 0]
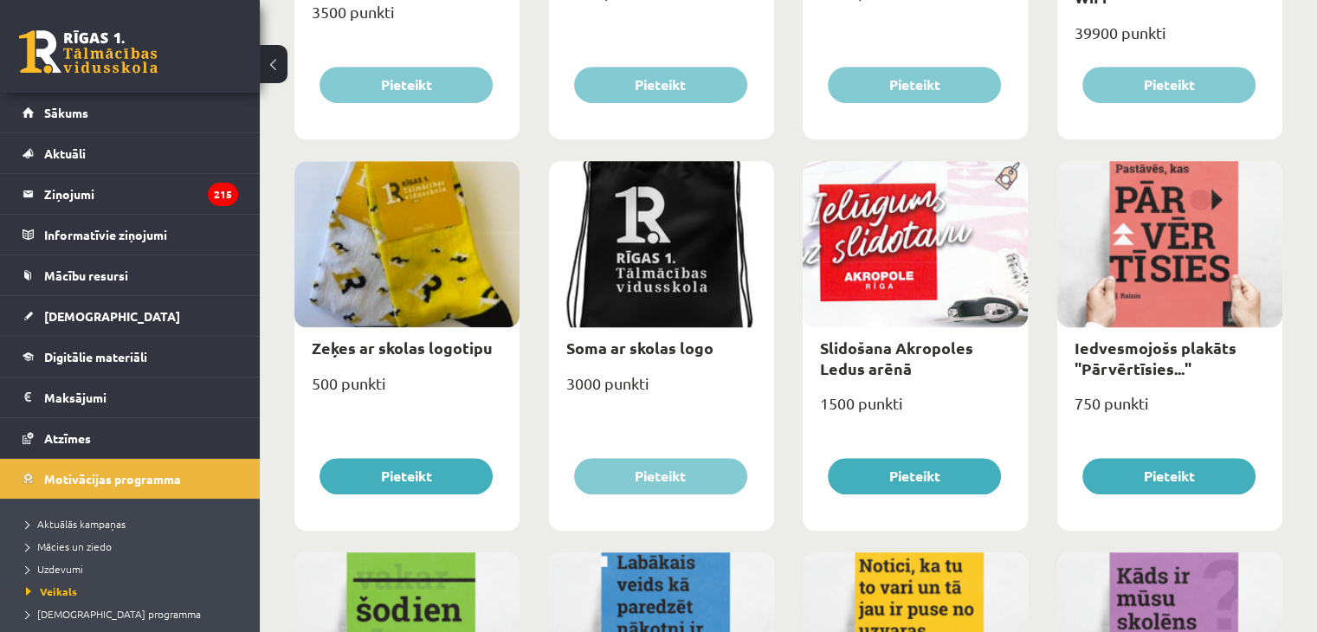
click at [870, 316] on div at bounding box center [915, 244] width 225 height 166
click at [865, 347] on link "Slidošana Akropoles Ledus arēnā" at bounding box center [896, 358] width 153 height 40
type input "*"
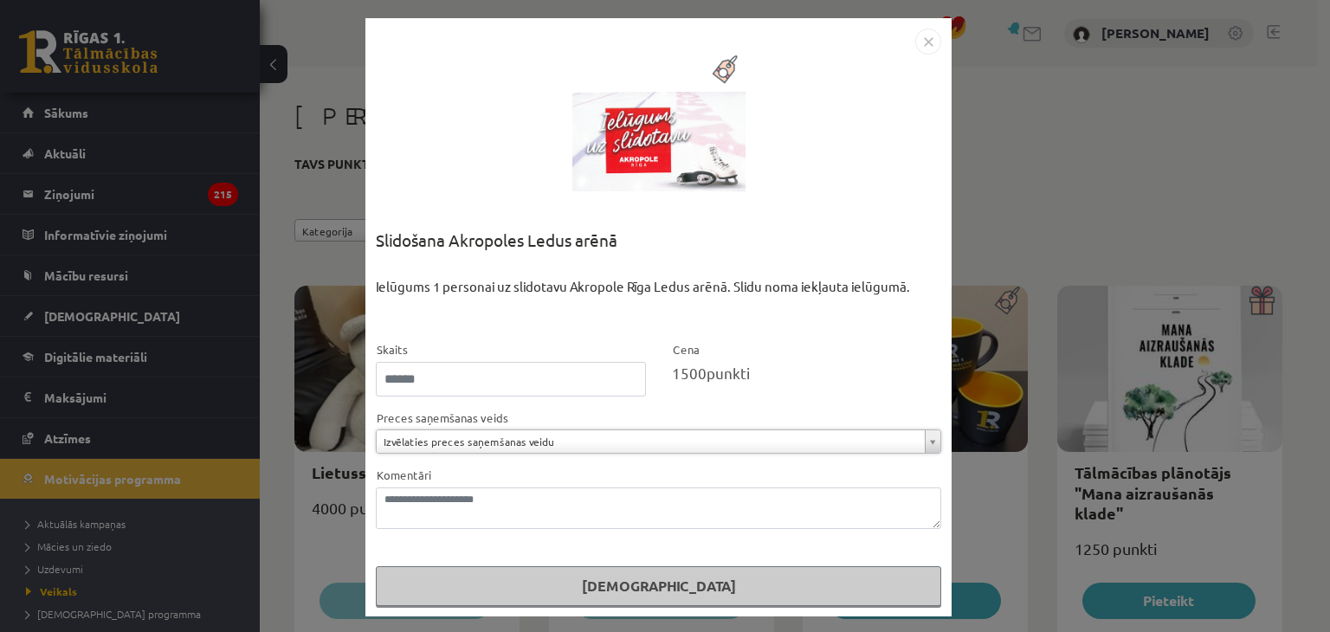
click at [915, 44] on img "Close" at bounding box center [928, 42] width 26 height 26
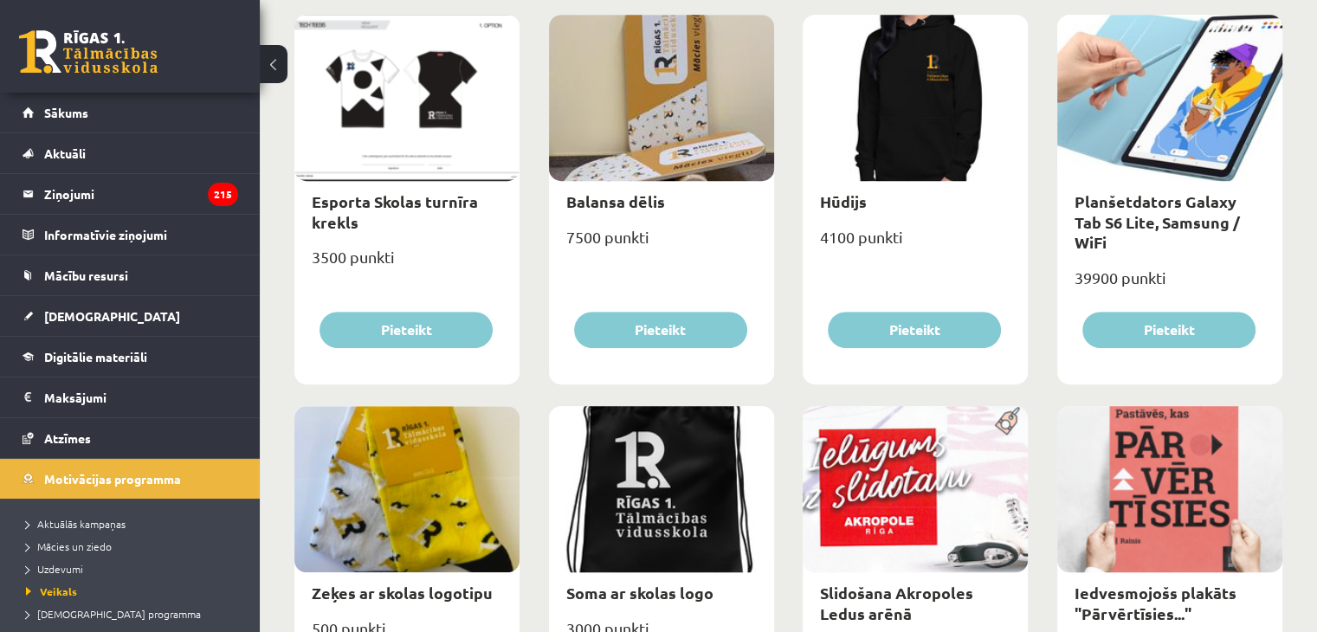
scroll to position [990, 0]
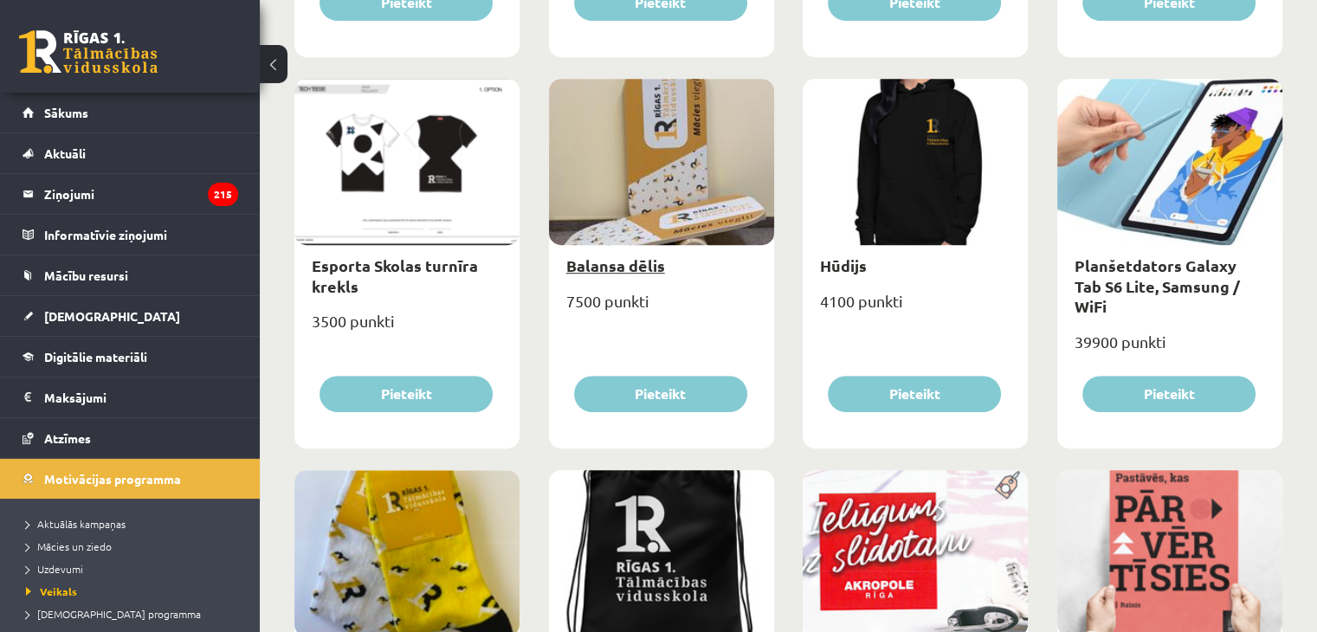
click at [606, 261] on link "Balansa dēlis" at bounding box center [615, 266] width 99 height 20
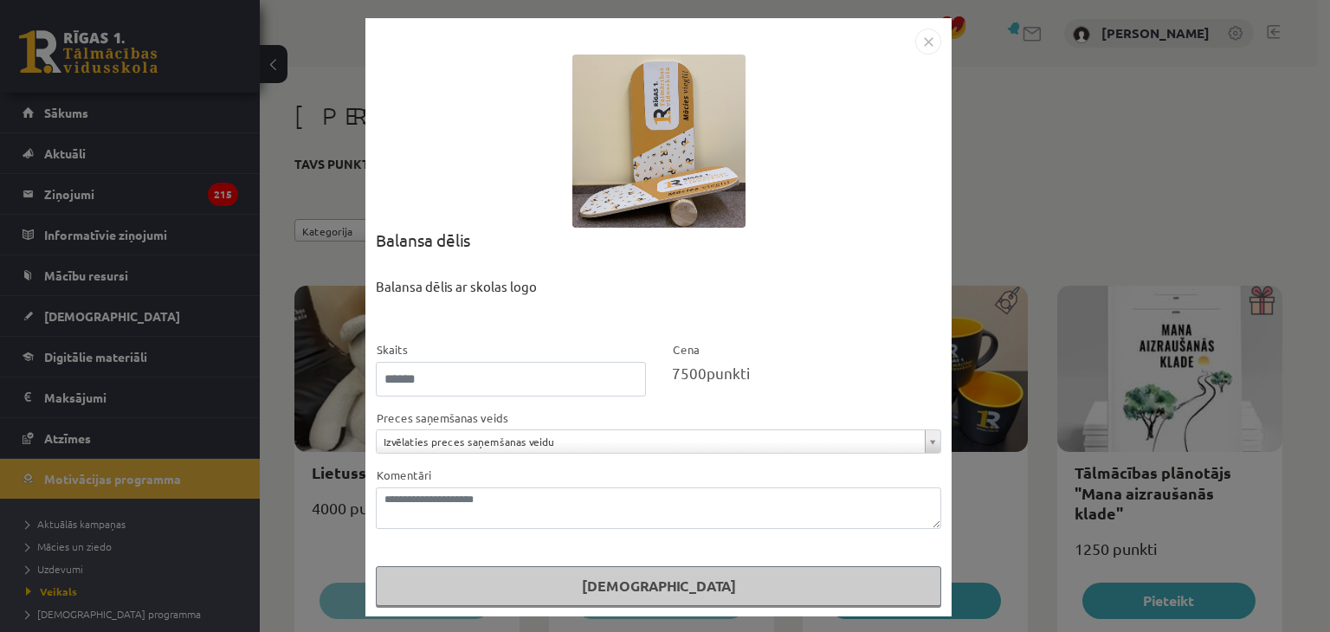
click at [928, 44] on img "Close" at bounding box center [928, 42] width 26 height 26
